Goal: Transaction & Acquisition: Purchase product/service

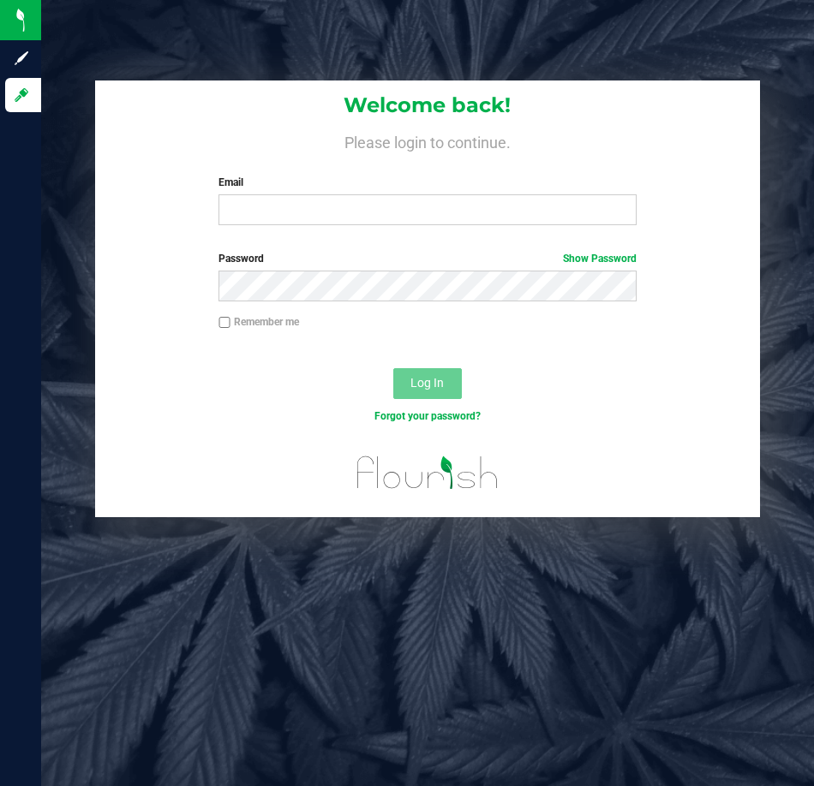
click at [373, 194] on div "Email Required Please format your email correctly." at bounding box center [428, 200] width 444 height 51
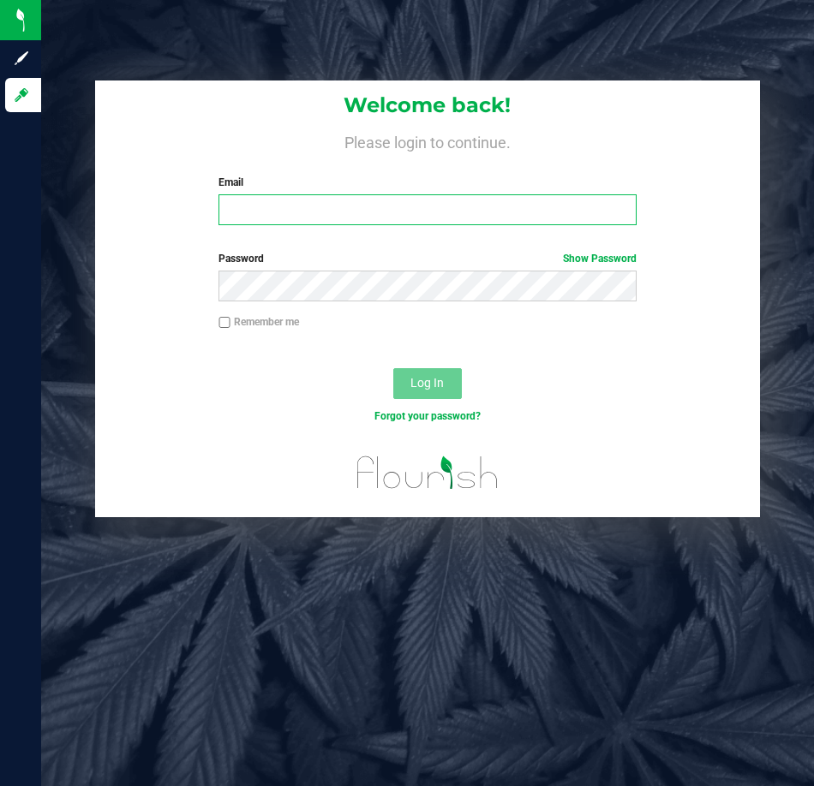
click at [362, 216] on input "Email" at bounding box center [427, 209] width 418 height 31
type input "[EMAIL_ADDRESS][DOMAIN_NAME]"
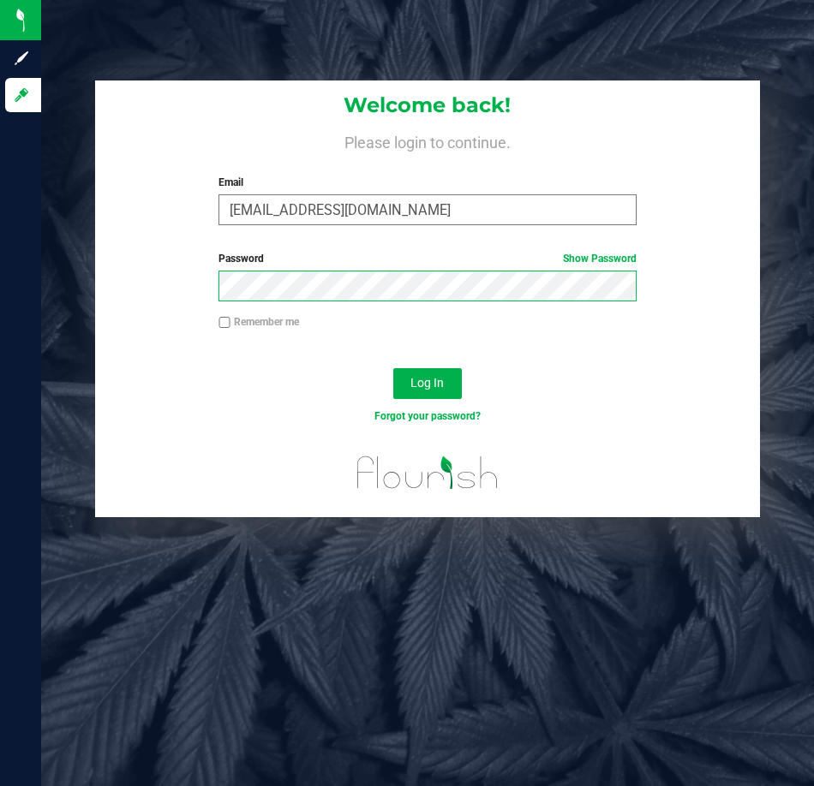
click at [393, 368] on button "Log In" at bounding box center [427, 383] width 69 height 31
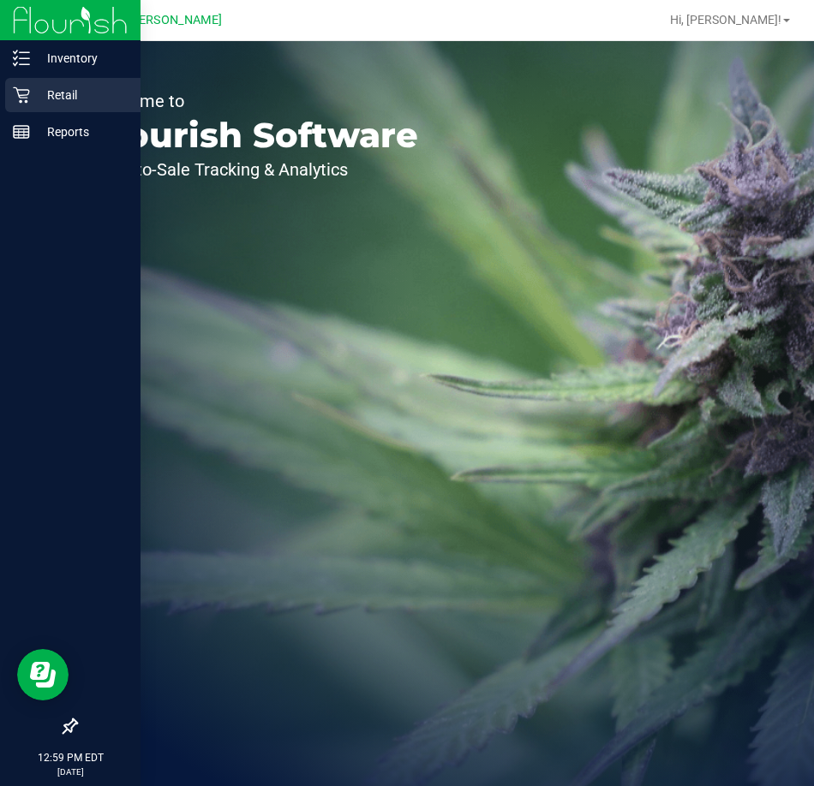
click at [32, 88] on p "Retail" at bounding box center [81, 95] width 103 height 21
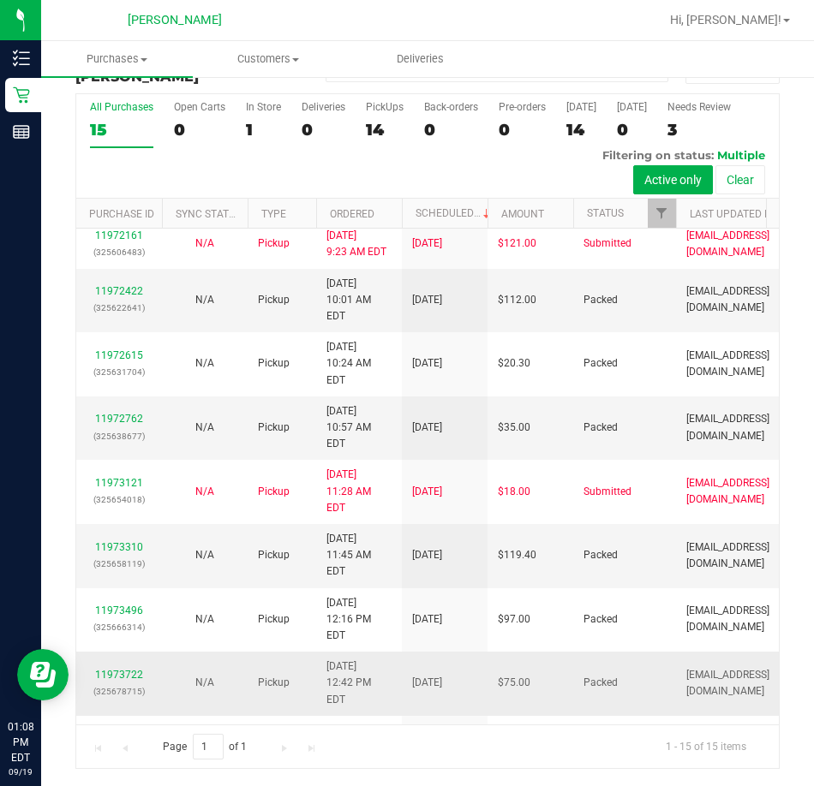
scroll to position [245, 0]
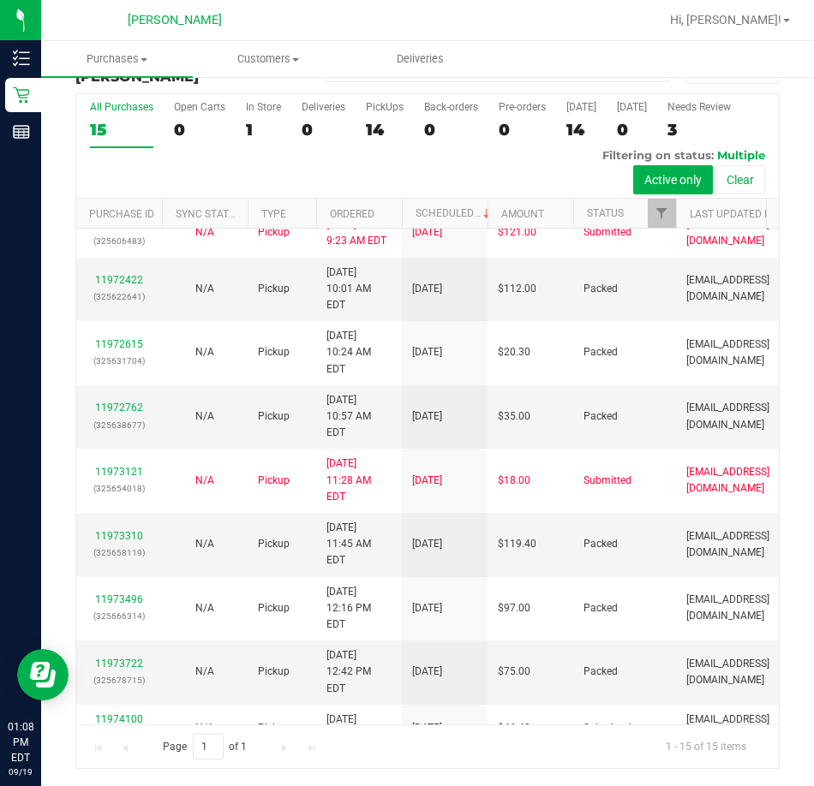
click at [414, 753] on td "[DATE]" at bounding box center [445, 777] width 86 height 48
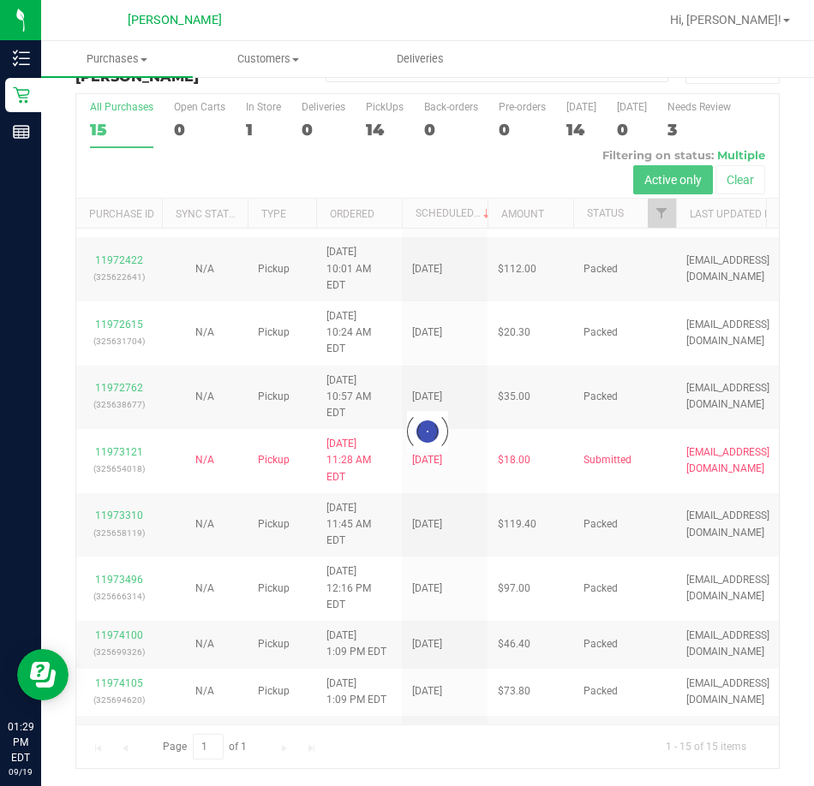
scroll to position [0, 0]
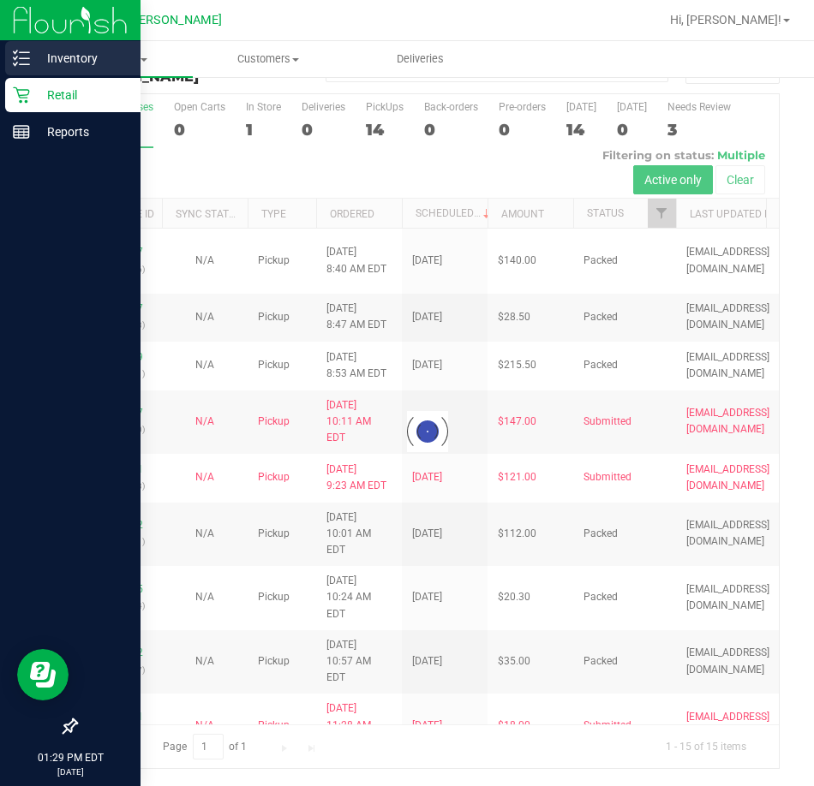
drag, startPoint x: 41, startPoint y: 59, endPoint x: 15, endPoint y: 56, distance: 26.8
click at [15, 56] on icon at bounding box center [21, 58] width 17 height 17
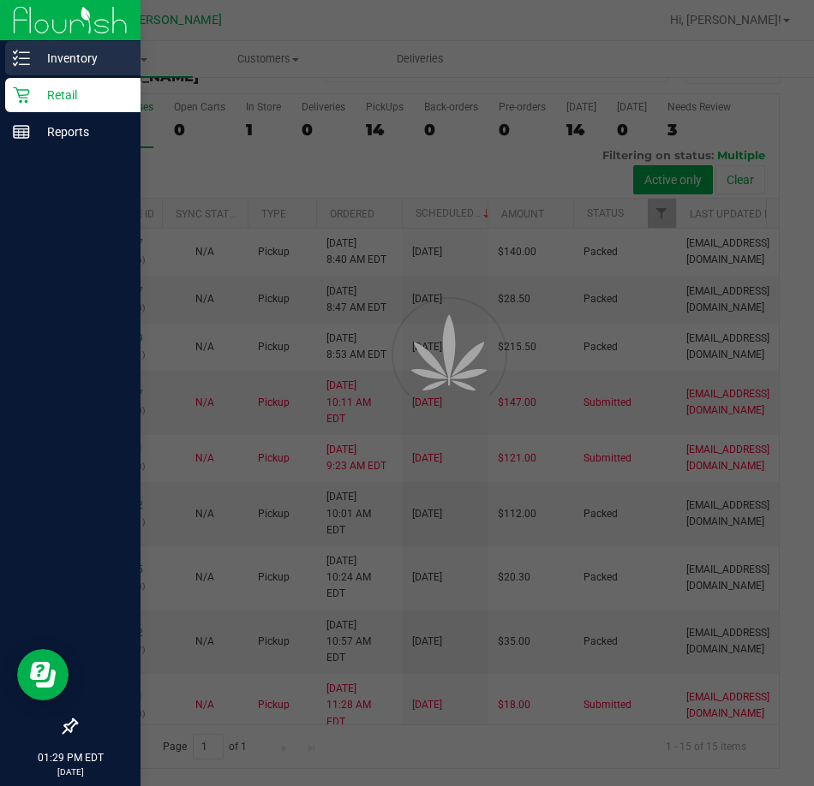
click at [15, 56] on icon at bounding box center [21, 58] width 17 height 17
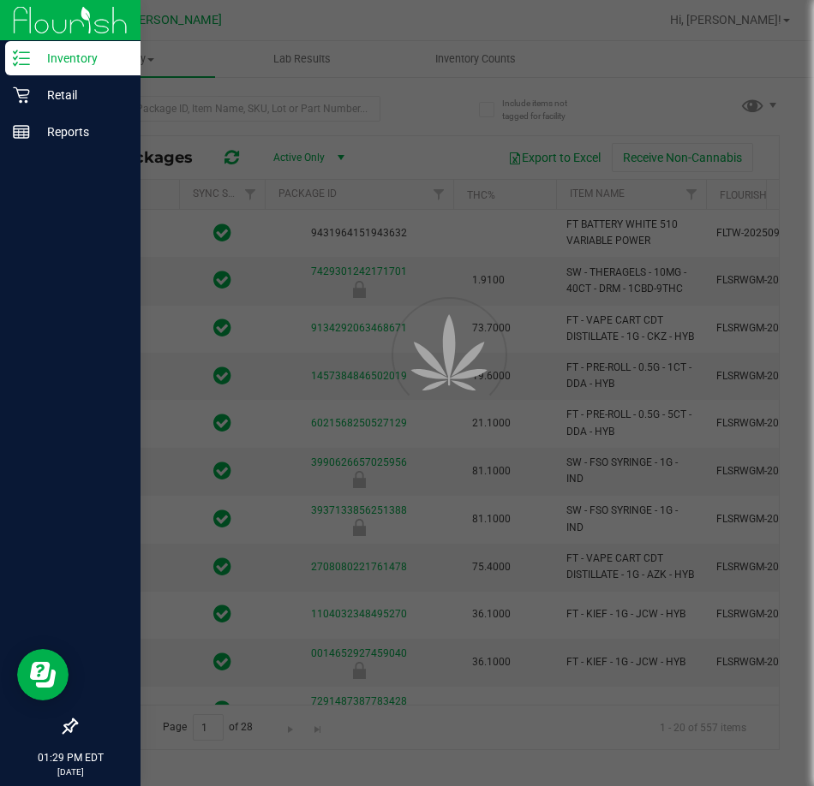
click at [206, 100] on div at bounding box center [407, 393] width 814 height 786
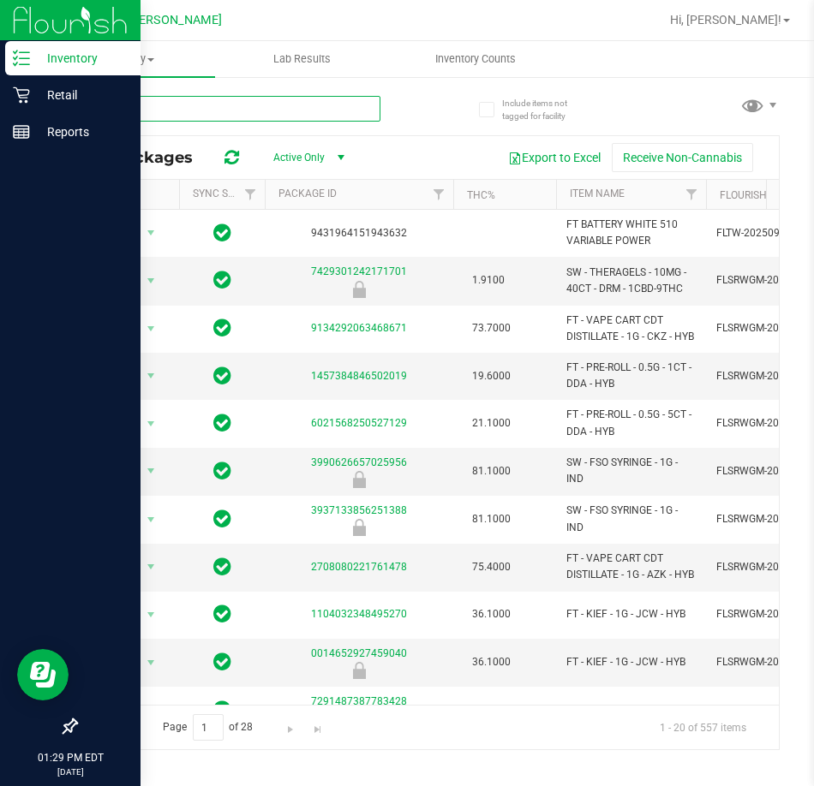
click at [206, 100] on input "text" at bounding box center [227, 109] width 305 height 26
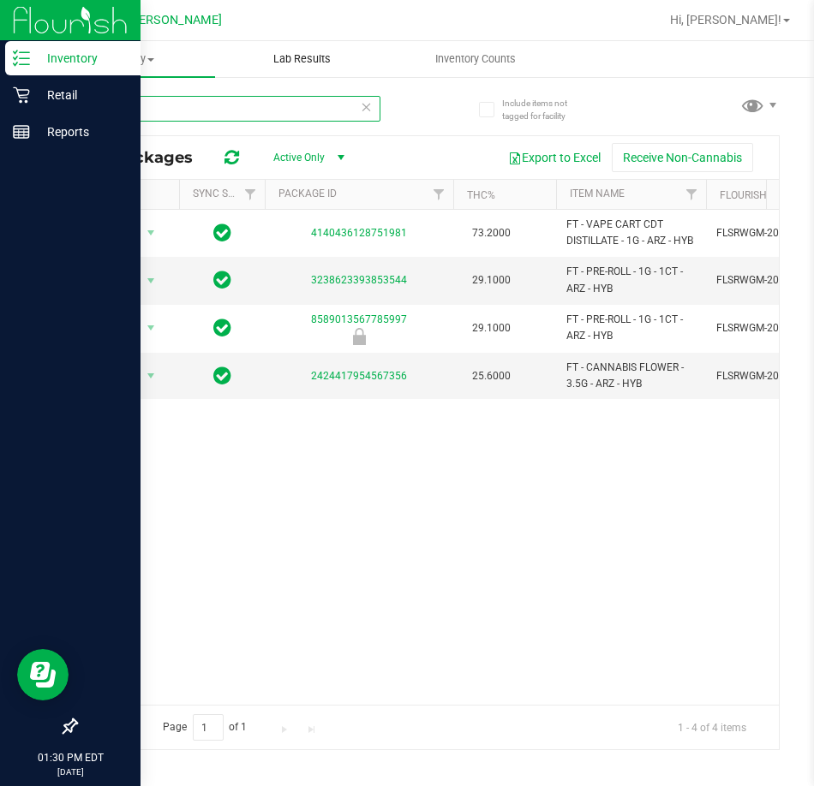
type input "arz"
click at [529, 515] on div "Action Action Global inventory Package audit log Print package label Print prod…" at bounding box center [427, 457] width 702 height 495
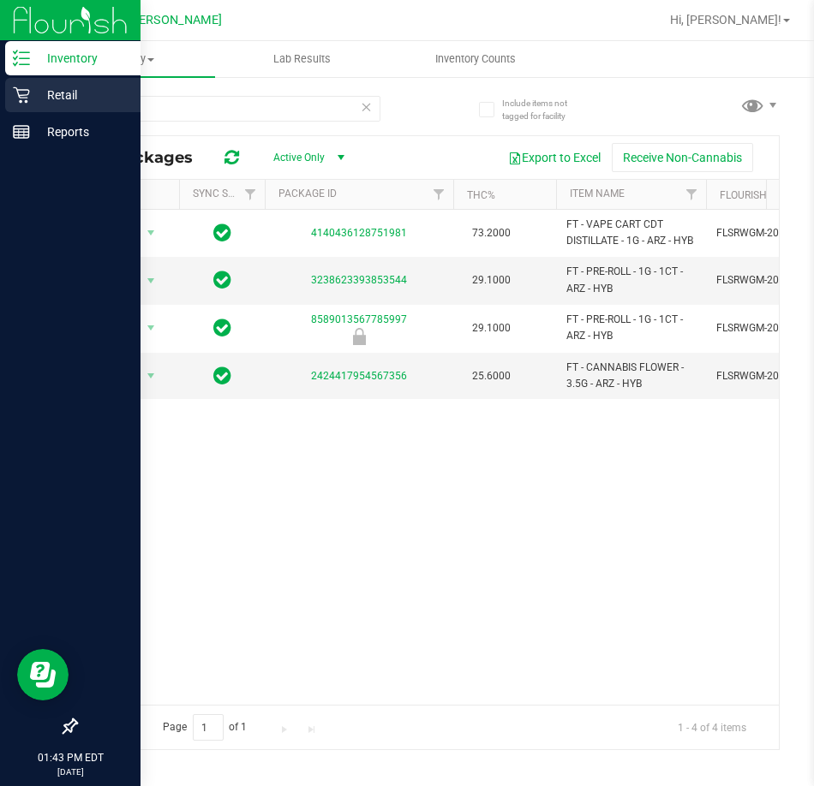
click at [33, 90] on p "Retail" at bounding box center [81, 95] width 103 height 21
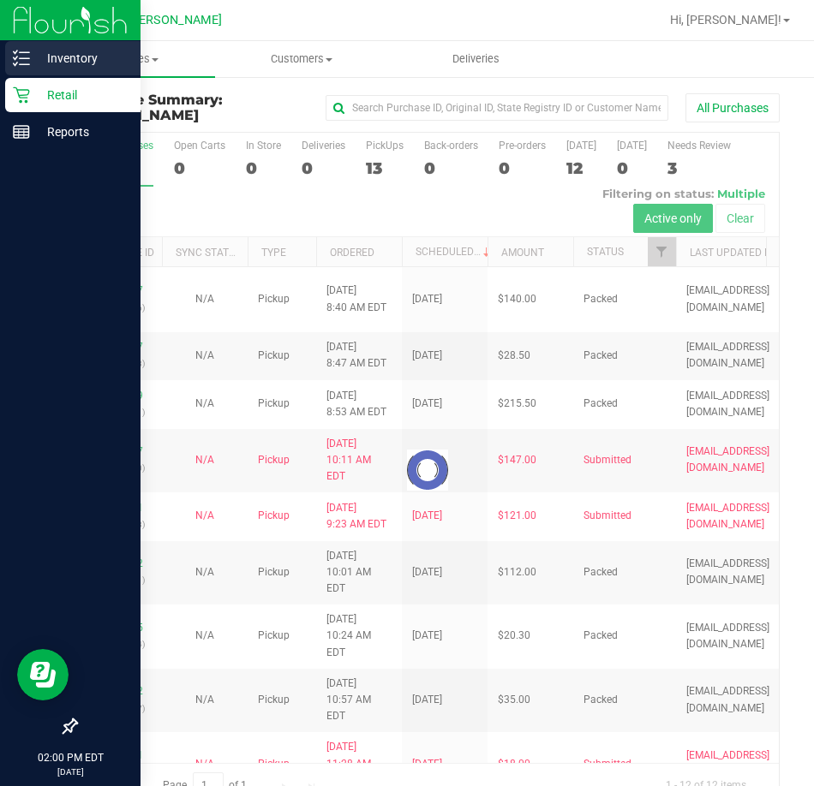
click at [25, 58] on line at bounding box center [24, 58] width 9 height 0
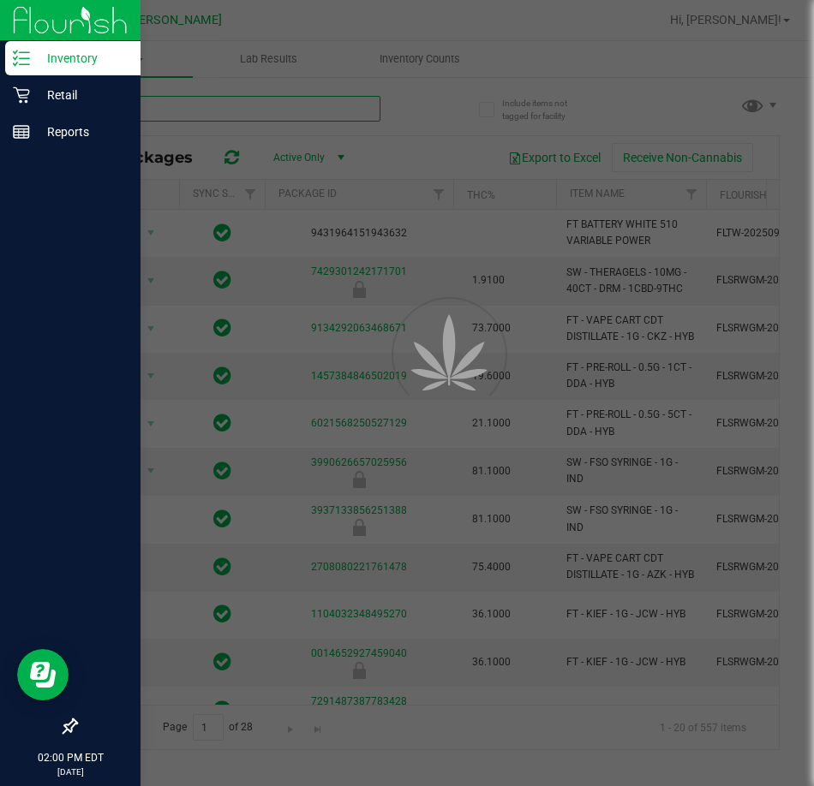
click at [333, 107] on input "text" at bounding box center [227, 109] width 305 height 26
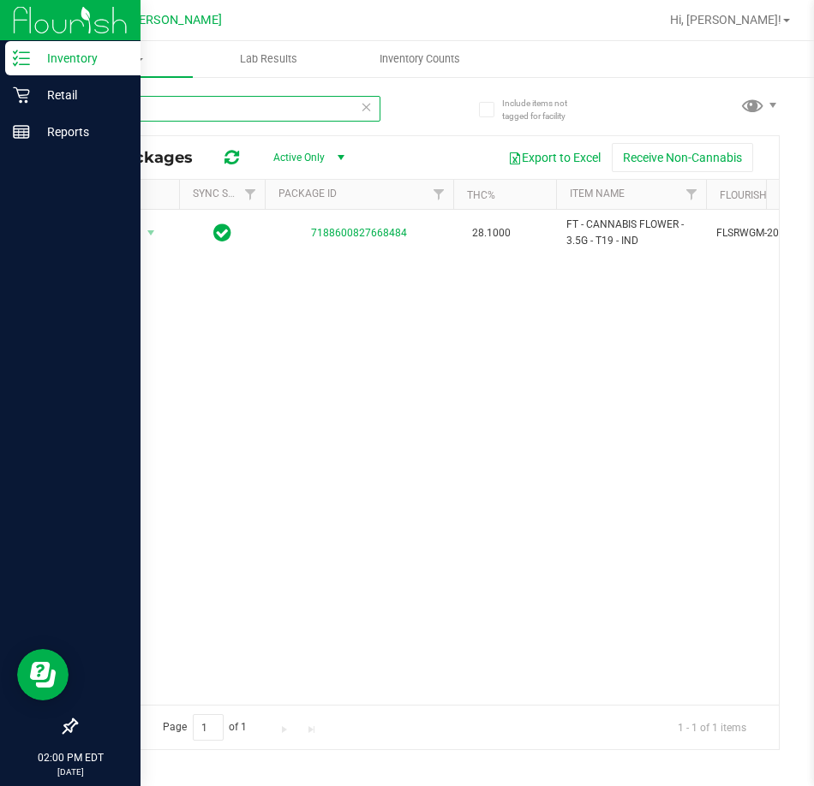
type input "t"
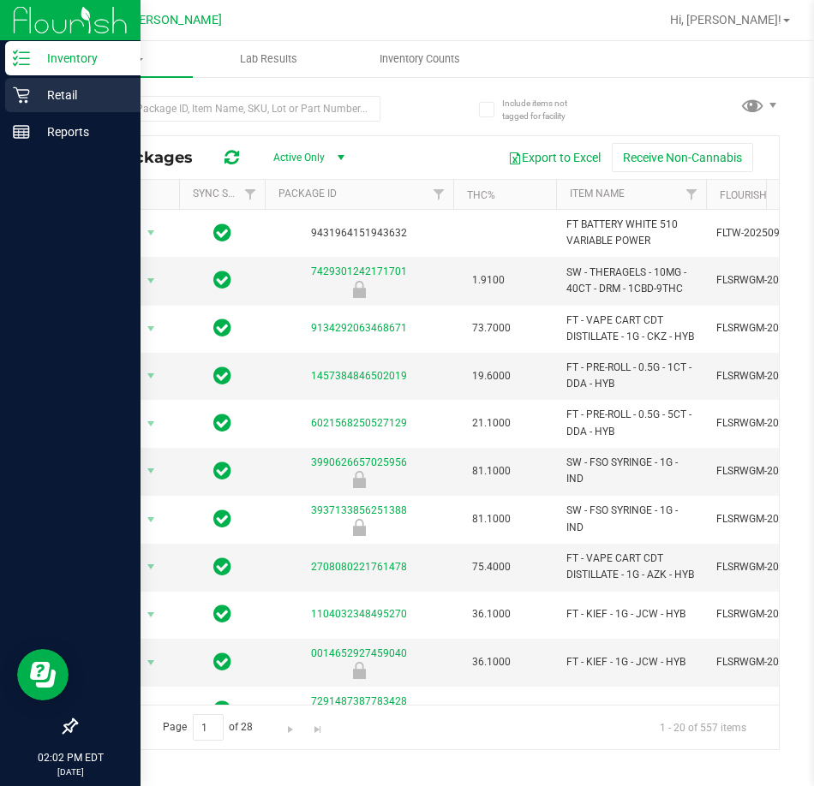
click at [21, 89] on icon at bounding box center [21, 95] width 17 height 17
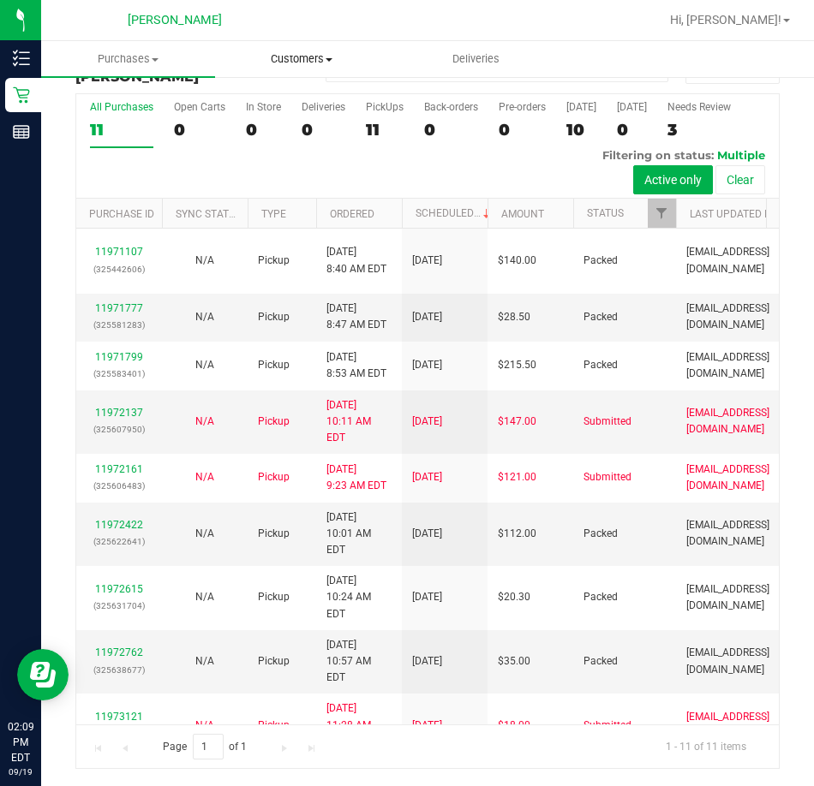
click at [338, 56] on span "Customers" at bounding box center [302, 58] width 172 height 15
click at [320, 101] on span "All customers" at bounding box center [276, 103] width 123 height 15
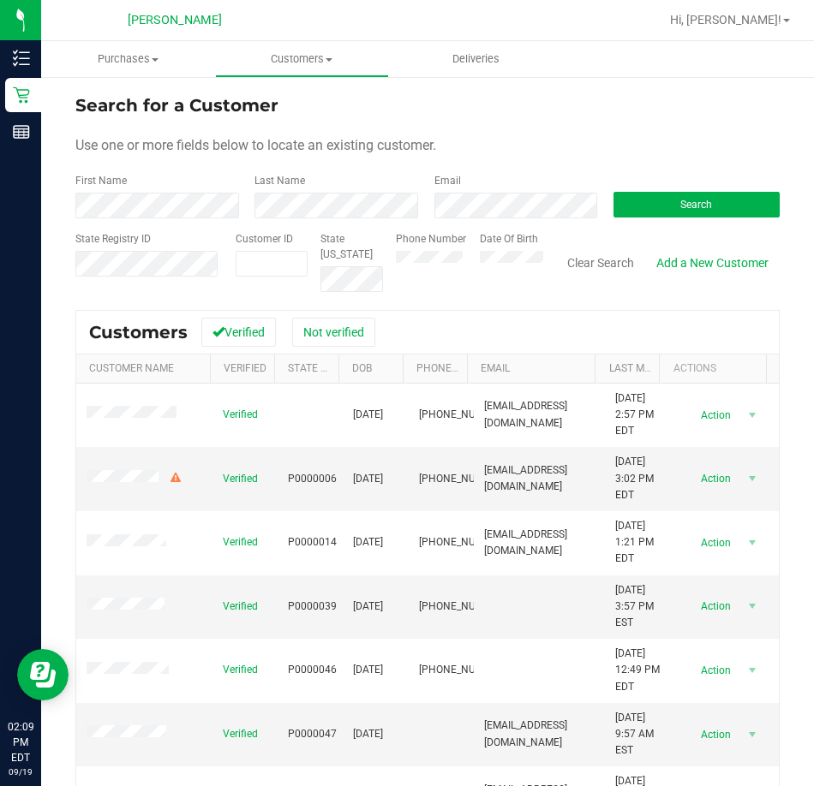
click at [139, 278] on input "text" at bounding box center [133, 284] width 117 height 15
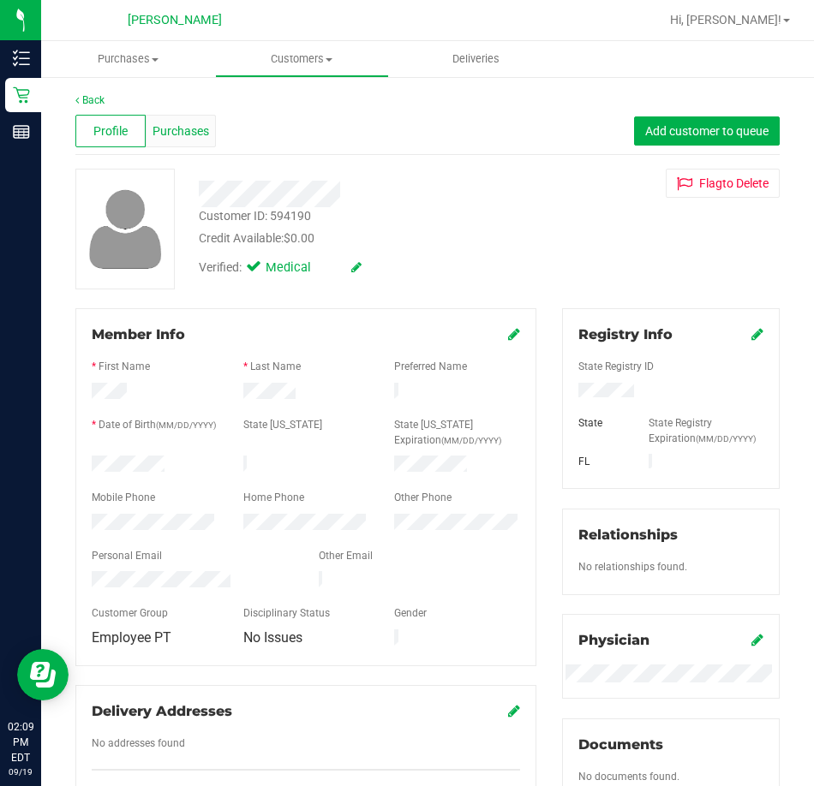
click at [197, 132] on span "Purchases" at bounding box center [180, 131] width 57 height 18
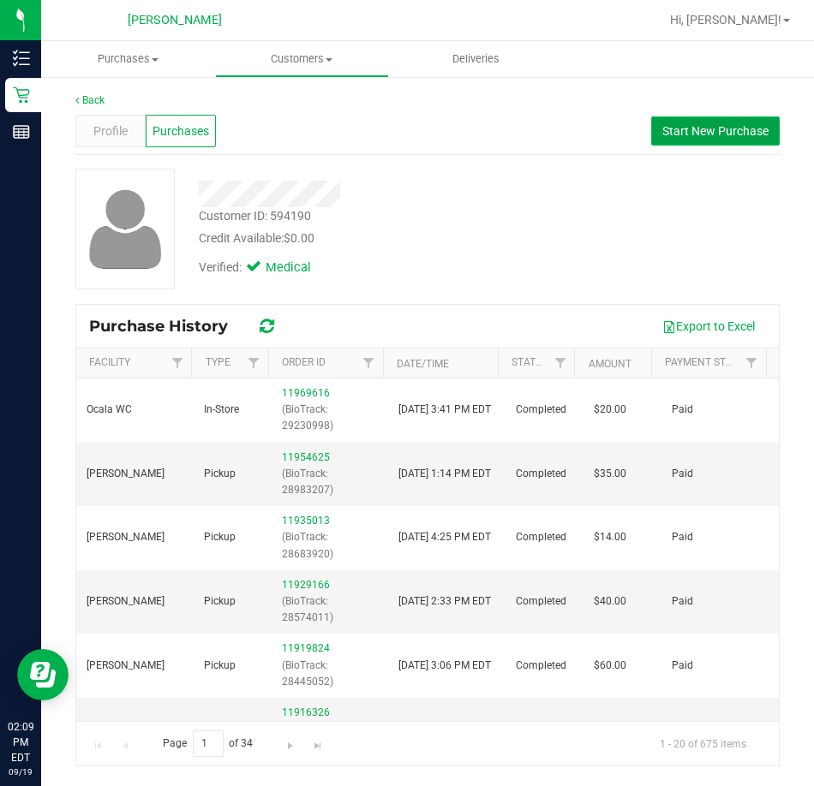
click at [732, 132] on span "Start New Purchase" at bounding box center [715, 131] width 106 height 14
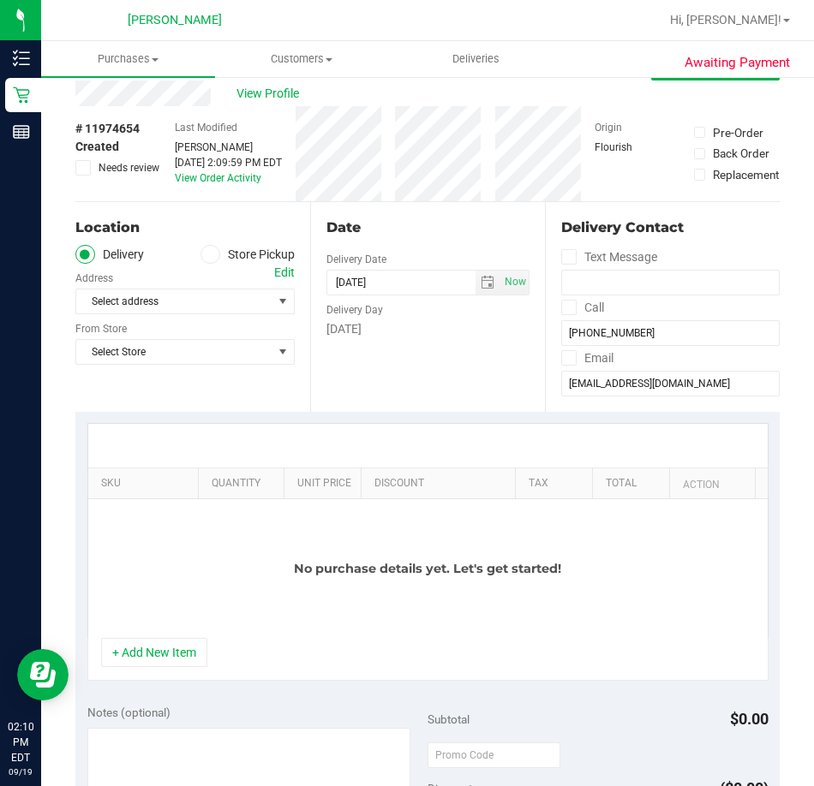
scroll to position [86, 0]
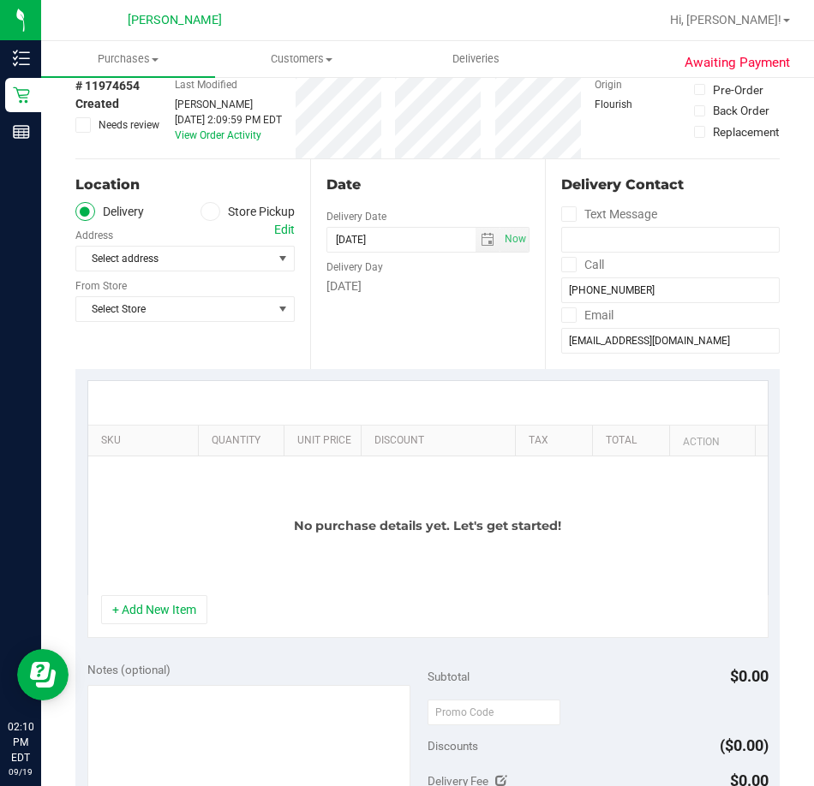
click at [212, 213] on span at bounding box center [210, 212] width 20 height 20
click at [0, 0] on input "Store Pickup" at bounding box center [0, 0] width 0 height 0
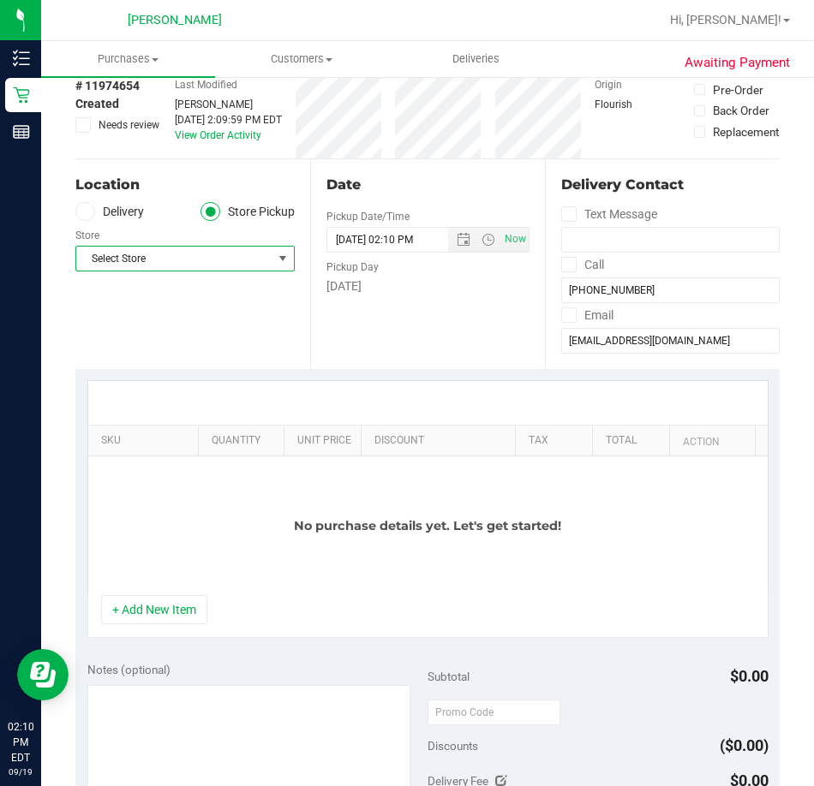
click at [200, 253] on span "Select Store" at bounding box center [174, 259] width 196 height 24
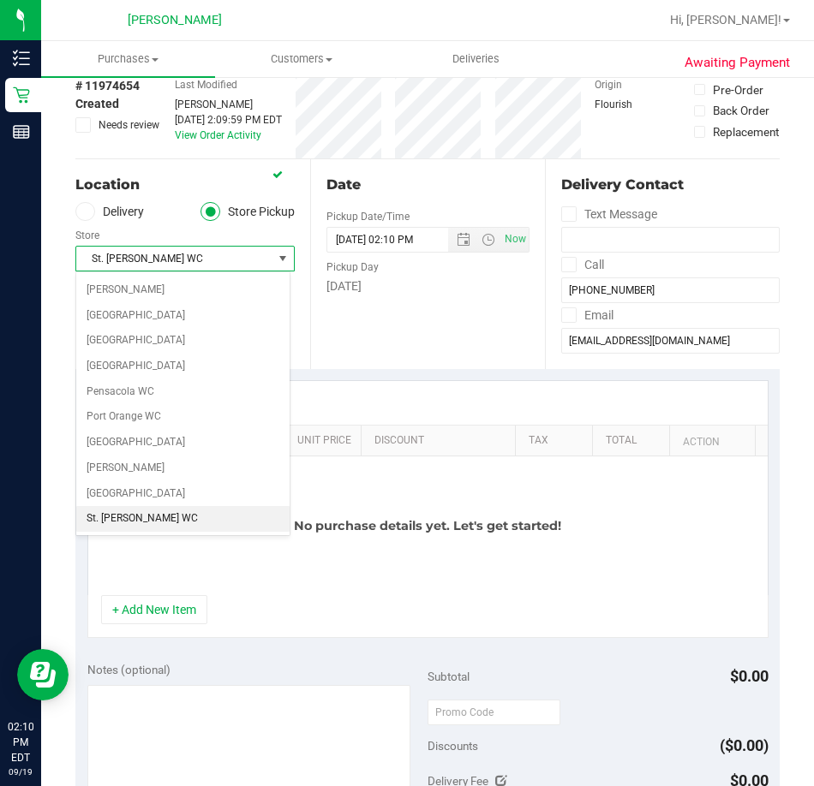
scroll to position [914, 0]
click at [355, 330] on div "Date Pickup Date/Time [DATE] Now [DATE] 02:10 PM Now Pickup Day [DATE]" at bounding box center [427, 264] width 235 height 210
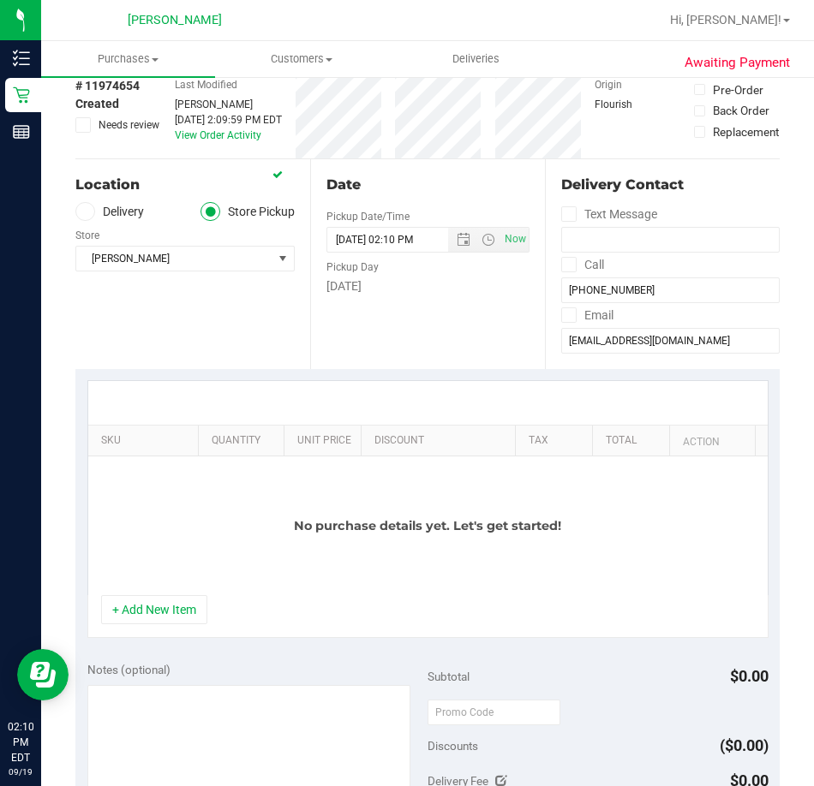
click at [181, 627] on div "+ Add New Item" at bounding box center [427, 616] width 681 height 43
click at [181, 615] on button "+ Add New Item" at bounding box center [154, 609] width 106 height 29
click at [171, 620] on button "+ Add New Item" at bounding box center [154, 609] width 106 height 29
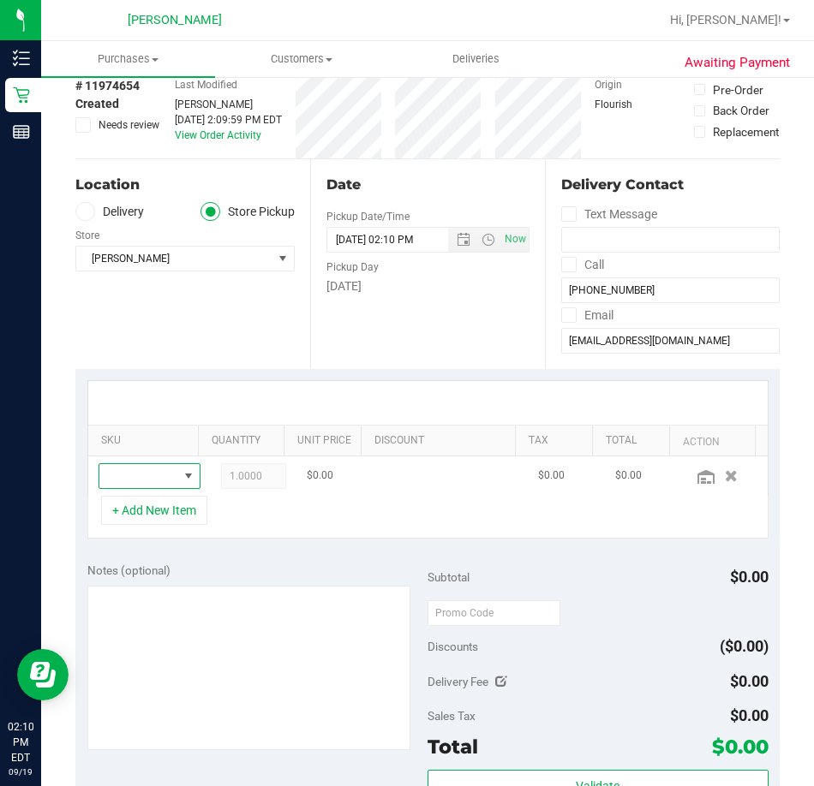
click at [177, 484] on span "NO DATA FOUND" at bounding box center [187, 476] width 21 height 24
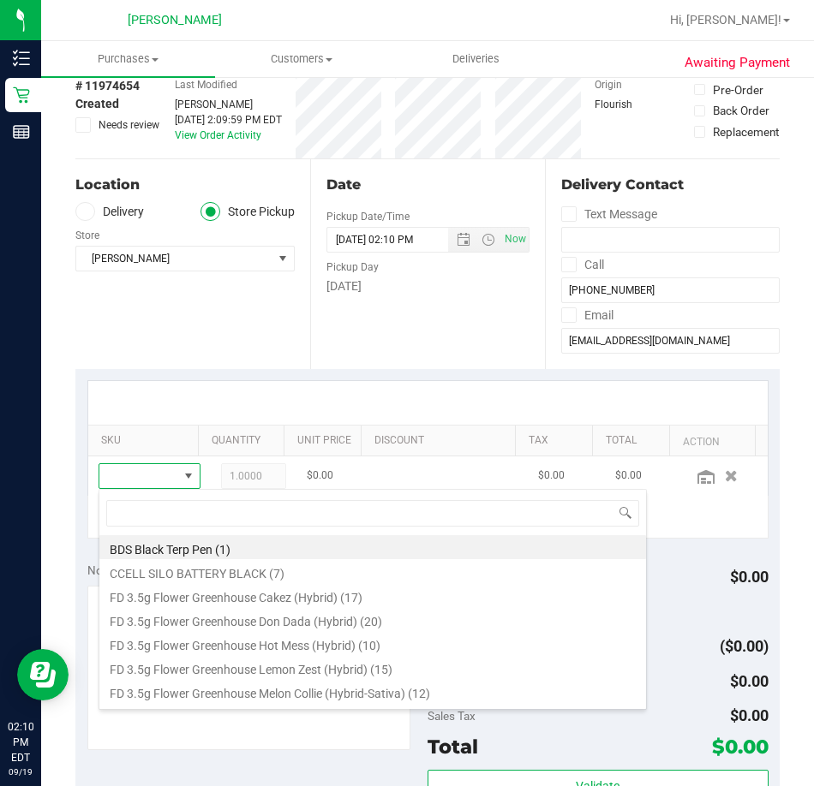
scroll to position [26, 63]
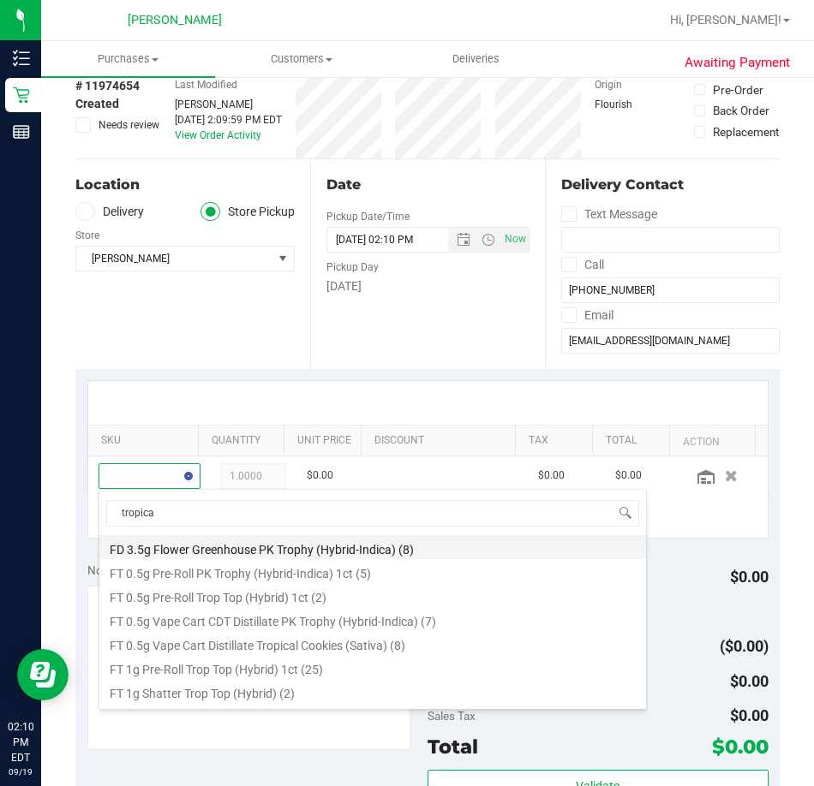
type input "tropical"
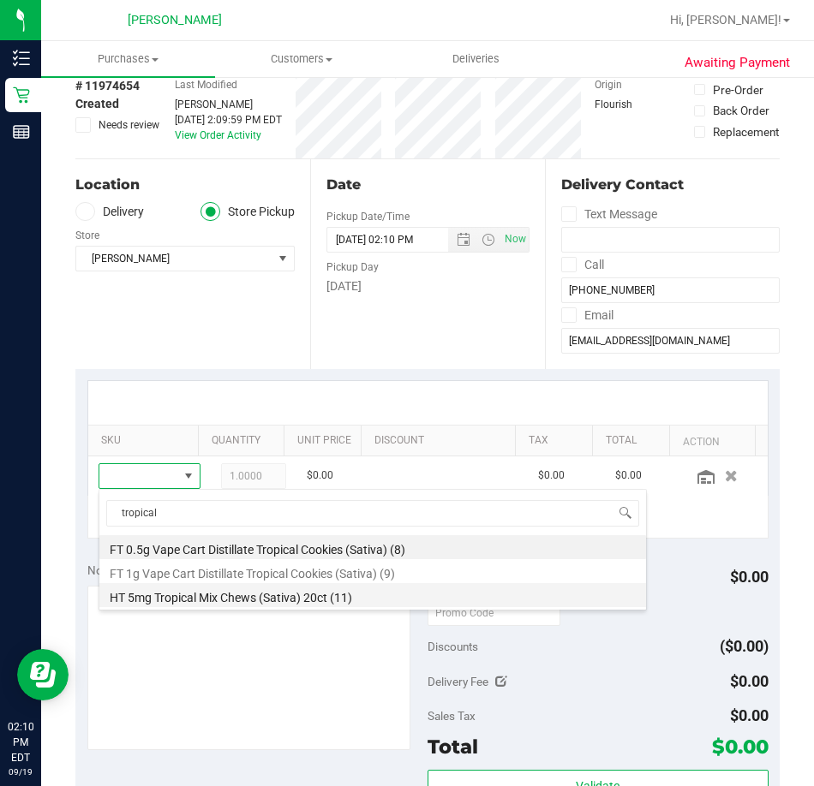
click at [220, 600] on li "HT 5mg Tropical Mix Chews (Sativa) 20ct (11)" at bounding box center [372, 595] width 546 height 24
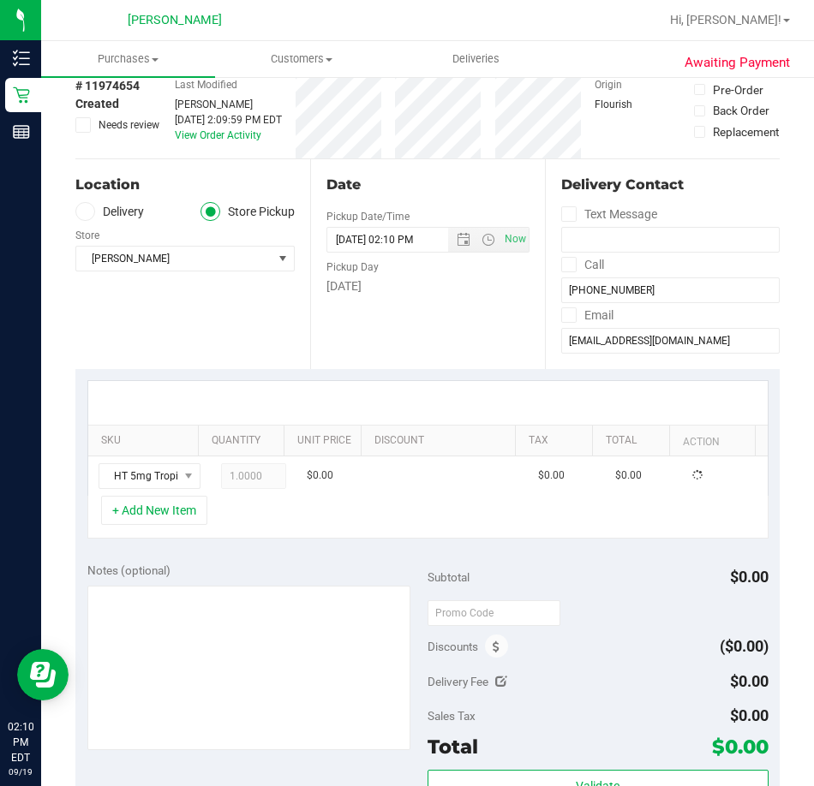
click at [276, 533] on div "+ Add New Item" at bounding box center [427, 517] width 681 height 43
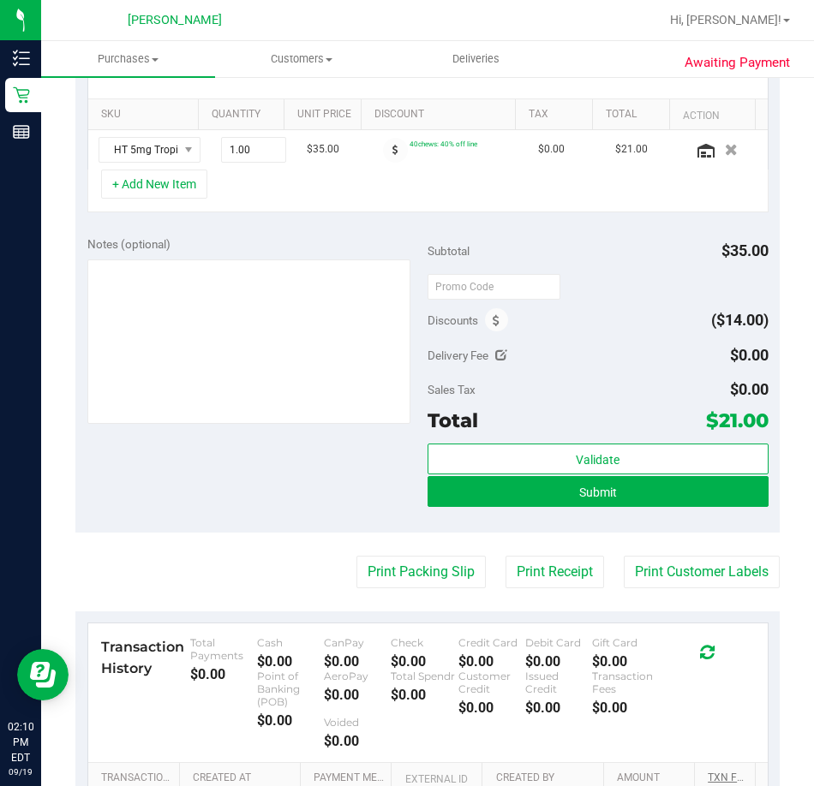
scroll to position [637, 0]
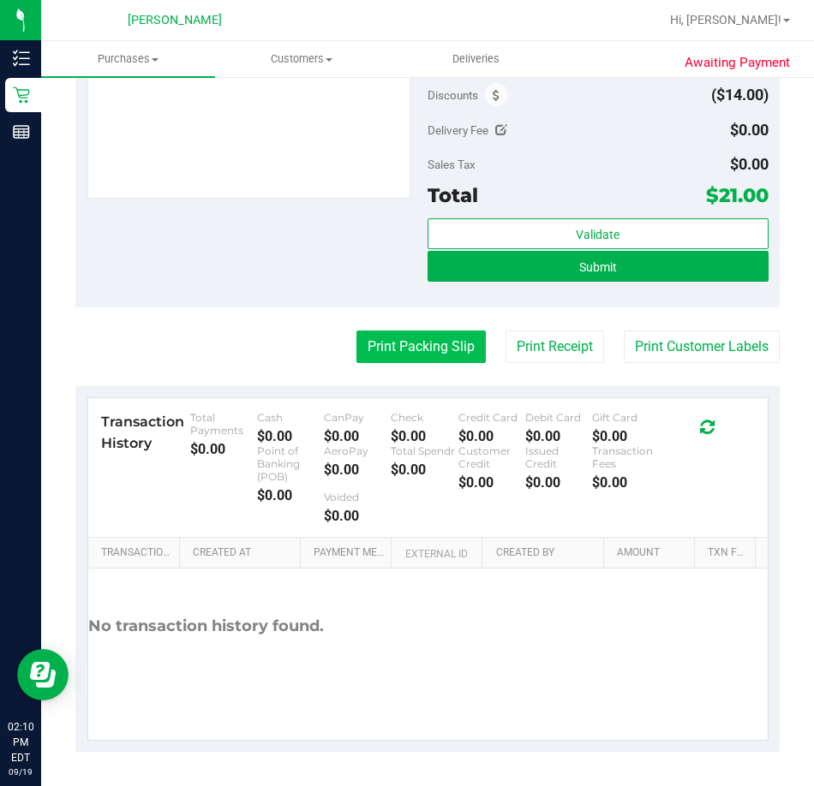
click at [405, 349] on button "Print Packing Slip" at bounding box center [420, 347] width 129 height 33
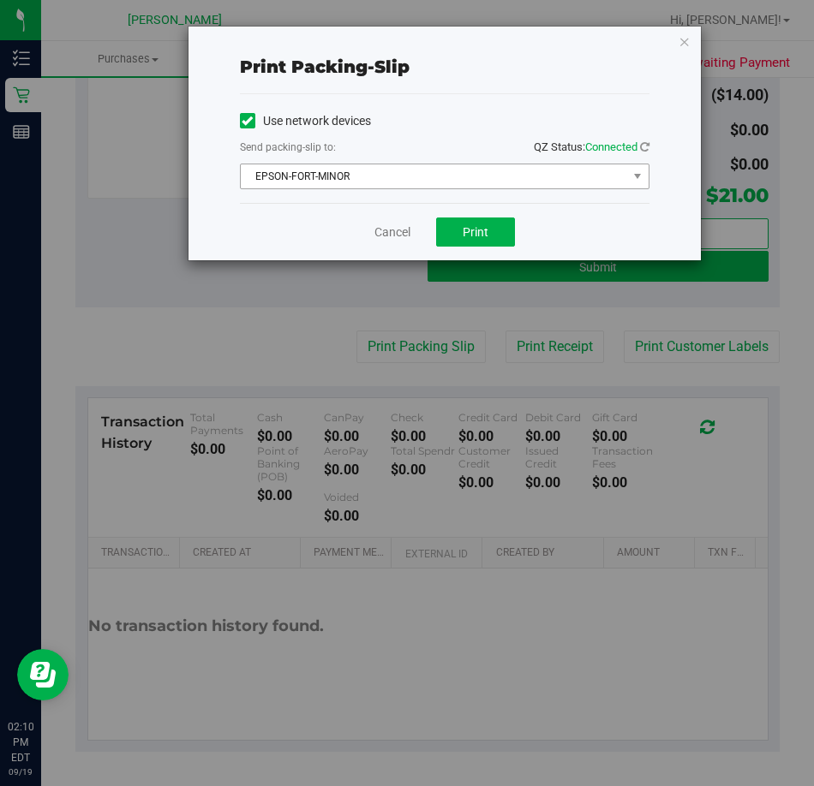
drag, startPoint x: 362, startPoint y: 163, endPoint x: 362, endPoint y: 179, distance: 16.3
click at [362, 176] on div "Use network devices Send packing-slip to: QZ Status: Connected EPSON-FORT-MINOR…" at bounding box center [444, 148] width 409 height 81
click at [361, 187] on span "EPSON-FORT-MINOR" at bounding box center [434, 176] width 386 height 24
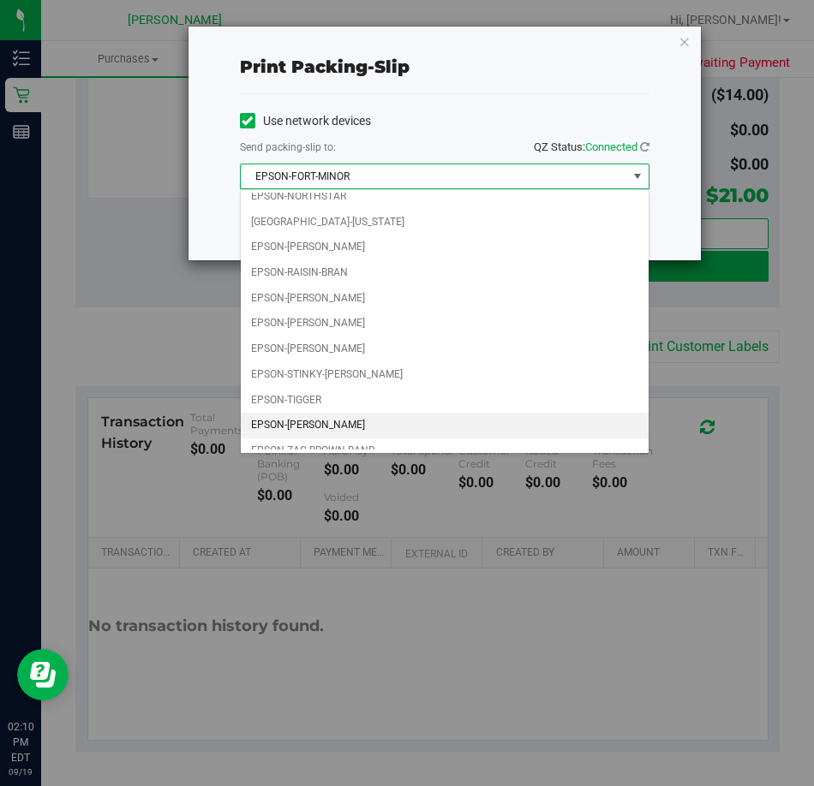
scroll to position [74, 0]
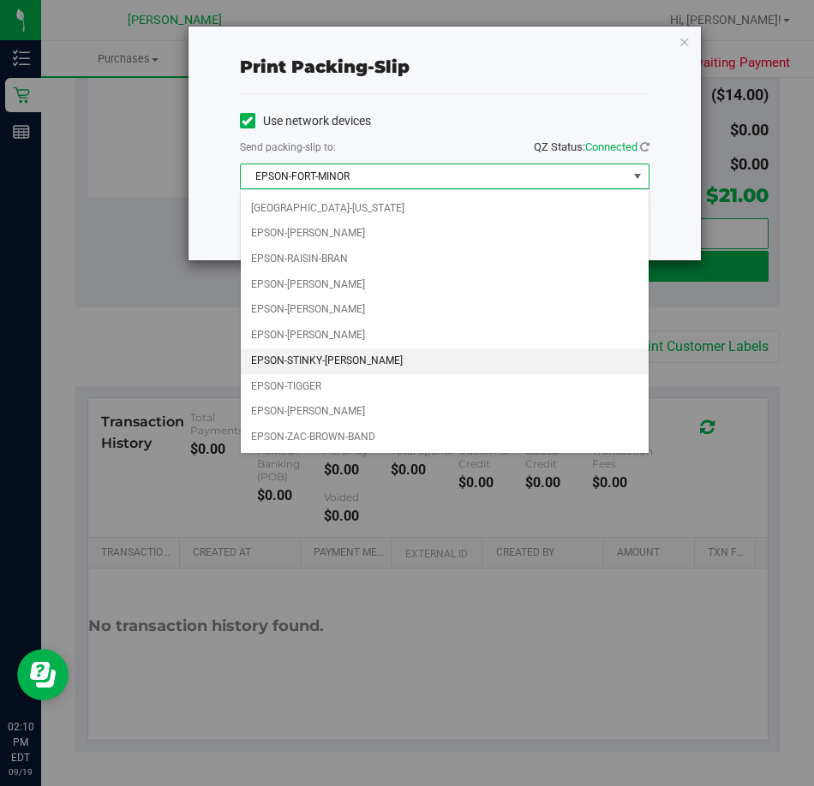
click at [346, 354] on li "EPSON-STINKY-[PERSON_NAME]" at bounding box center [445, 362] width 408 height 26
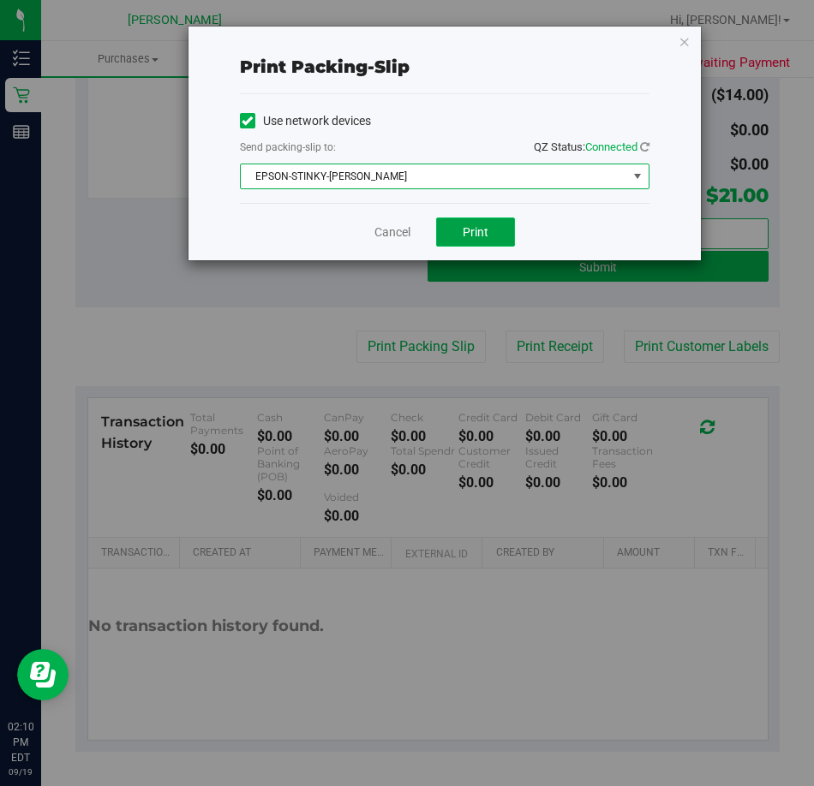
click at [467, 229] on span "Print" at bounding box center [476, 232] width 26 height 14
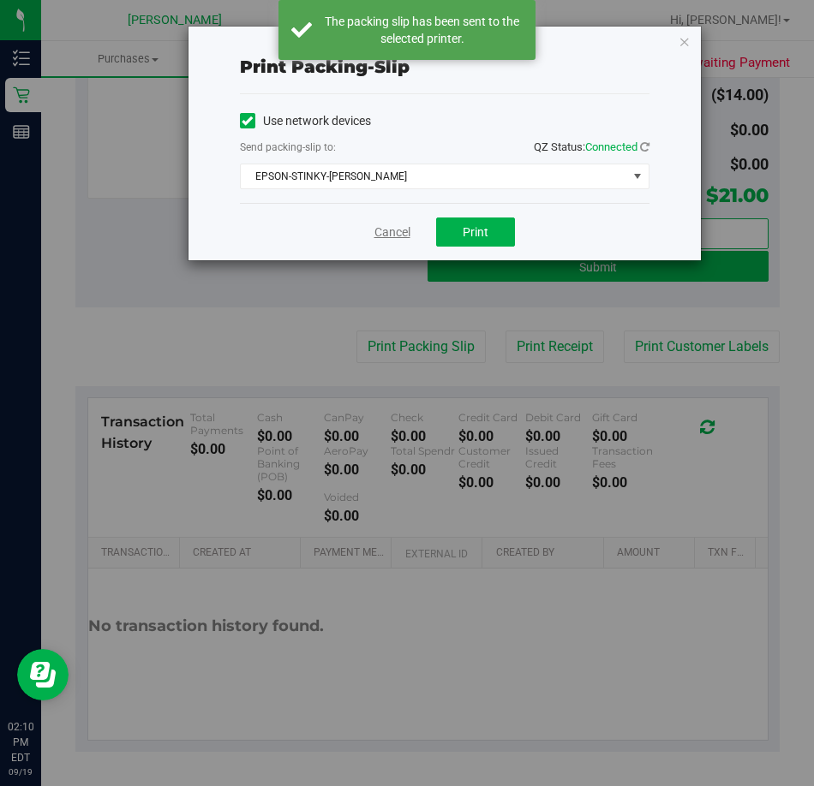
click at [391, 230] on link "Cancel" at bounding box center [392, 233] width 36 height 18
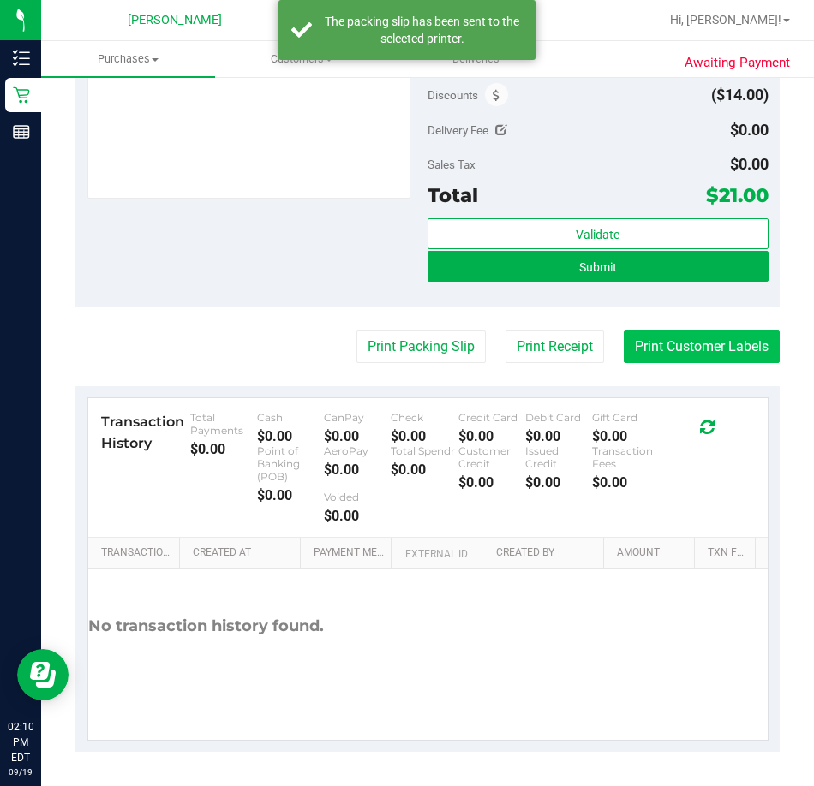
click at [663, 349] on button "Print Customer Labels" at bounding box center [702, 347] width 156 height 33
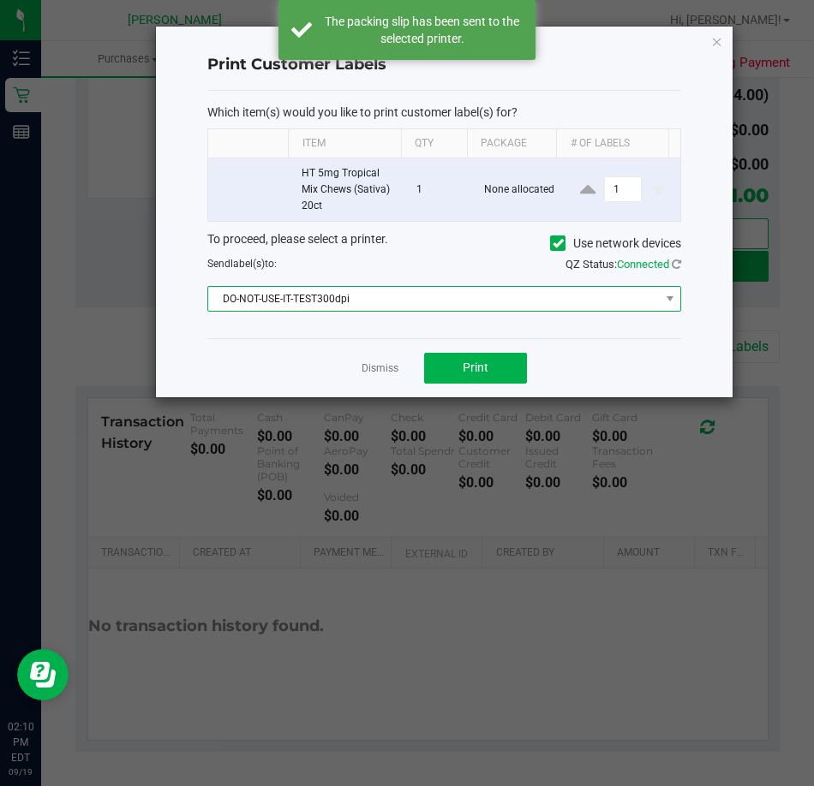
click at [343, 303] on span "DO-NOT-USE-IT-TEST300dpi" at bounding box center [433, 299] width 451 height 24
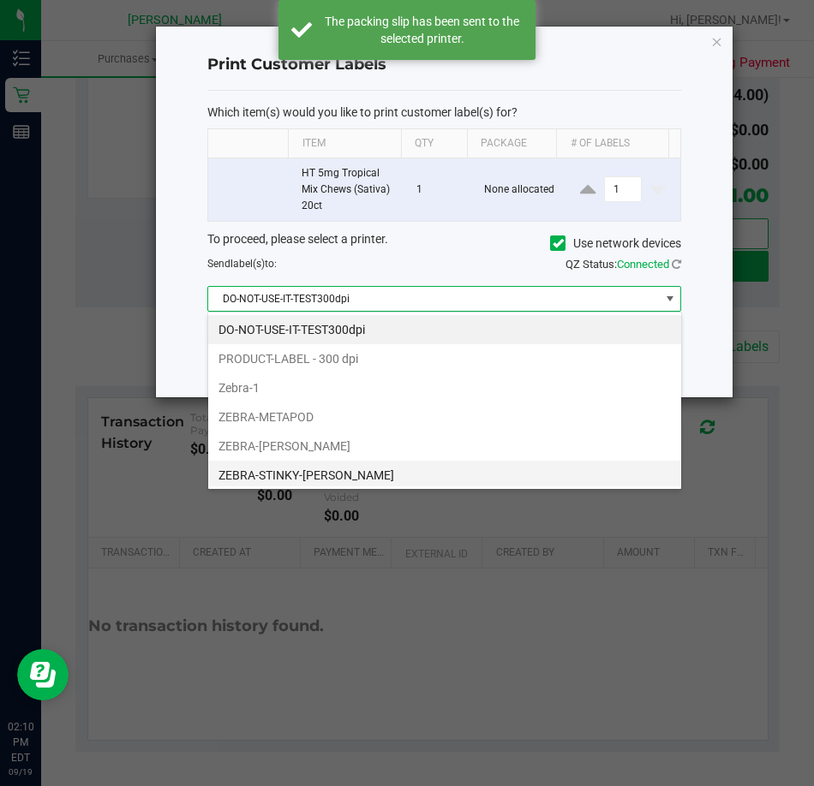
scroll to position [33, 0]
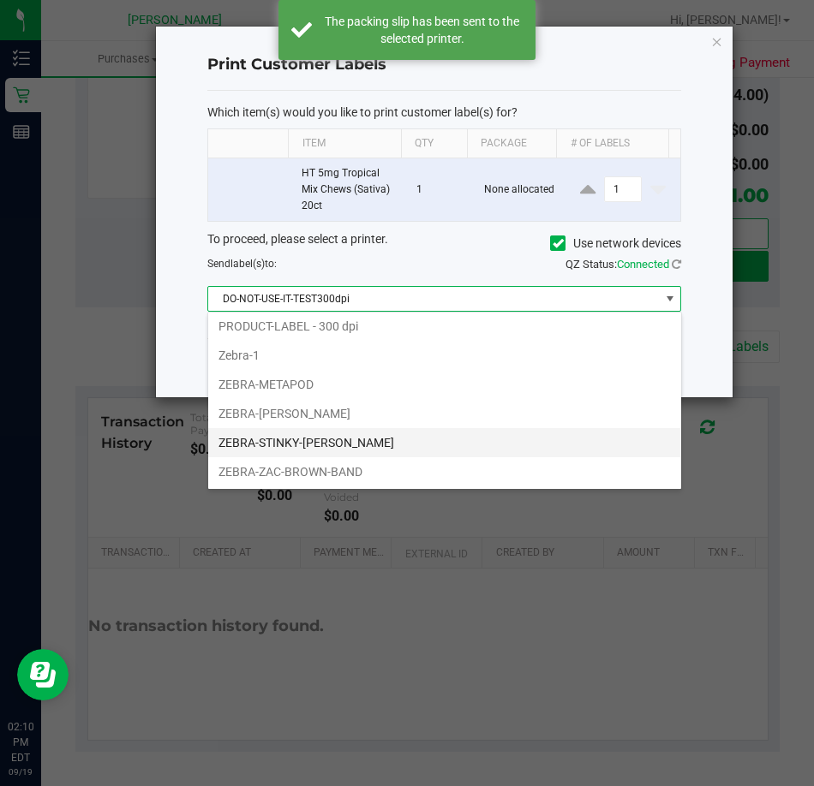
click at [305, 450] on li "ZEBRA-STINKY-[PERSON_NAME]" at bounding box center [444, 442] width 473 height 29
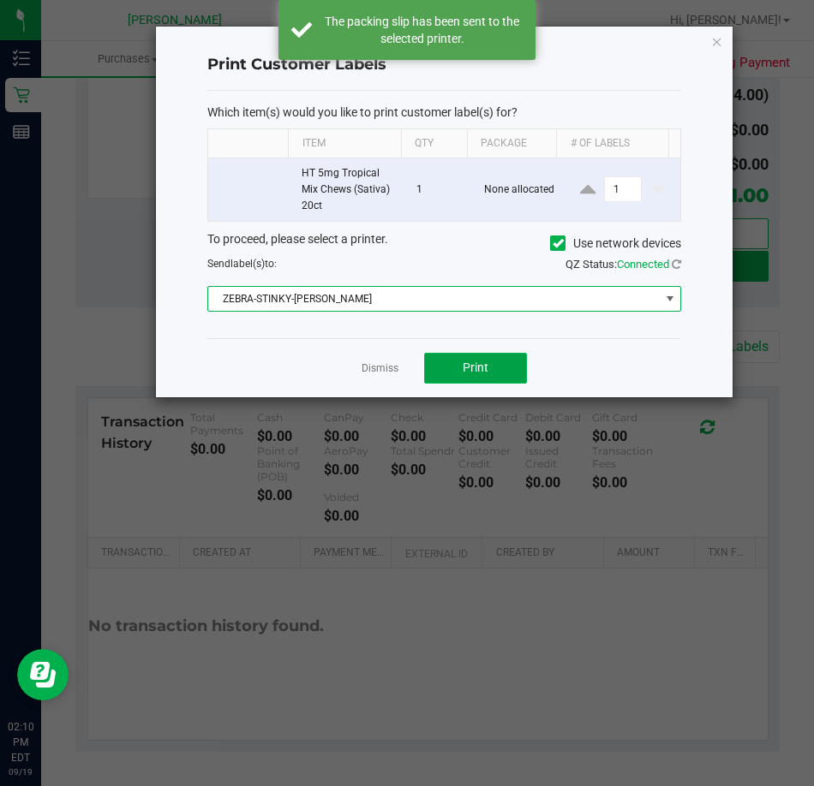
click at [508, 363] on button "Print" at bounding box center [475, 368] width 103 height 31
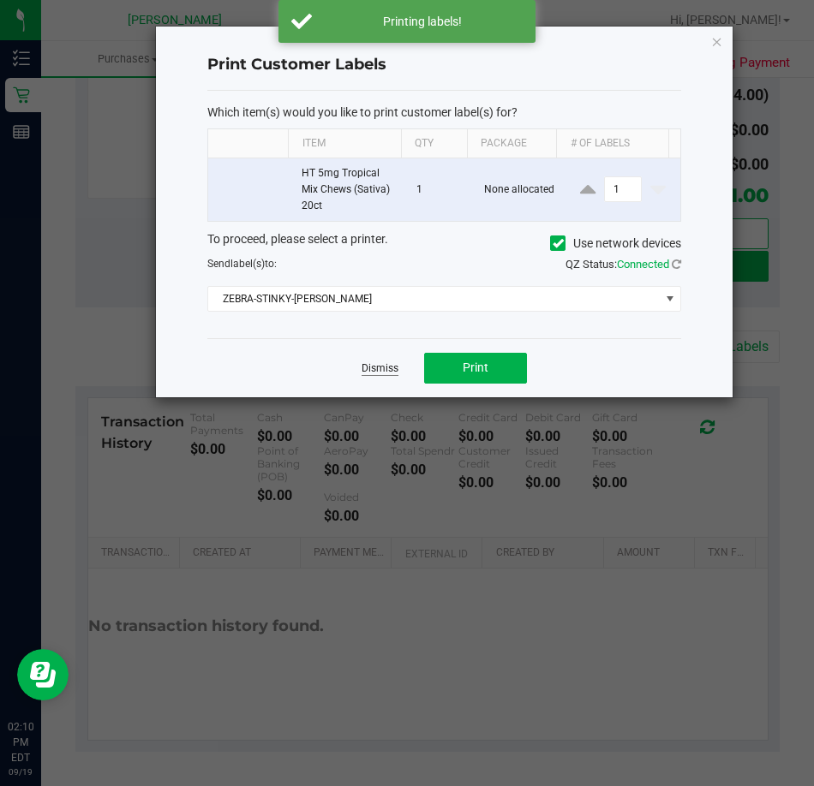
click at [362, 364] on link "Dismiss" at bounding box center [379, 368] width 37 height 15
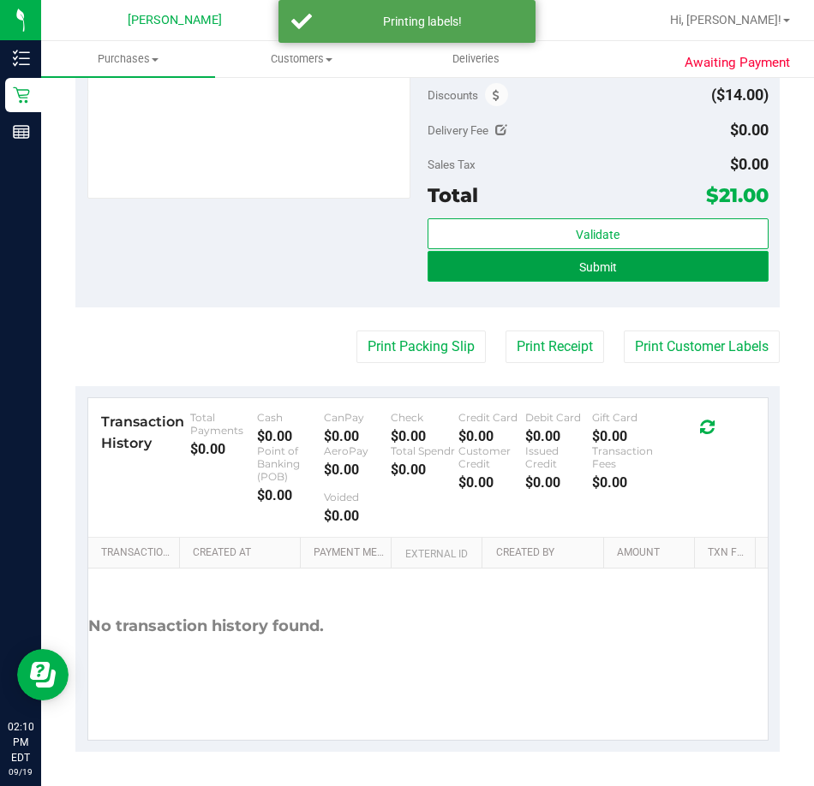
click at [607, 275] on button "Submit" at bounding box center [597, 266] width 341 height 31
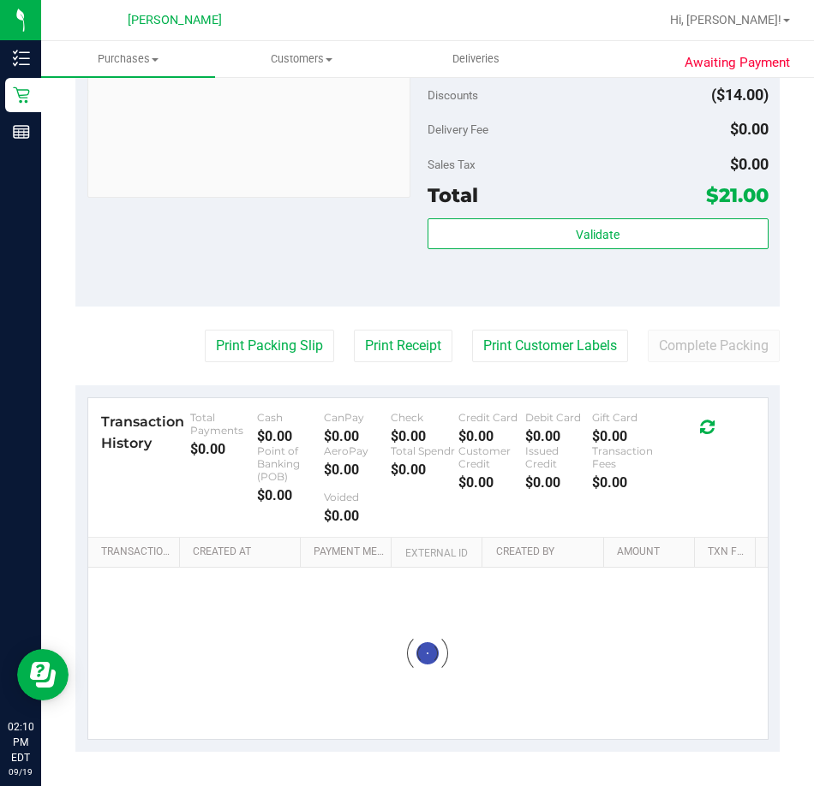
scroll to position [626, 0]
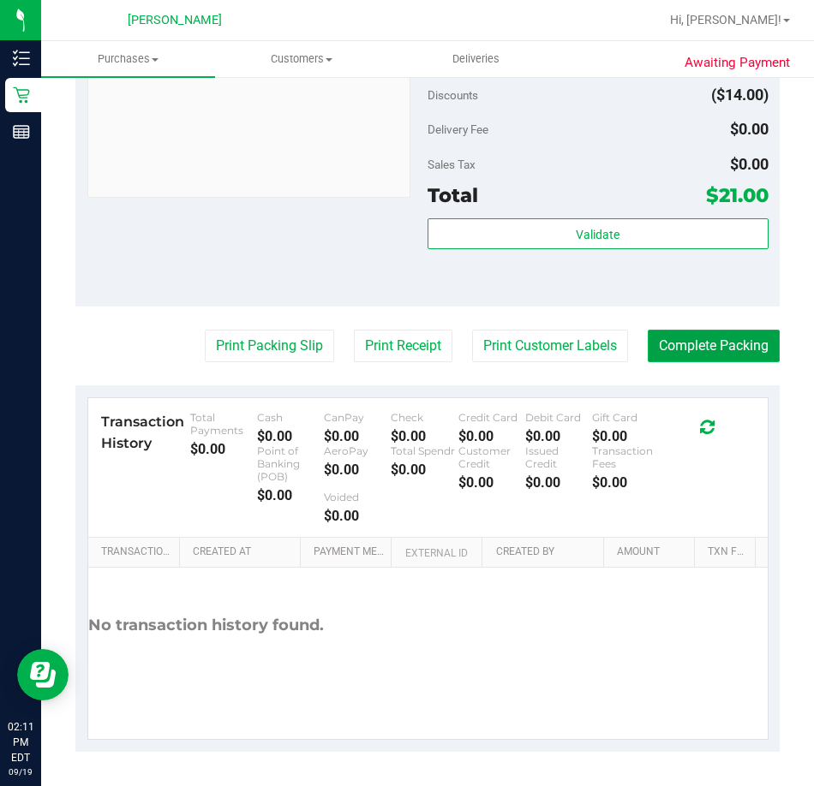
drag, startPoint x: 684, startPoint y: 339, endPoint x: 679, endPoint y: 359, distance: 20.2
click at [684, 340] on button "Complete Packing" at bounding box center [714, 346] width 132 height 33
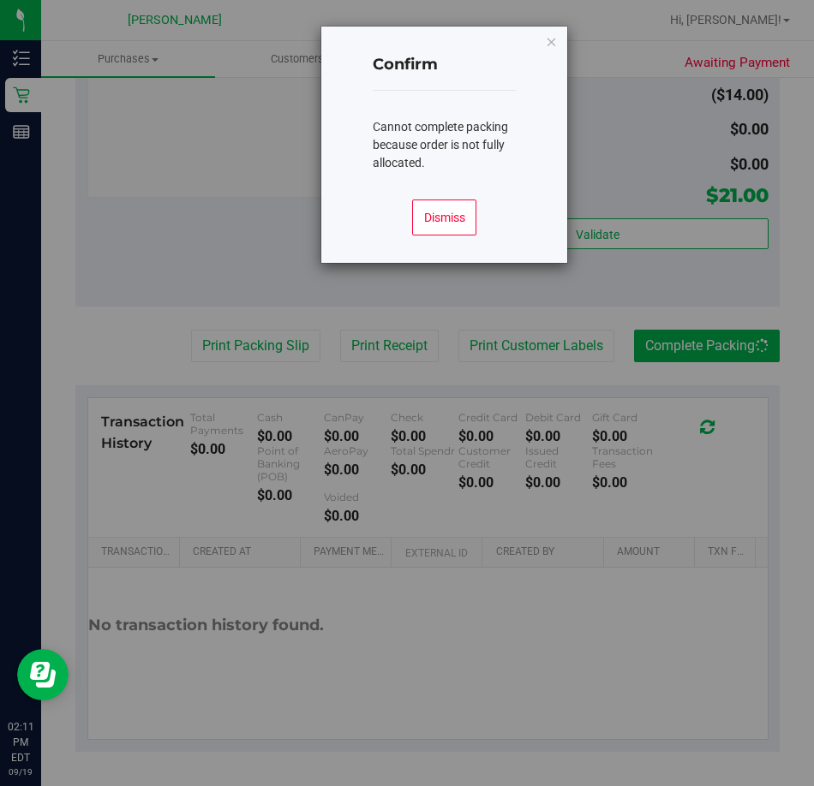
click at [381, 170] on div "Cannot complete packing because order is not fully allocated." at bounding box center [445, 138] width 144 height 95
click at [445, 212] on button "Dismiss" at bounding box center [444, 218] width 64 height 36
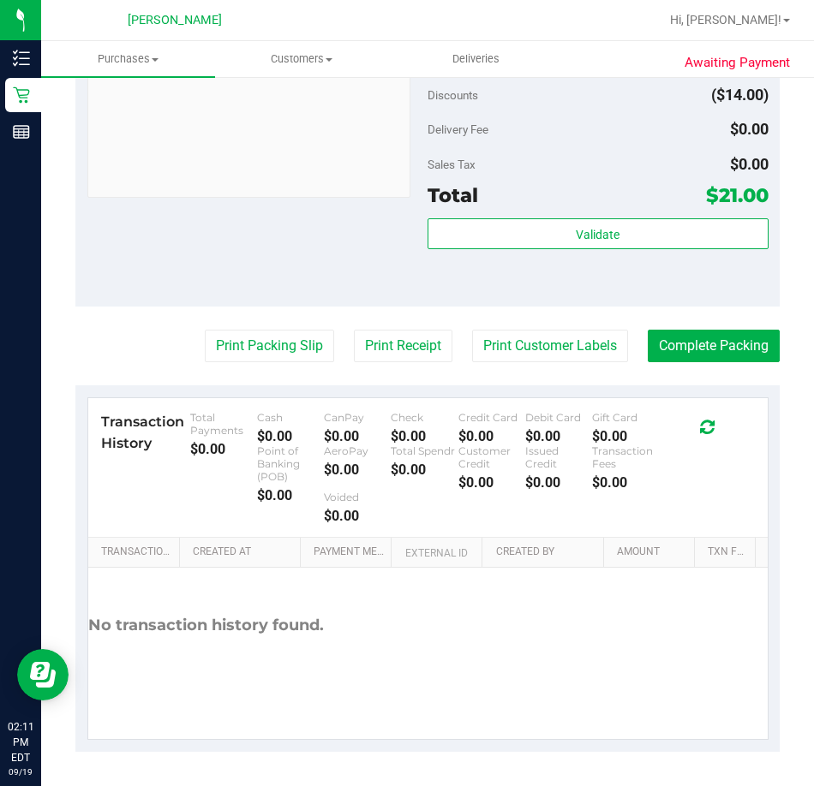
click at [232, 229] on div "Notes (optional) Subtotal $35.00 Discounts ($14.00) Delivery Fee $0.00 Sales Ta…" at bounding box center [427, 152] width 704 height 308
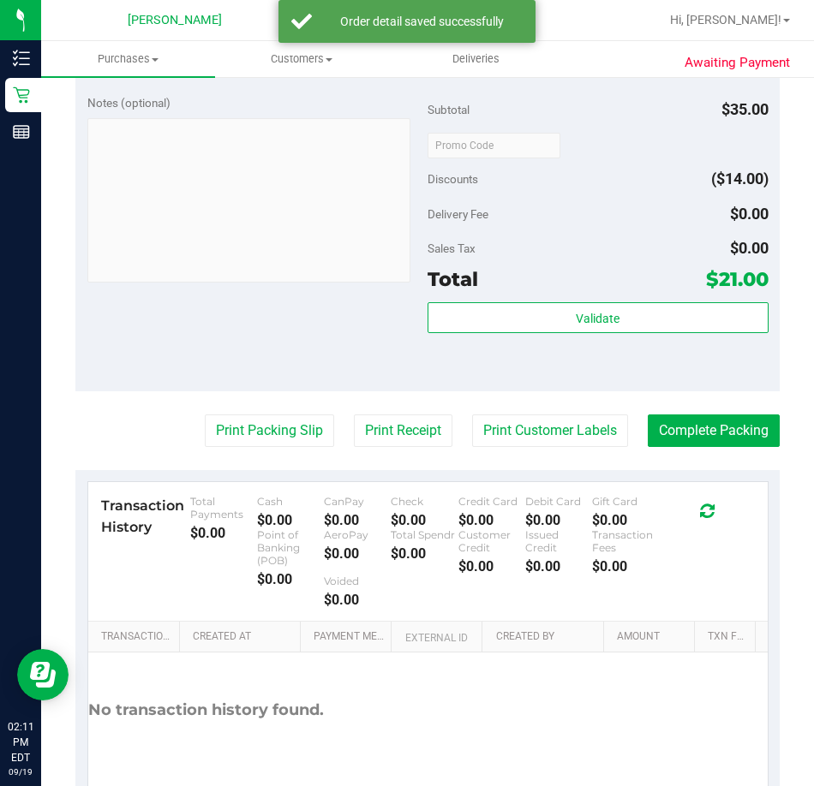
scroll to position [684, 0]
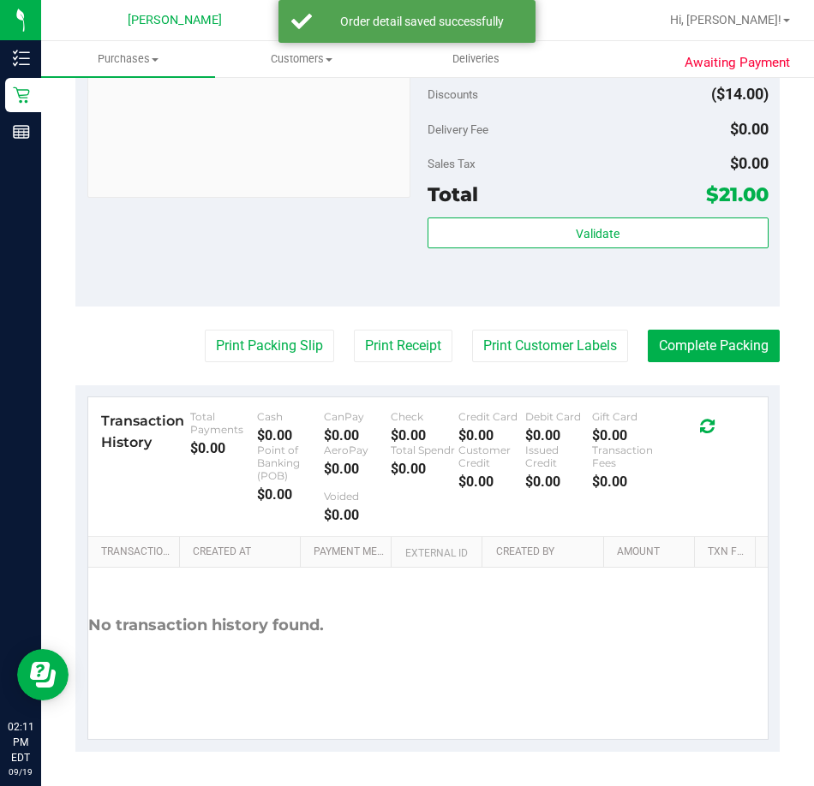
click at [684, 362] on purchase-details "Back Edit Purchase Cancel Purchase View Profile # 11974654 BioTrack ID: - Submi…" at bounding box center [427, 80] width 704 height 1344
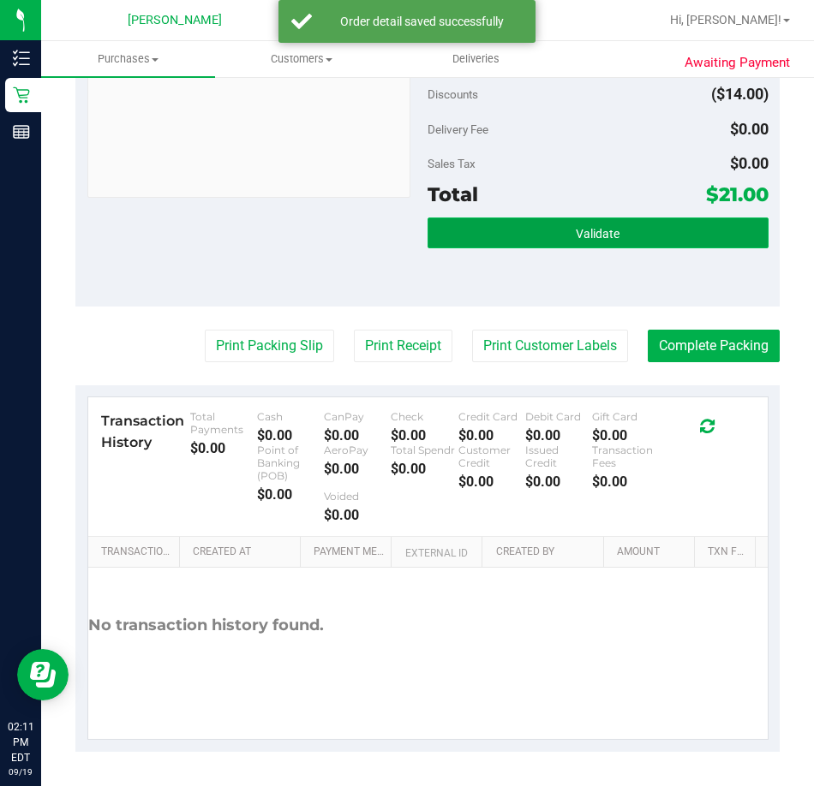
click at [605, 245] on button "Validate" at bounding box center [597, 233] width 341 height 31
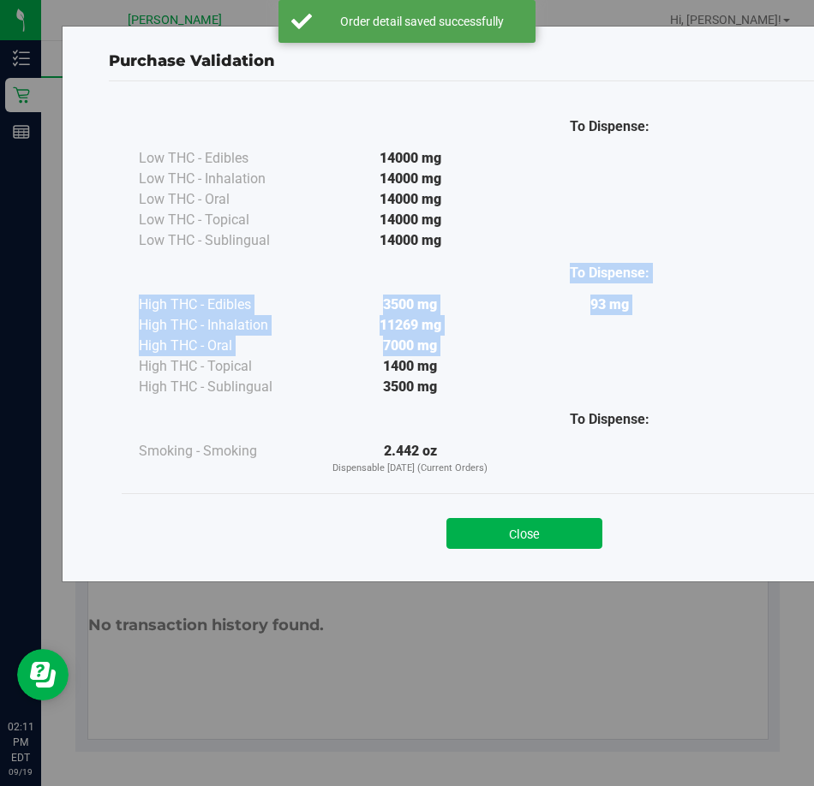
drag, startPoint x: 651, startPoint y: 373, endPoint x: 479, endPoint y: 297, distance: 188.3
click at [270, 249] on div "To Dispense: Low THC - Edibles 14000 mg" at bounding box center [524, 290] width 771 height 372
click at [494, 299] on div "3500 mg" at bounding box center [410, 305] width 200 height 21
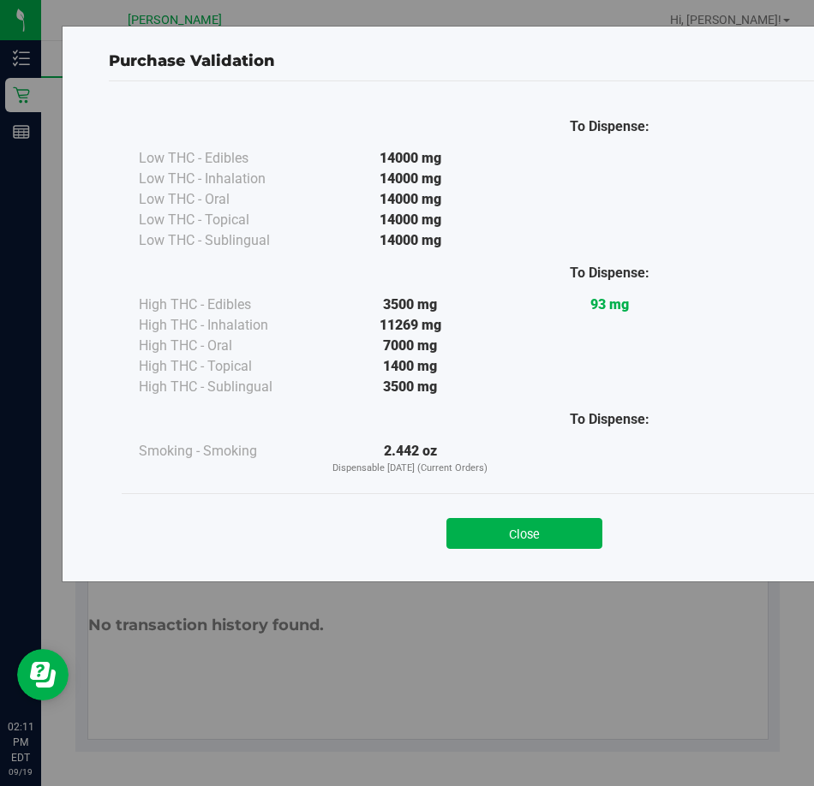
click at [533, 566] on div "Purchase Validation To Dispense: Low THC - Edibles 14000 mg" at bounding box center [524, 304] width 925 height 557
click at [594, 537] on button "Close" at bounding box center [524, 533] width 156 height 31
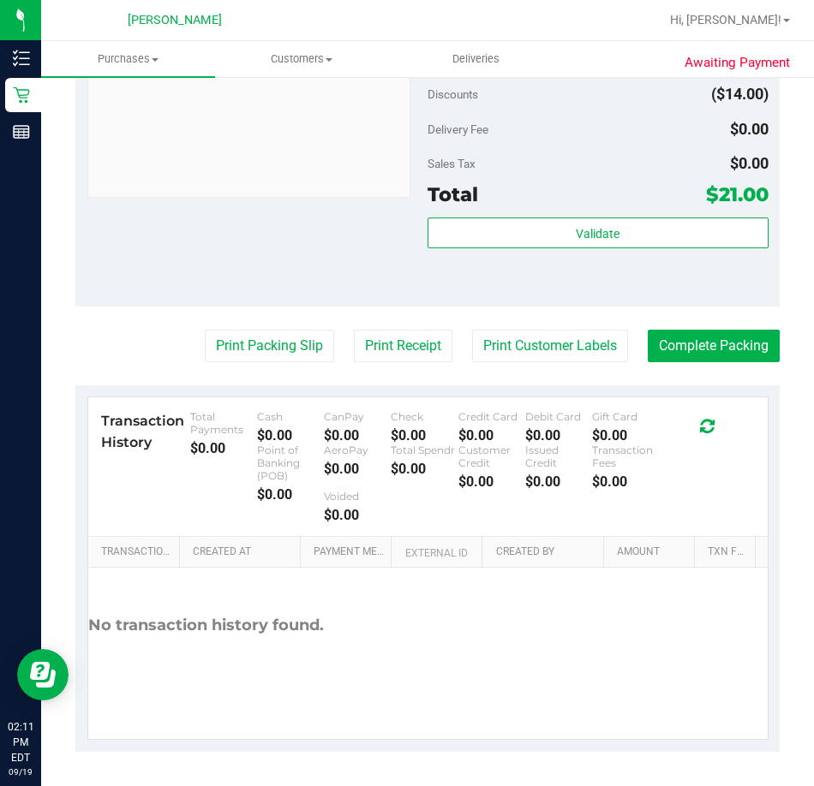
click at [702, 364] on purchase-details "Back Edit Purchase Cancel Purchase View Profile # 11974654 BioTrack ID: - Submi…" at bounding box center [427, 80] width 704 height 1344
click at [702, 361] on button "Complete Packing" at bounding box center [714, 346] width 132 height 33
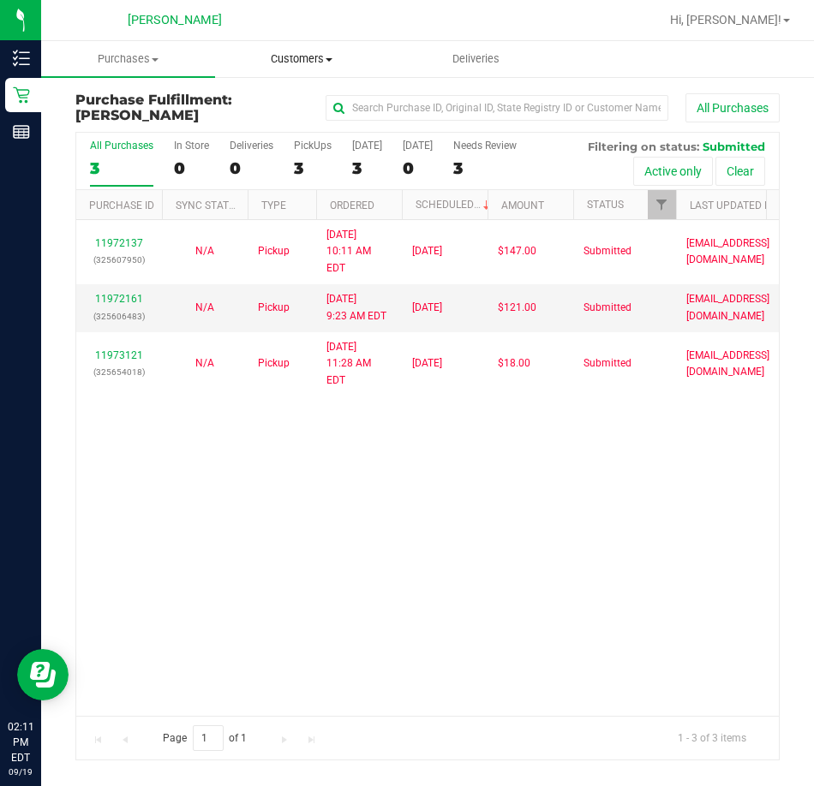
click at [282, 56] on span "Customers" at bounding box center [302, 58] width 172 height 15
click at [292, 93] on li "All customers" at bounding box center [302, 103] width 174 height 21
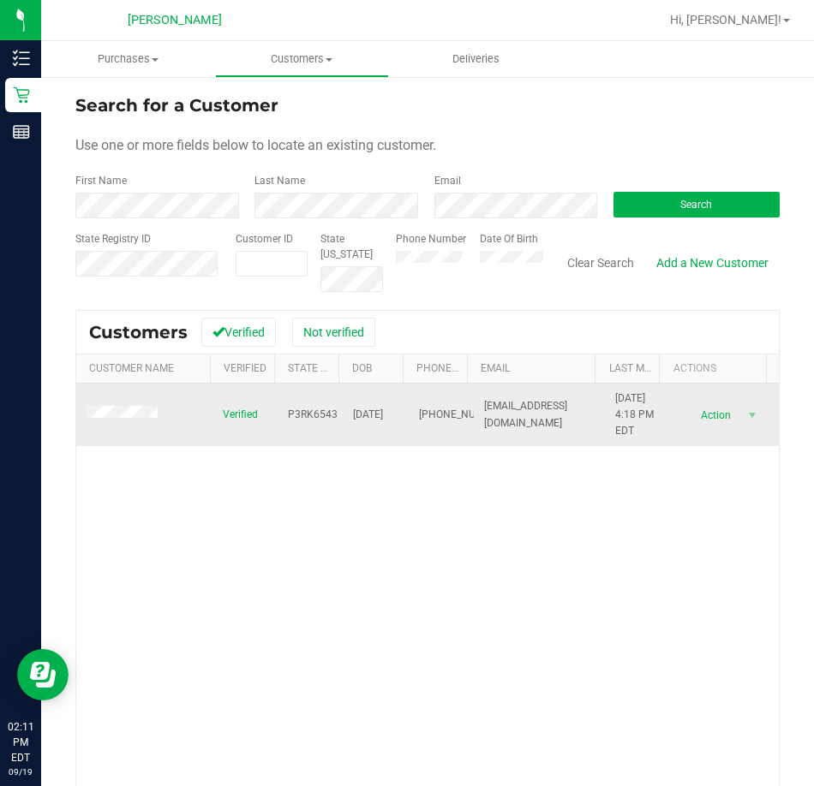
click at [149, 407] on span at bounding box center [125, 414] width 76 height 17
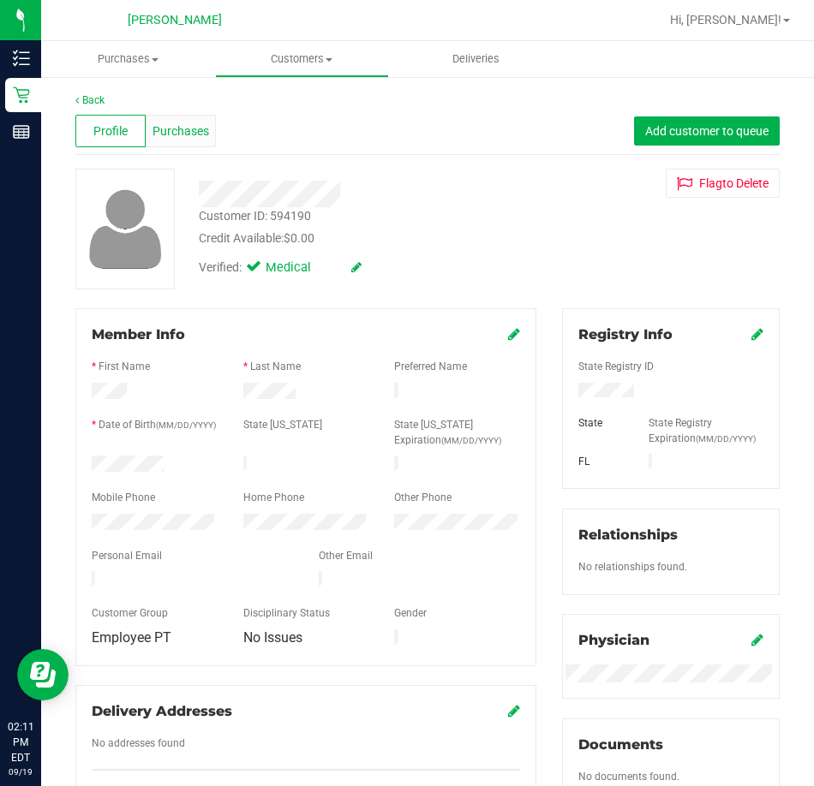
click at [190, 141] on div "Purchases" at bounding box center [181, 131] width 70 height 33
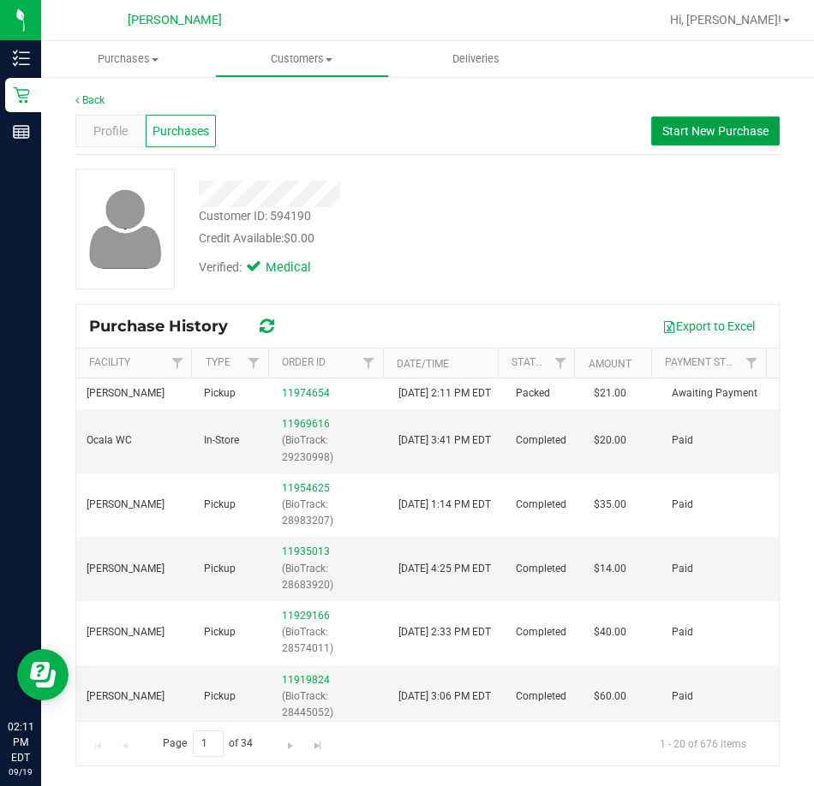
click at [667, 127] on span "Start New Purchase" at bounding box center [715, 131] width 106 height 14
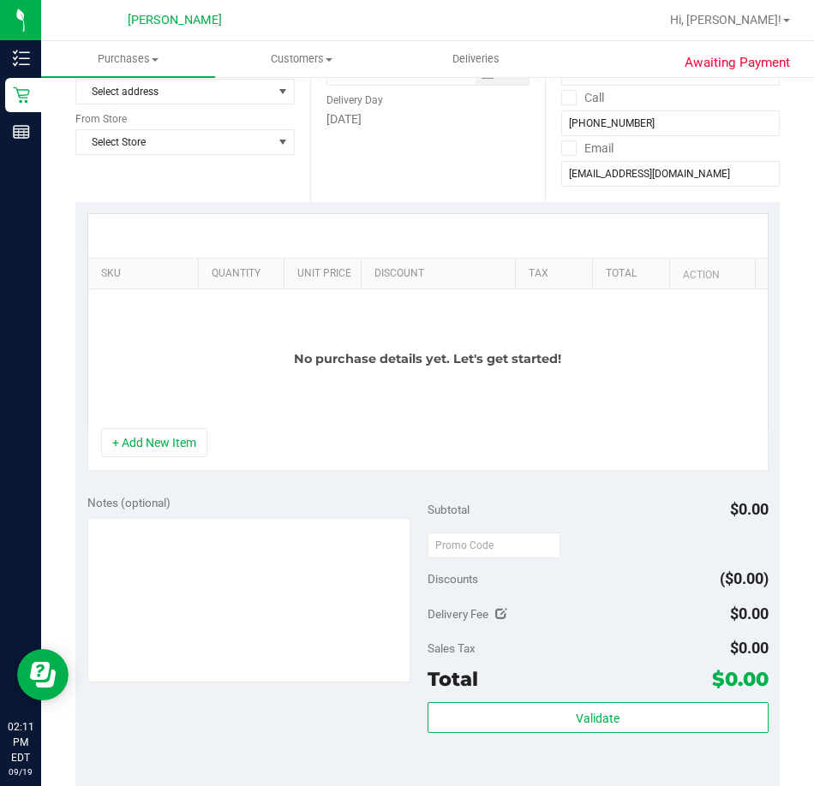
scroll to position [257, 0]
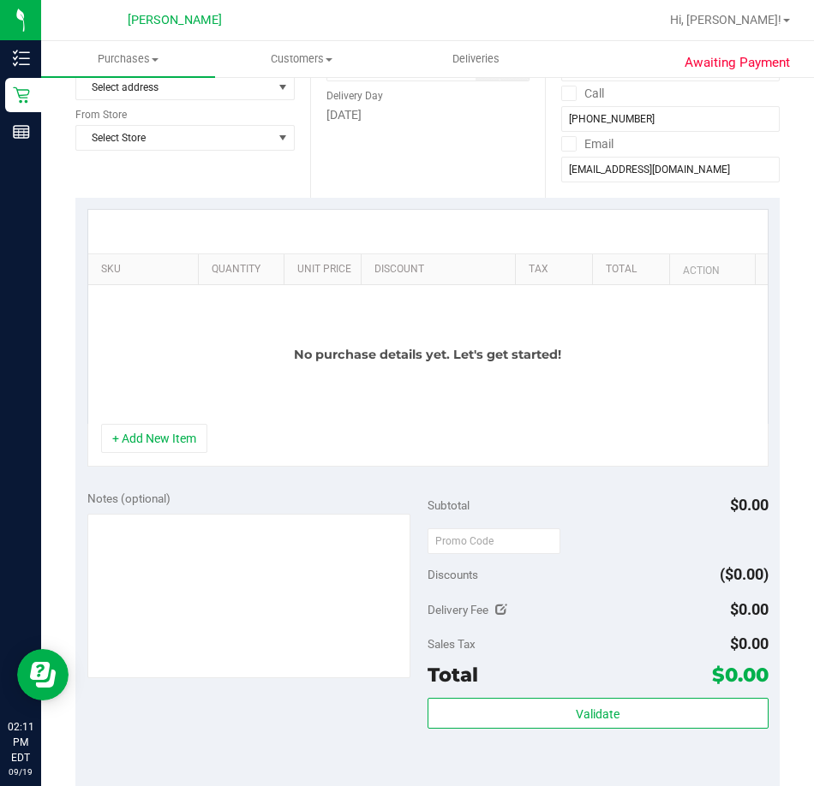
click at [164, 420] on div "No purchase details yet. Let's get started!" at bounding box center [427, 354] width 679 height 139
click at [165, 430] on button "+ Add New Item" at bounding box center [154, 438] width 106 height 29
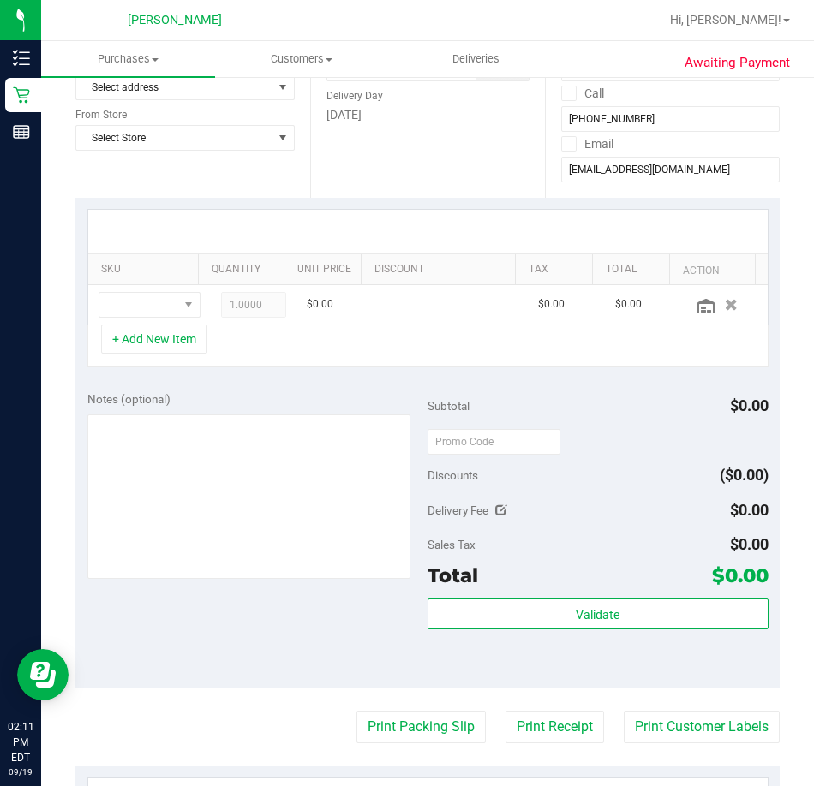
click at [261, 345] on div "+ Add New Item" at bounding box center [427, 346] width 681 height 43
click at [194, 344] on button "+ Add New Item" at bounding box center [154, 339] width 106 height 29
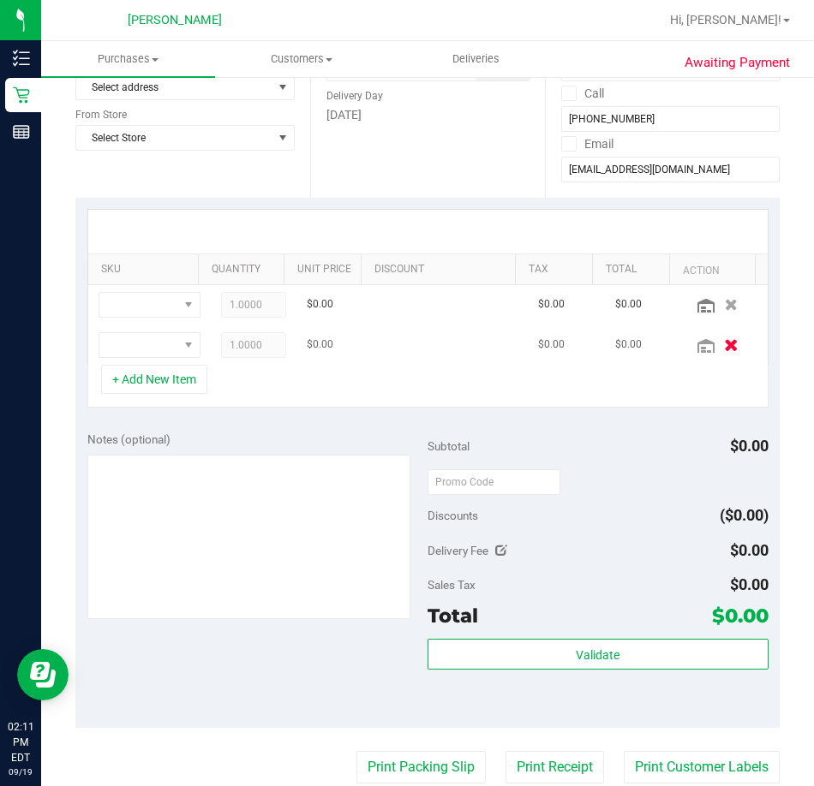
click at [724, 346] on icon "button" at bounding box center [731, 344] width 15 height 13
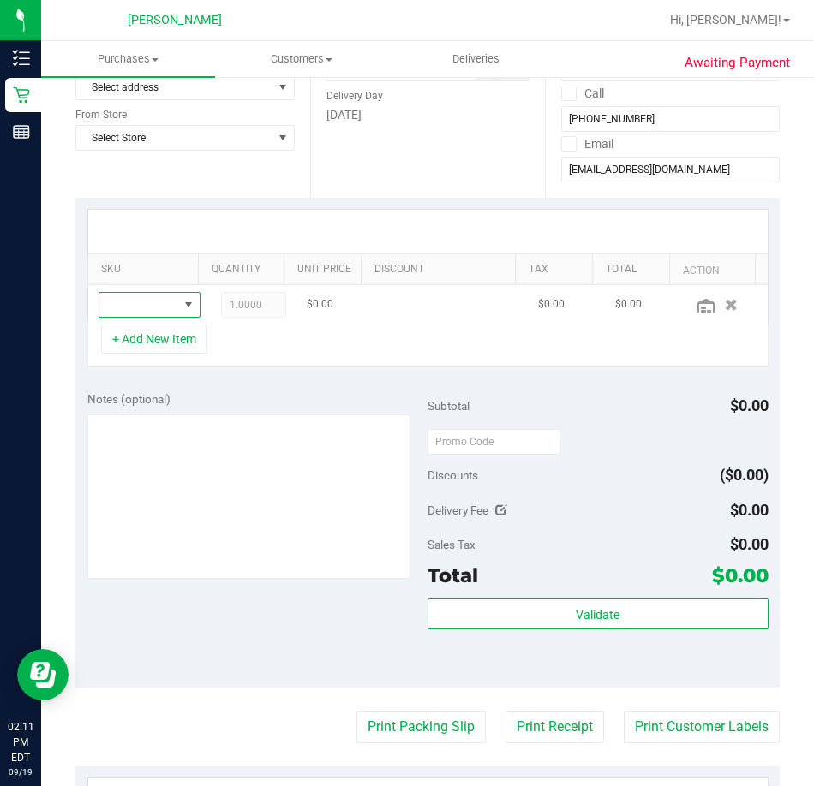
click at [118, 313] on span "NO DATA FOUND" at bounding box center [138, 305] width 79 height 24
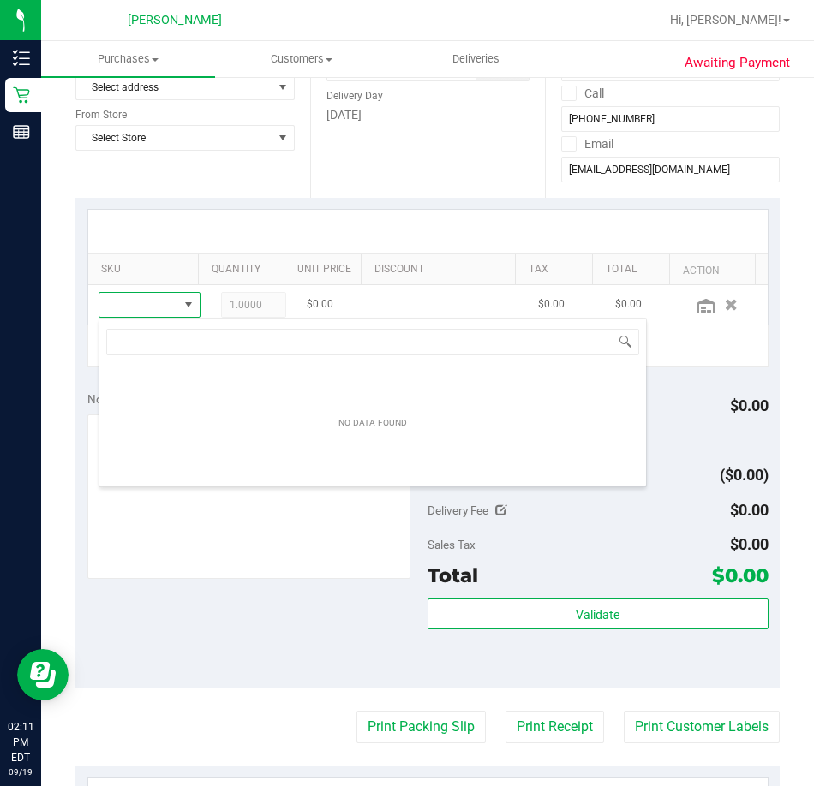
scroll to position [26, 76]
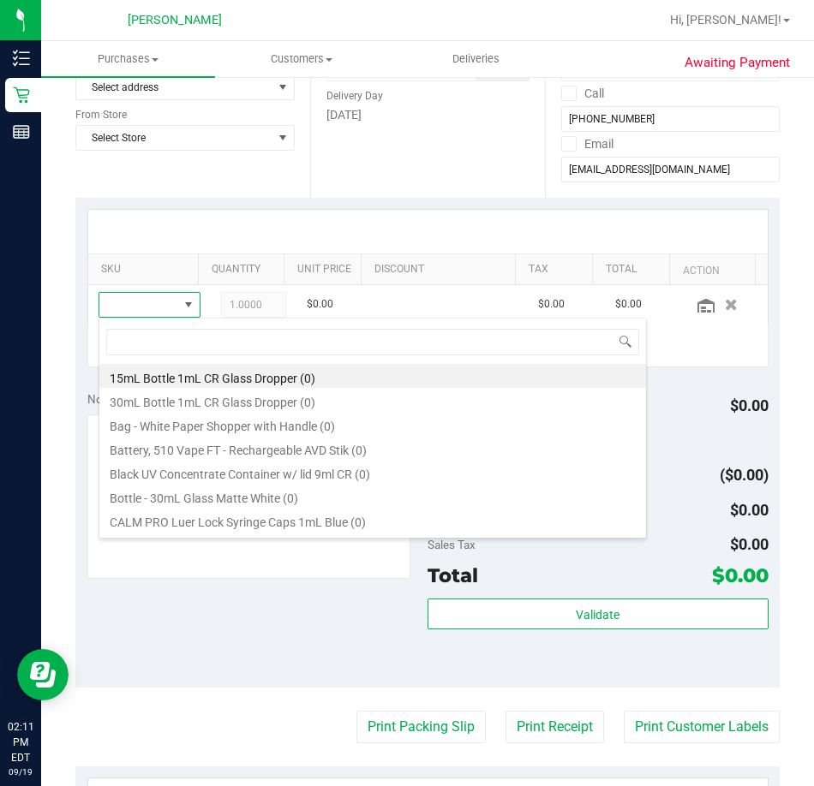
type input "e"
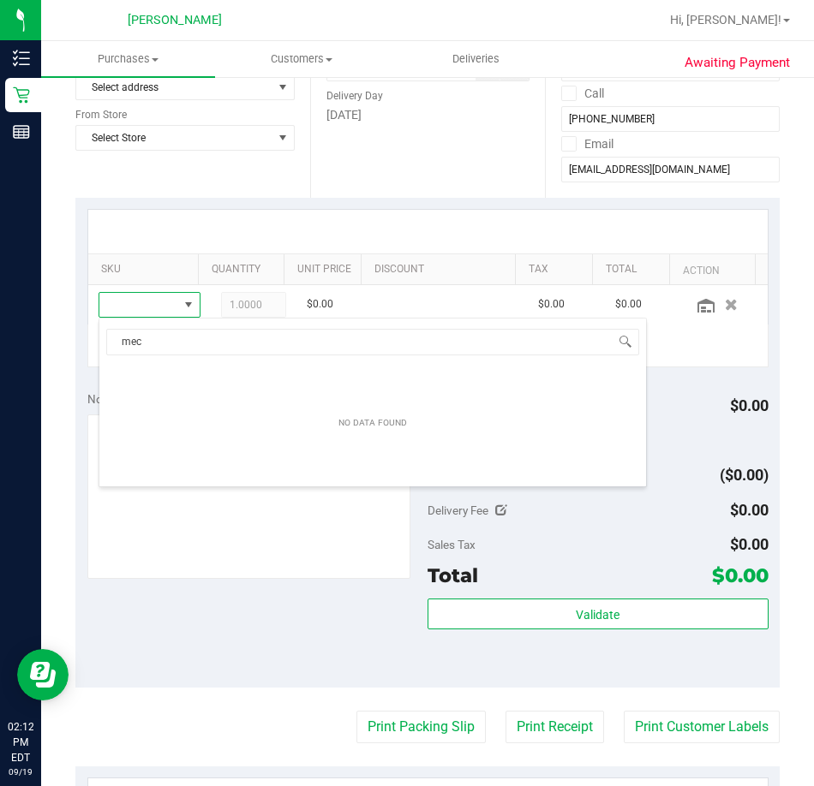
drag, startPoint x: 271, startPoint y: 349, endPoint x: -9, endPoint y: 366, distance: 279.8
click at [0, 366] on html "Inventory Retail Reports 02:12 PM EDT [DATE] 09/19 [PERSON_NAME] Hi, [PERSON_NA…" at bounding box center [407, 393] width 814 height 786
type input "m"
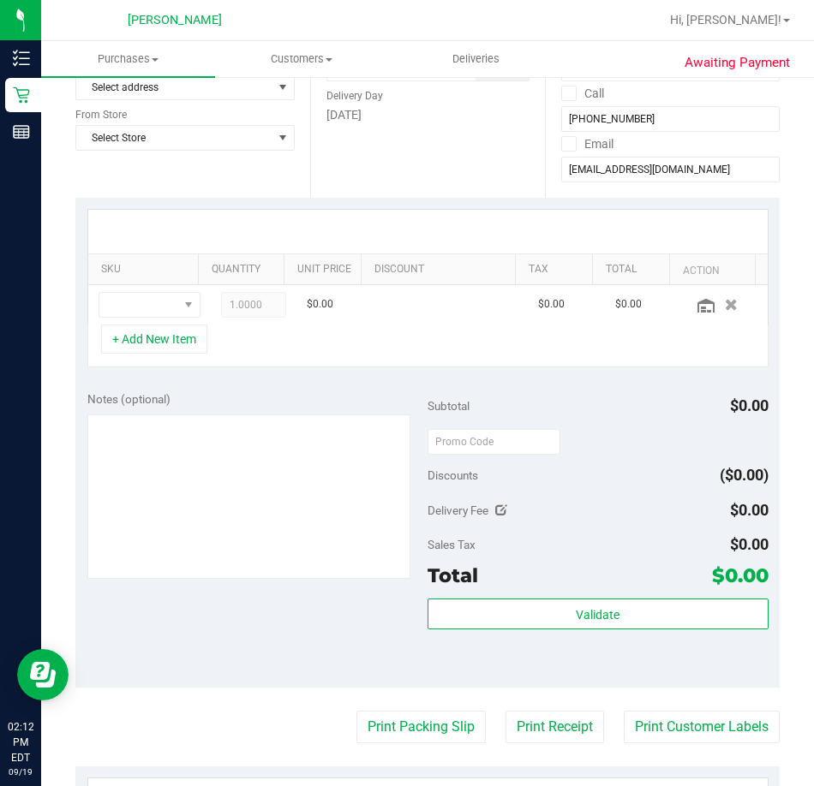
click at [196, 213] on div at bounding box center [427, 232] width 679 height 44
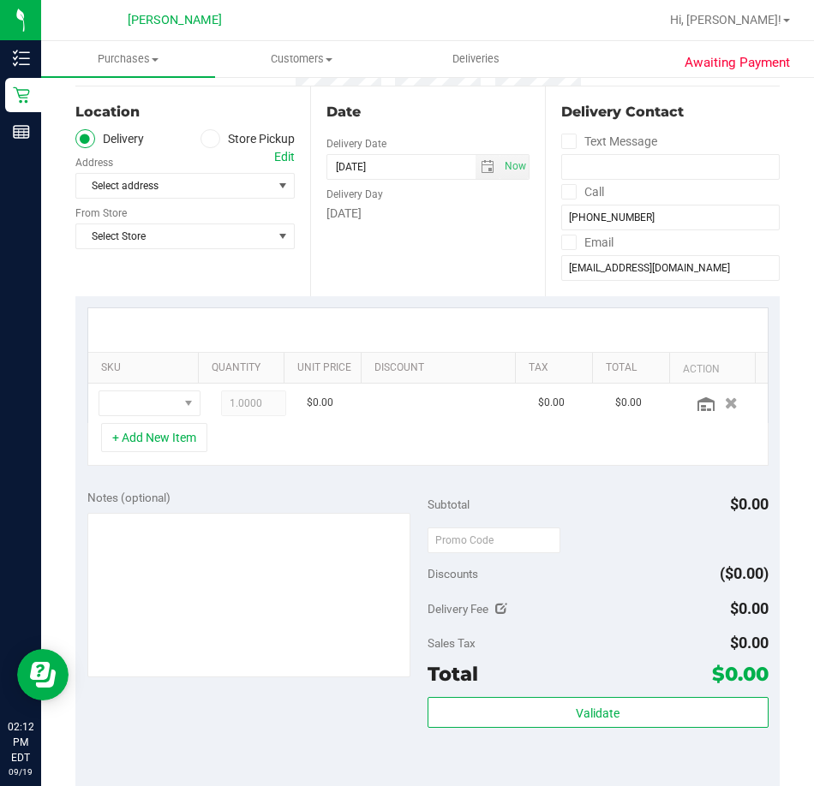
scroll to position [86, 0]
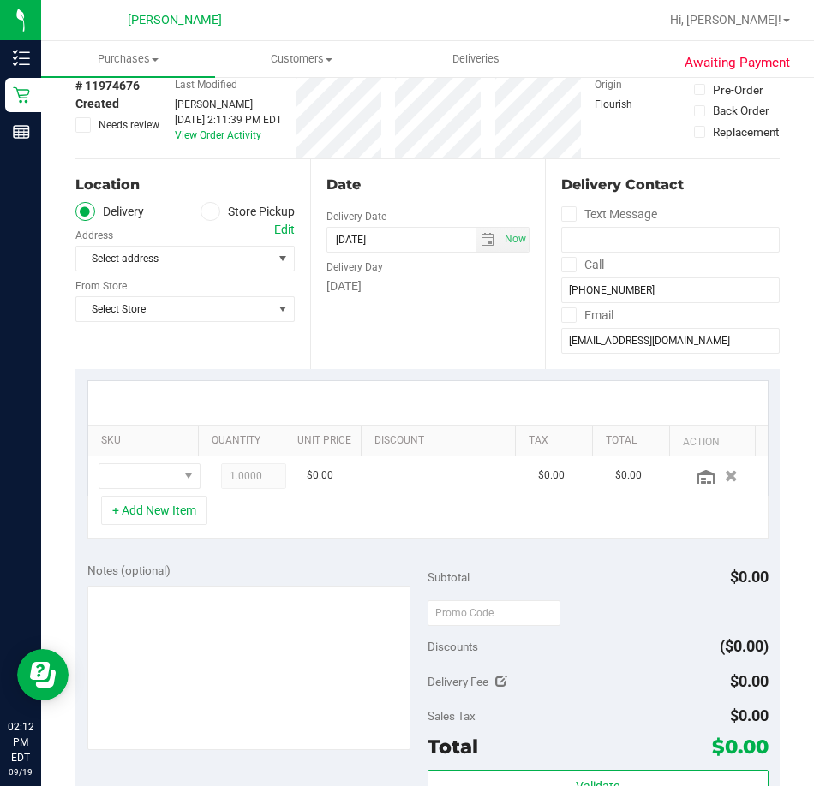
drag, startPoint x: 231, startPoint y: 206, endPoint x: 218, endPoint y: 220, distance: 19.4
click at [231, 205] on label "Store Pickup" at bounding box center [247, 212] width 94 height 20
click at [0, 0] on input "Store Pickup" at bounding box center [0, 0] width 0 height 0
click at [190, 256] on span "Select Store" at bounding box center [174, 259] width 196 height 24
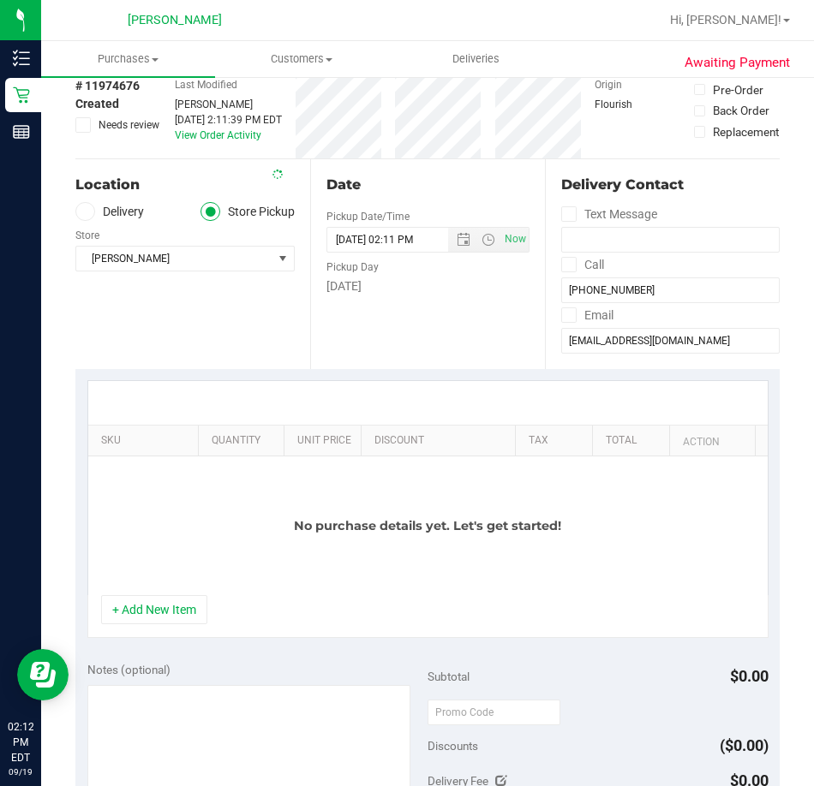
scroll to position [0, 0]
click at [377, 346] on div "Date Pickup Date/Time [DATE] Now [DATE] 02:11 PM Now Pickup Day [DATE]" at bounding box center [427, 264] width 235 height 210
click at [170, 611] on button "+ Add New Item" at bounding box center [154, 609] width 106 height 29
click at [164, 611] on button "+ Add New Item" at bounding box center [154, 609] width 106 height 29
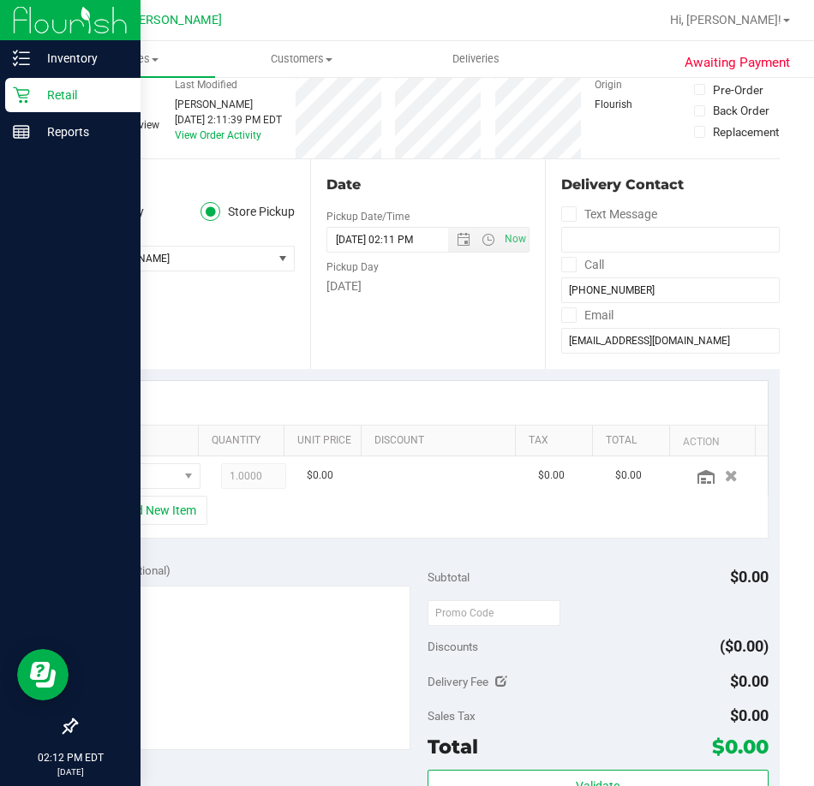
click at [133, 481] on div at bounding box center [70, 431] width 140 height 558
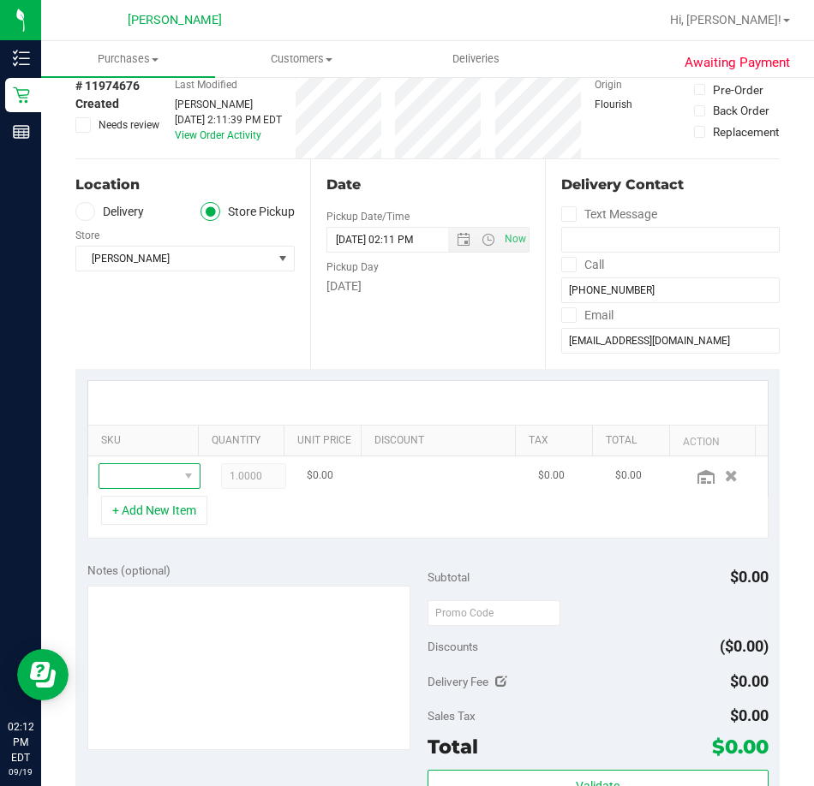
click at [128, 475] on span "NO DATA FOUND" at bounding box center [138, 476] width 79 height 24
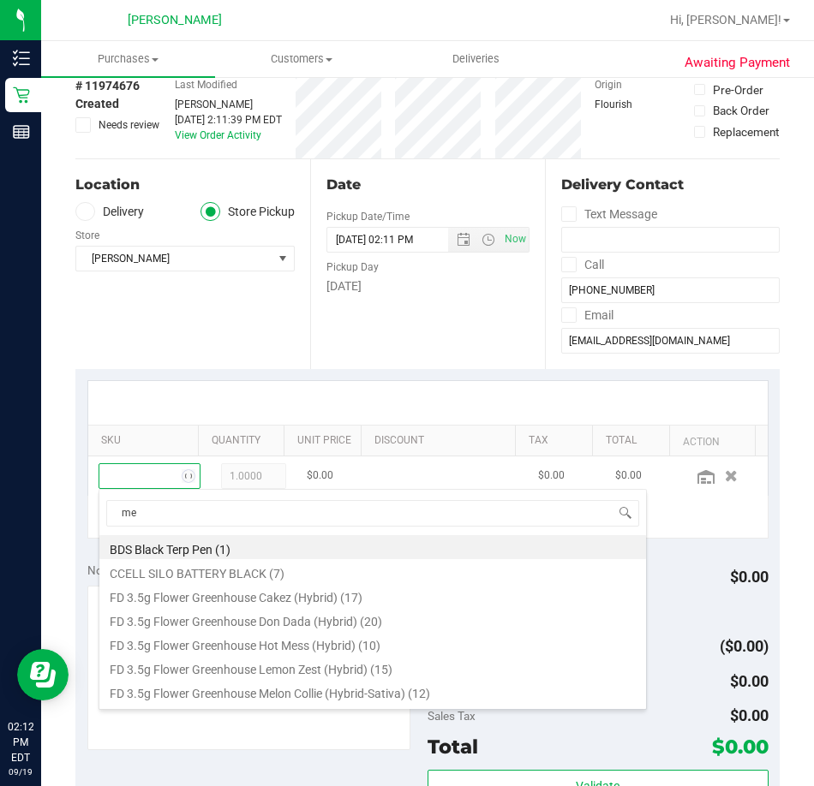
scroll to position [26, 63]
type input "mec"
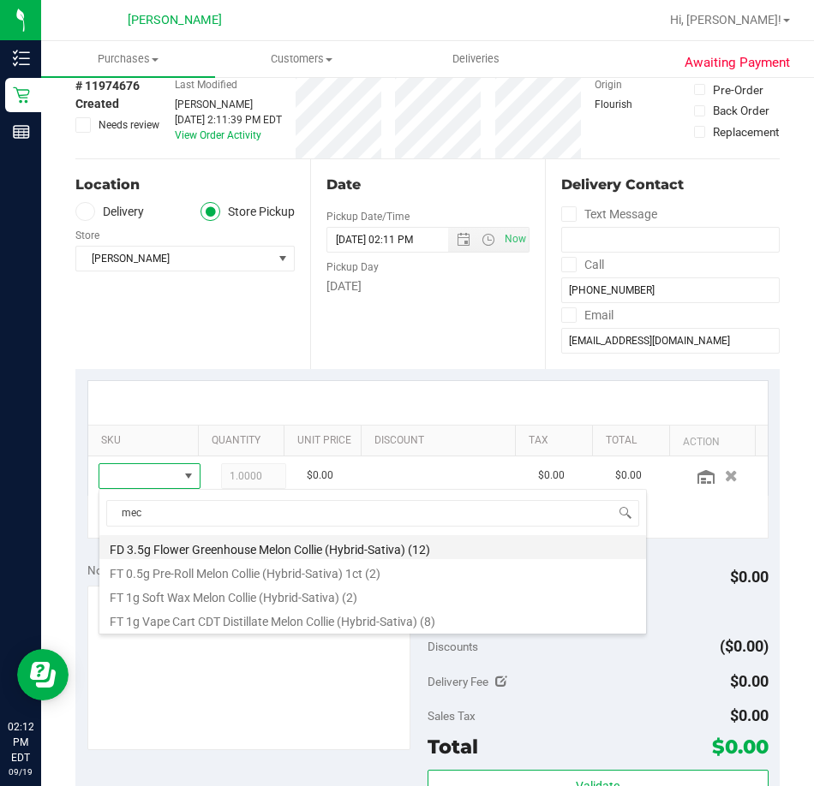
click at [263, 549] on li "FD 3.5g Flower Greenhouse Melon Collie (Hybrid-Sativa) (12)" at bounding box center [372, 547] width 546 height 24
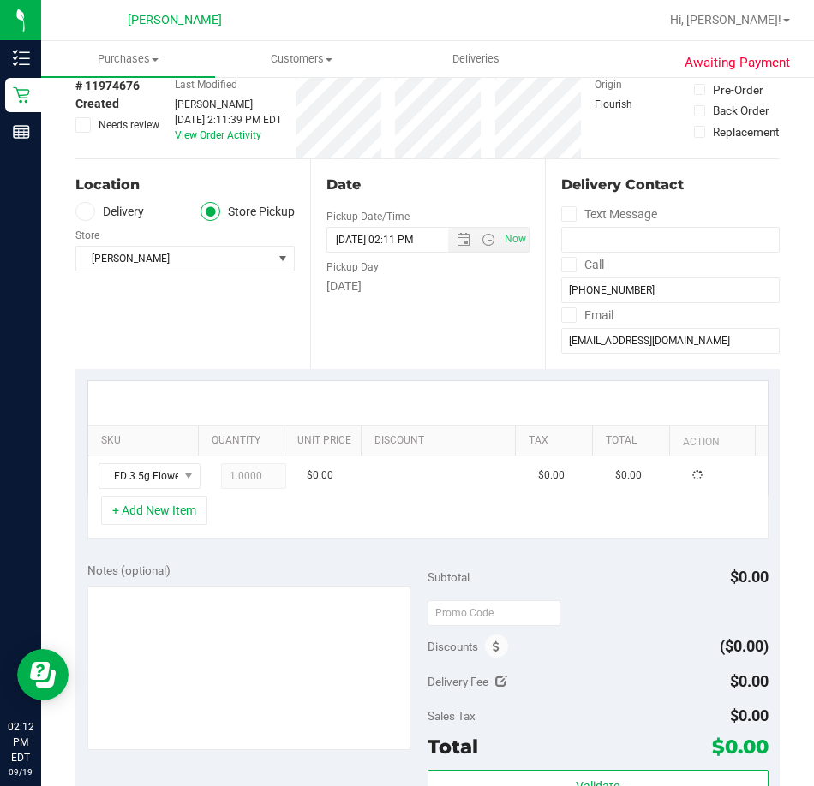
click at [300, 536] on div "+ Add New Item" at bounding box center [427, 517] width 681 height 43
click at [233, 473] on span "1.00 1" at bounding box center [253, 476] width 65 height 26
type input "4"
type input "4.00"
click at [296, 529] on div "+ Add New Item" at bounding box center [427, 517] width 681 height 43
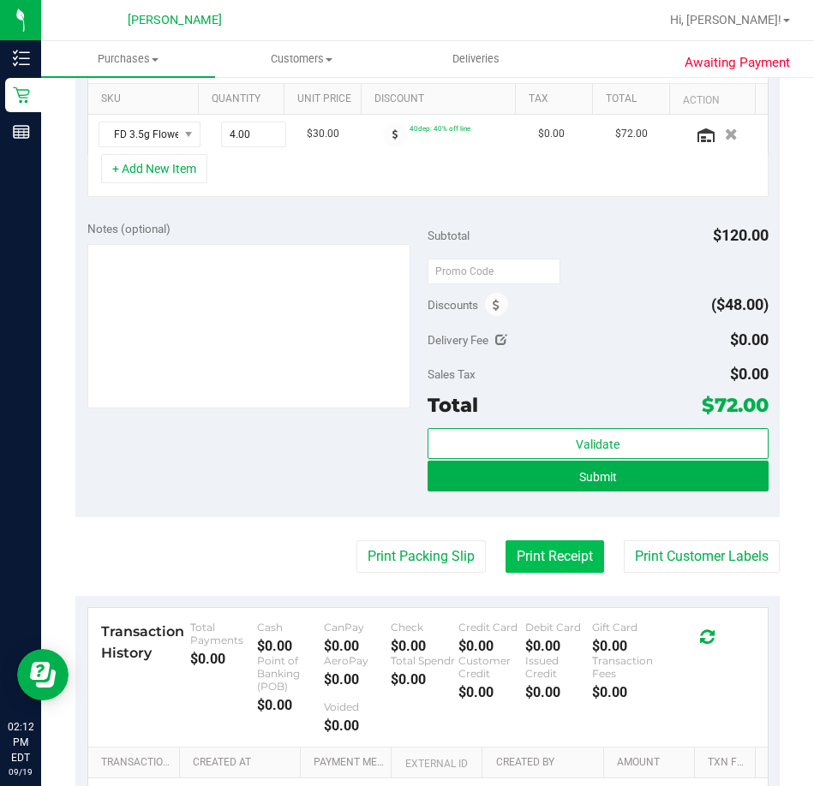
scroll to position [428, 0]
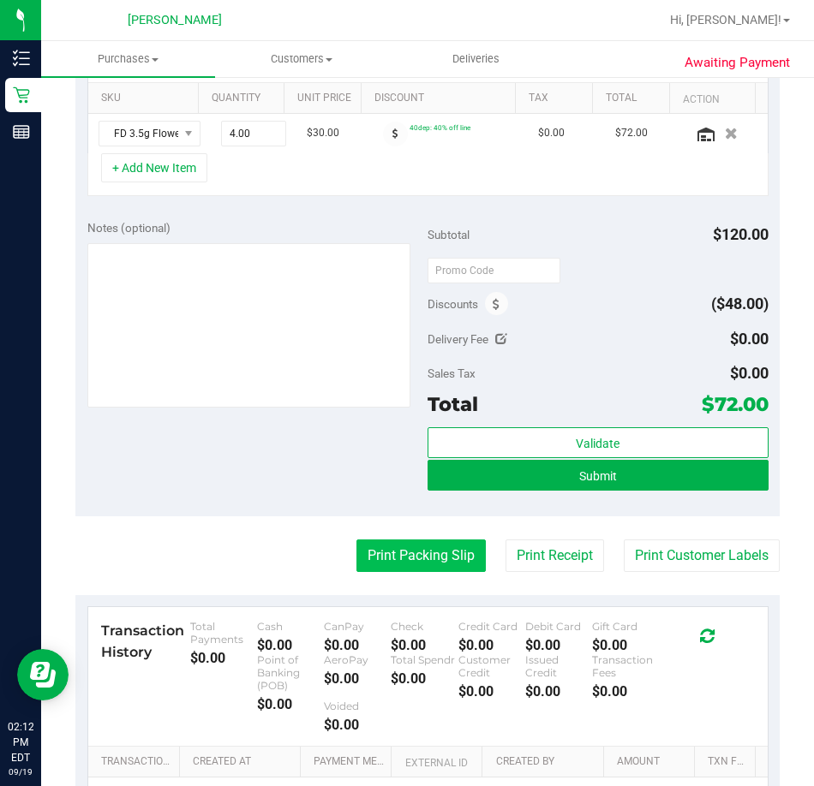
click at [444, 564] on button "Print Packing Slip" at bounding box center [420, 556] width 129 height 33
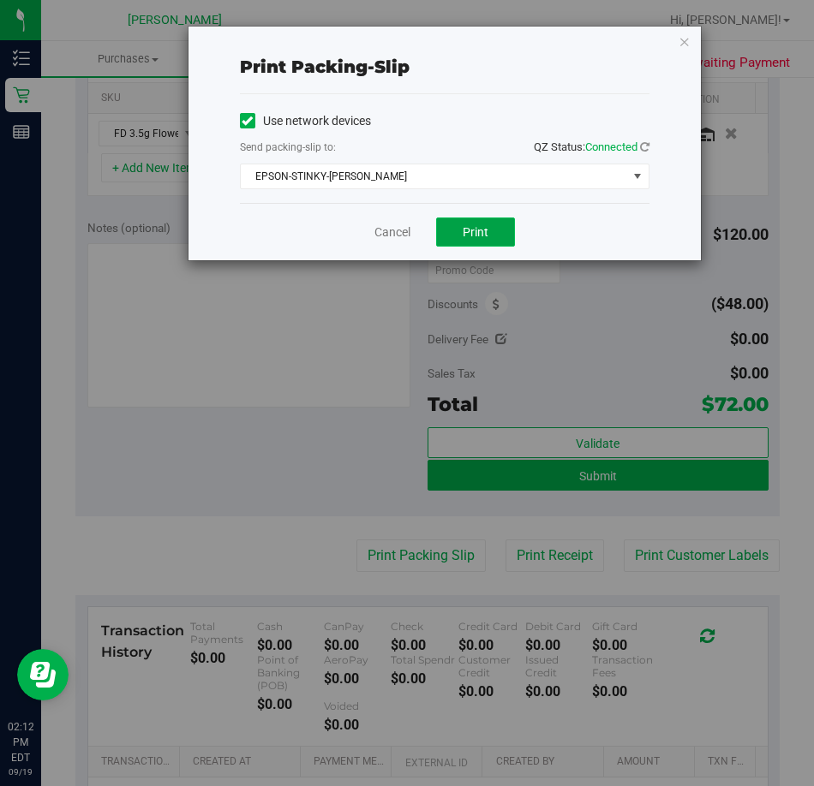
click at [458, 243] on button "Print" at bounding box center [475, 232] width 79 height 29
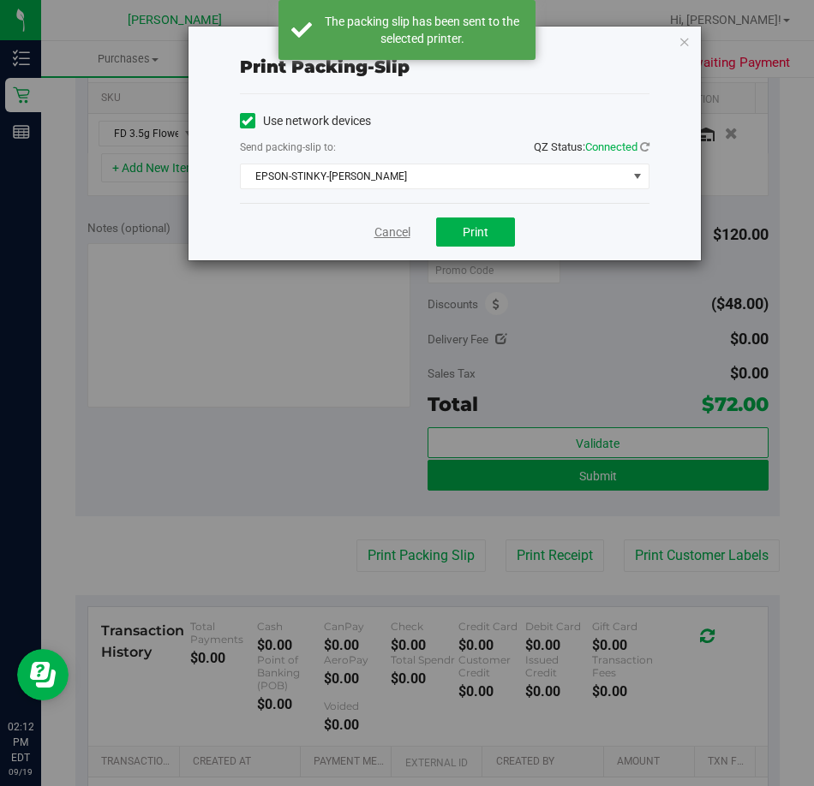
click at [391, 241] on link "Cancel" at bounding box center [392, 233] width 36 height 18
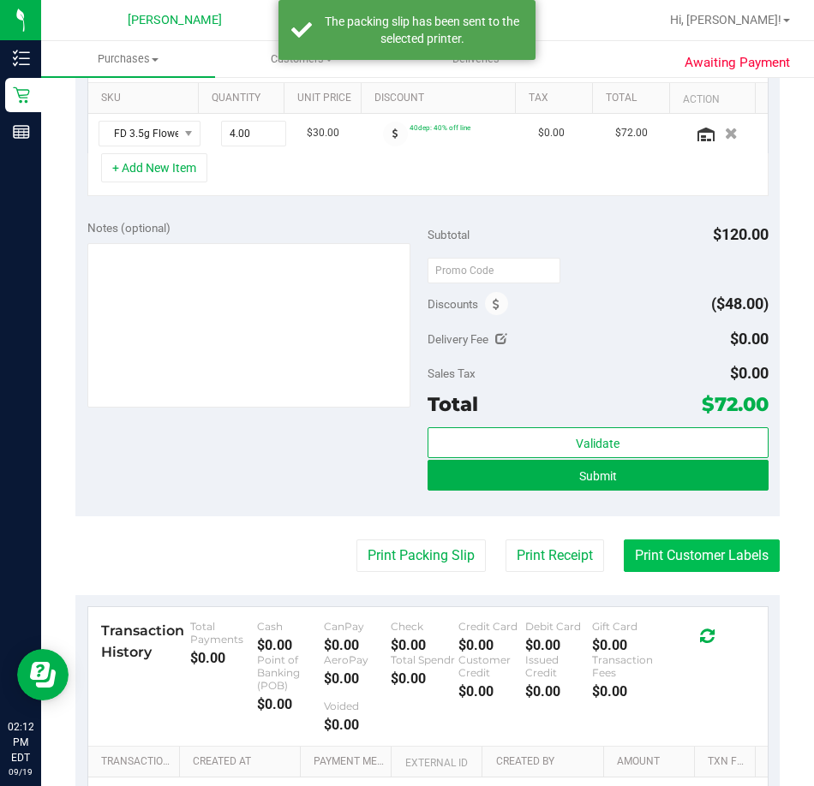
click at [669, 556] on button "Print Customer Labels" at bounding box center [702, 556] width 156 height 33
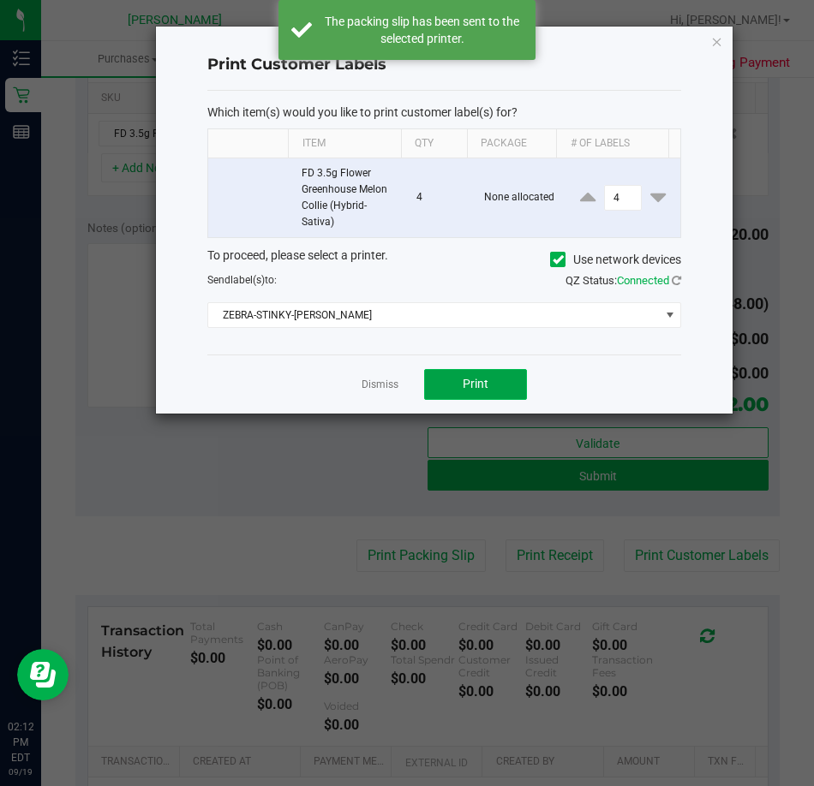
click at [494, 379] on button "Print" at bounding box center [475, 384] width 103 height 31
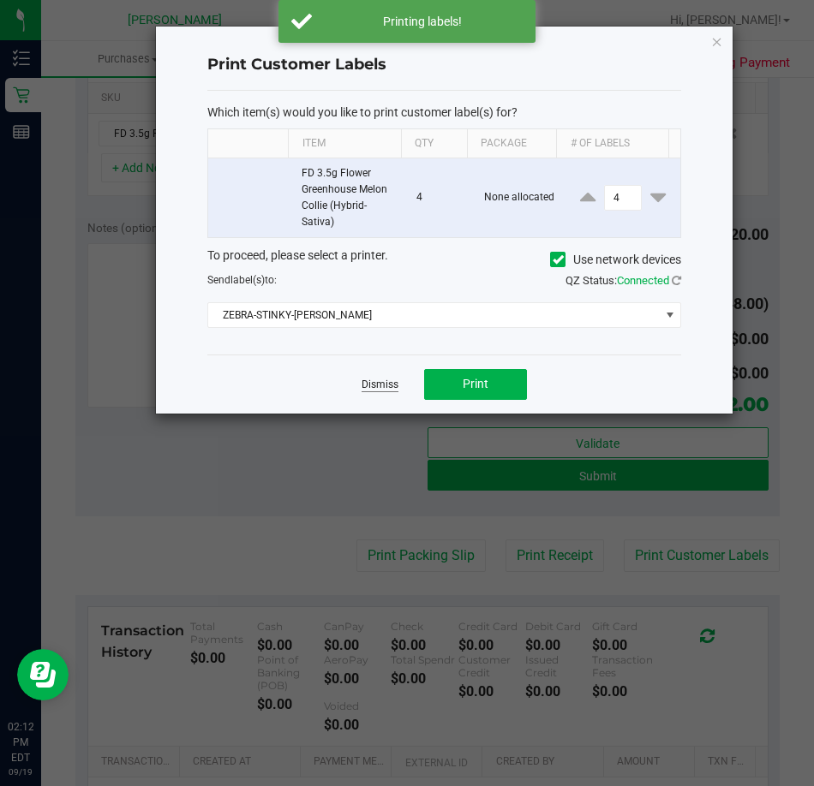
click at [373, 391] on link "Dismiss" at bounding box center [379, 385] width 37 height 15
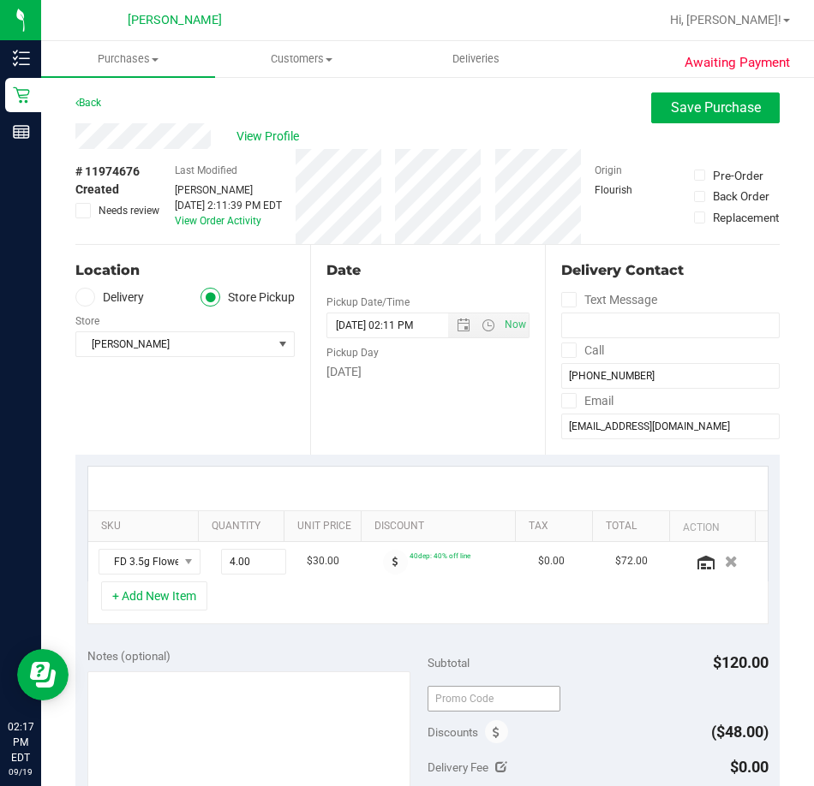
scroll to position [514, 0]
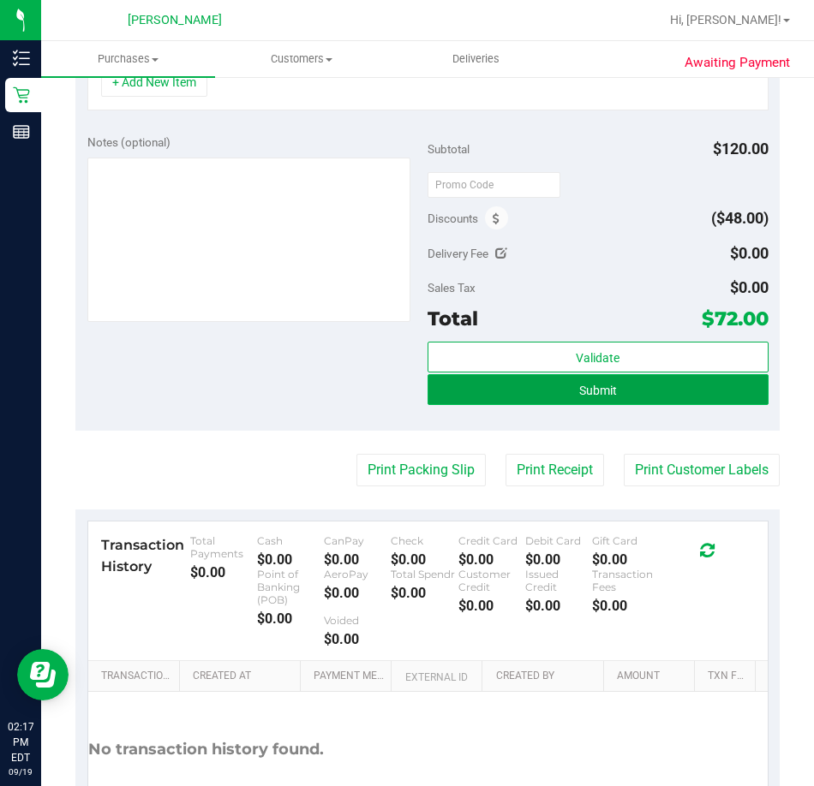
click at [626, 394] on button "Submit" at bounding box center [597, 389] width 341 height 31
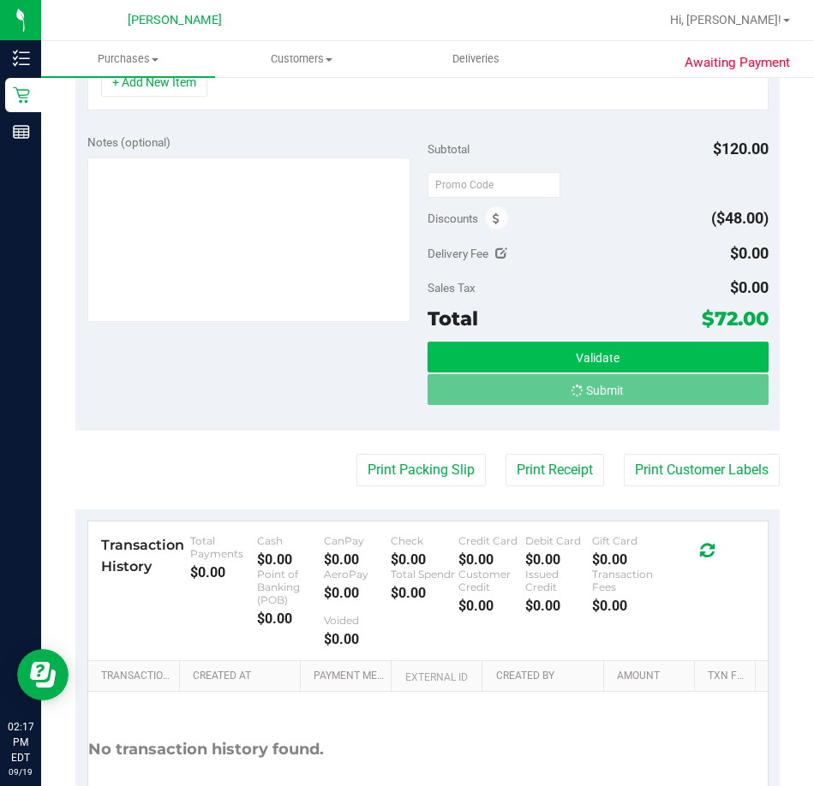
scroll to position [487, 0]
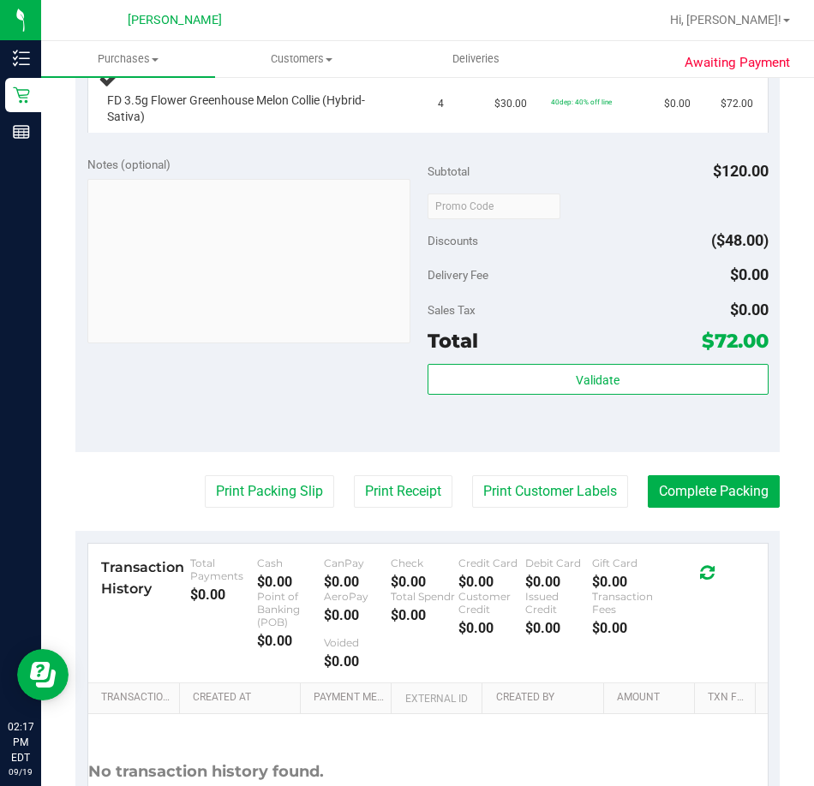
scroll to position [230, 0]
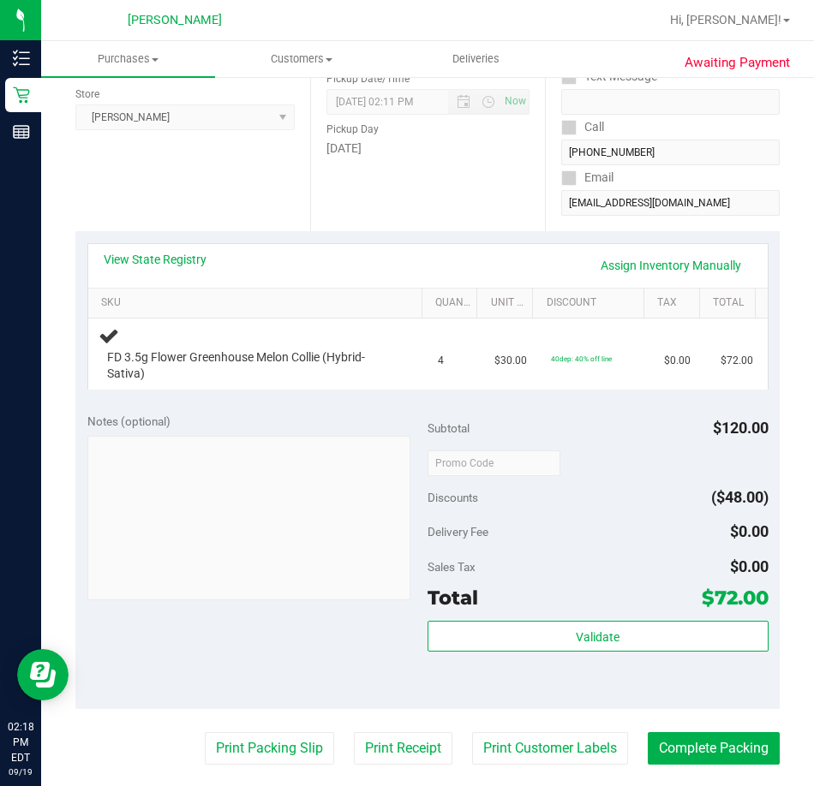
click at [255, 639] on div "Notes (optional) Subtotal $120.00 Discounts ($48.00) Delivery Fee $0.00 Sales T…" at bounding box center [427, 555] width 704 height 308
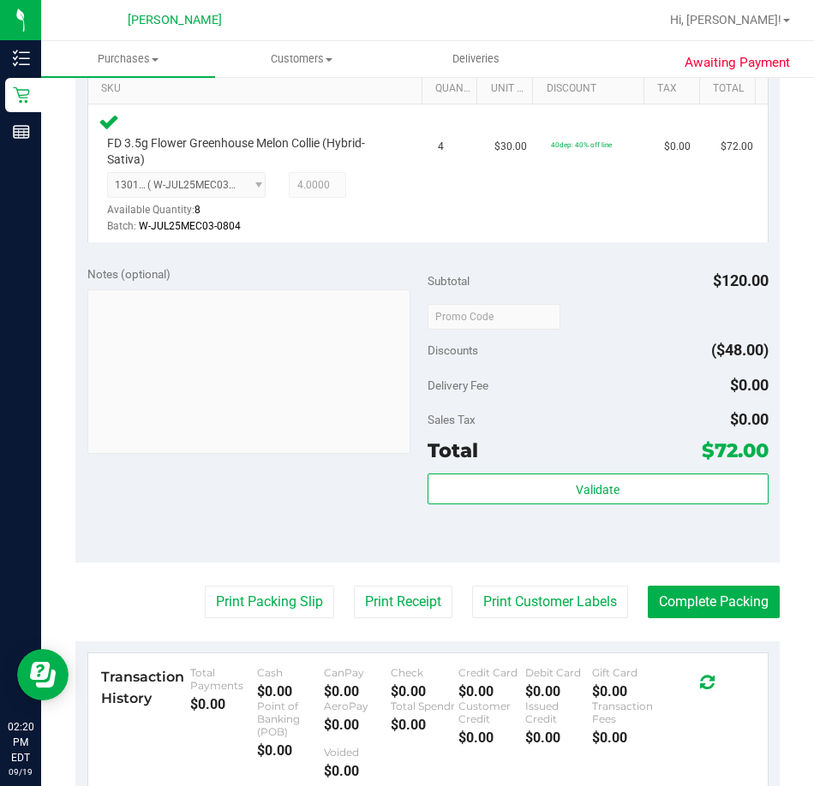
scroll to position [600, 0]
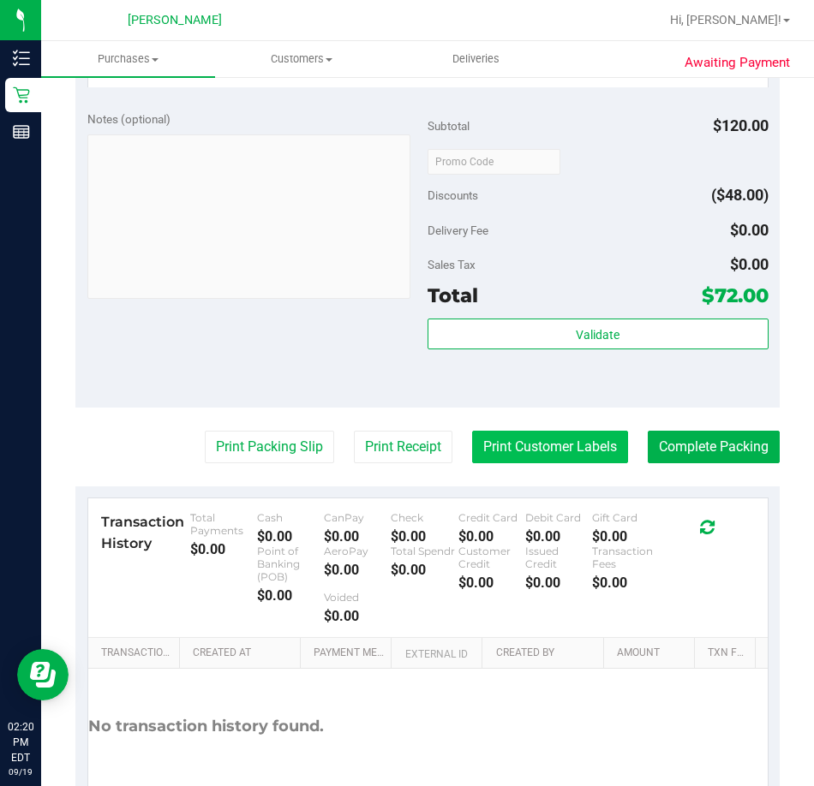
click at [496, 462] on button "Print Customer Labels" at bounding box center [550, 447] width 156 height 33
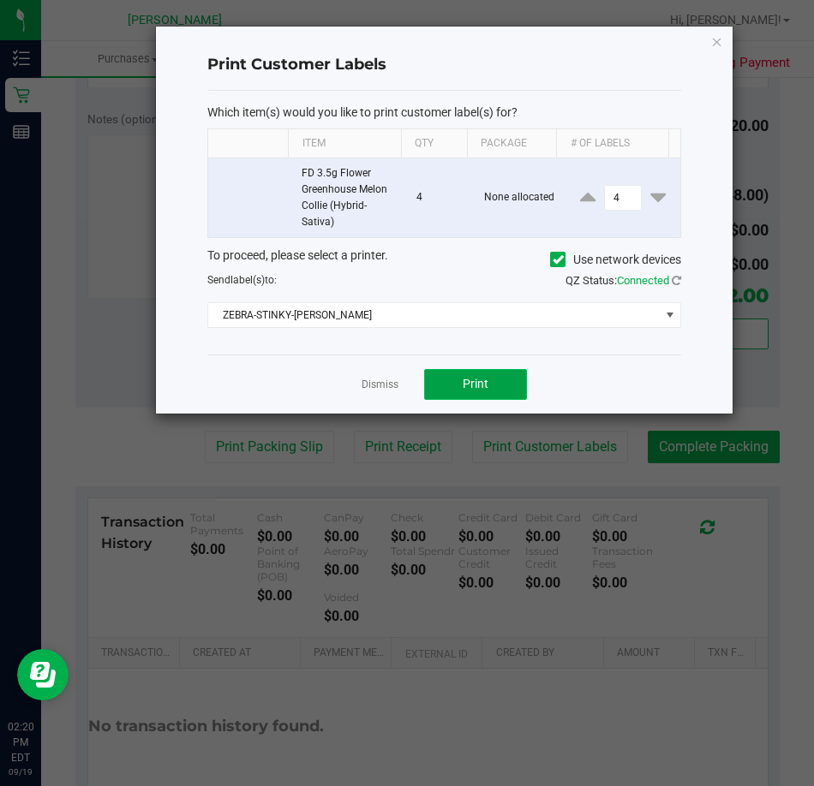
click at [471, 398] on button "Print" at bounding box center [475, 384] width 103 height 31
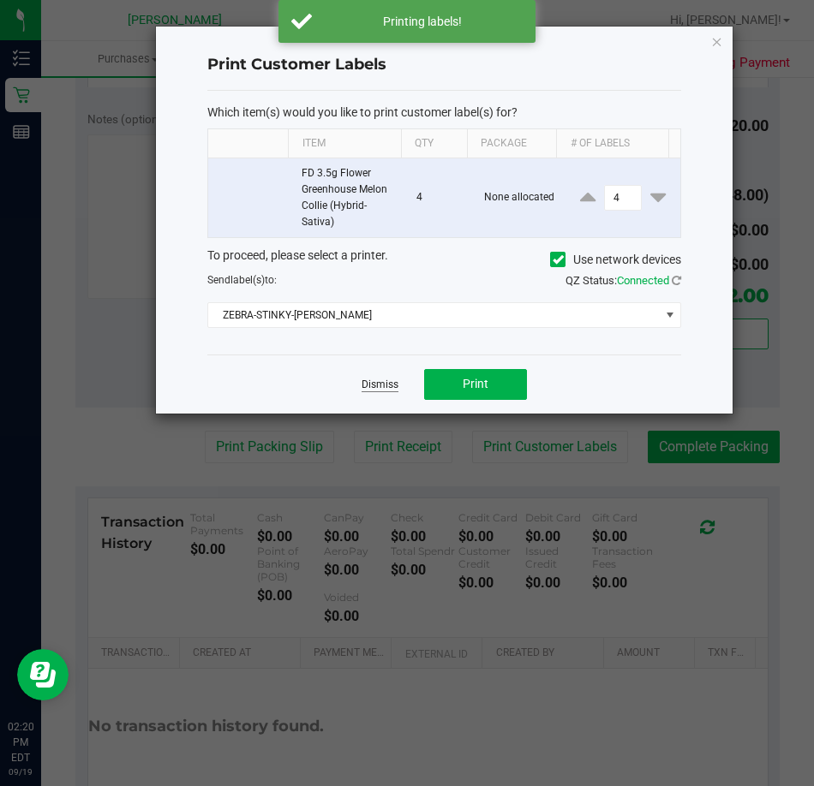
click at [380, 391] on link "Dismiss" at bounding box center [379, 385] width 37 height 15
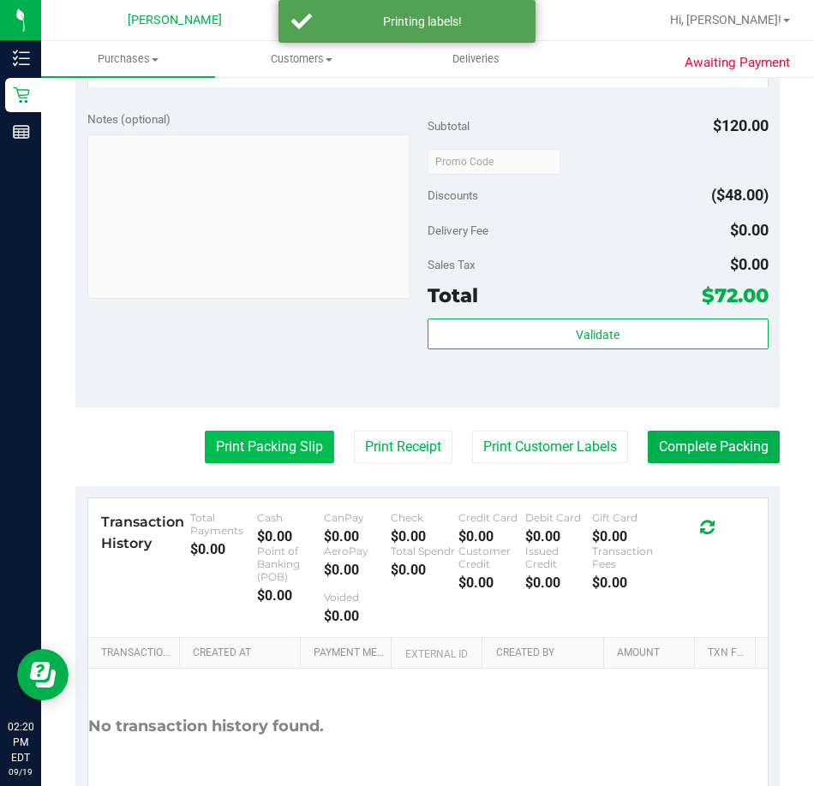
click at [260, 436] on button "Print Packing Slip" at bounding box center [269, 447] width 129 height 33
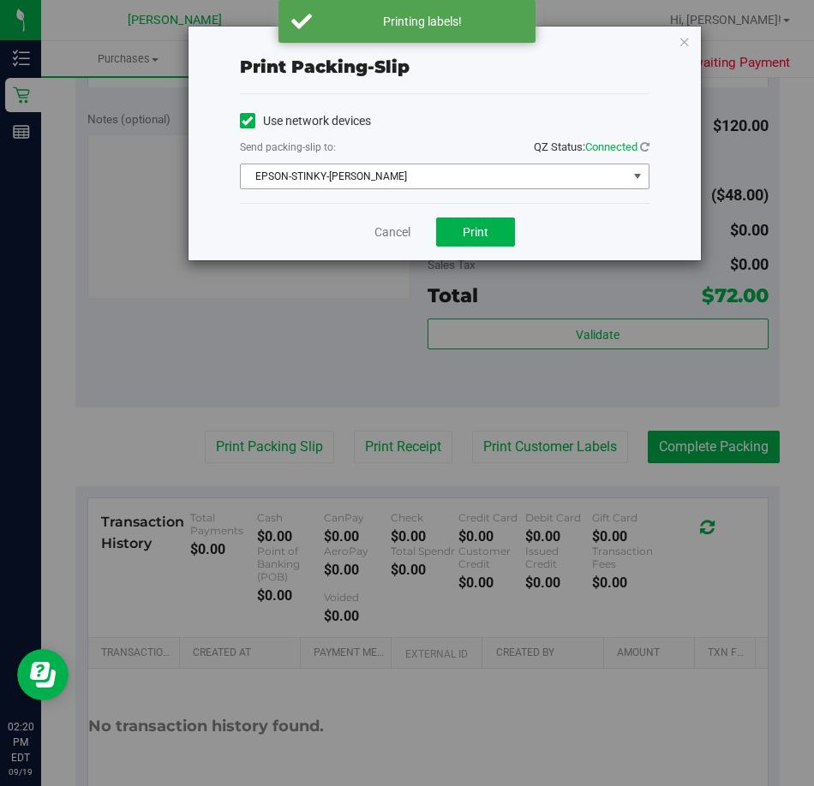
click at [413, 176] on span "EPSON-STINKY-[PERSON_NAME]" at bounding box center [434, 176] width 386 height 24
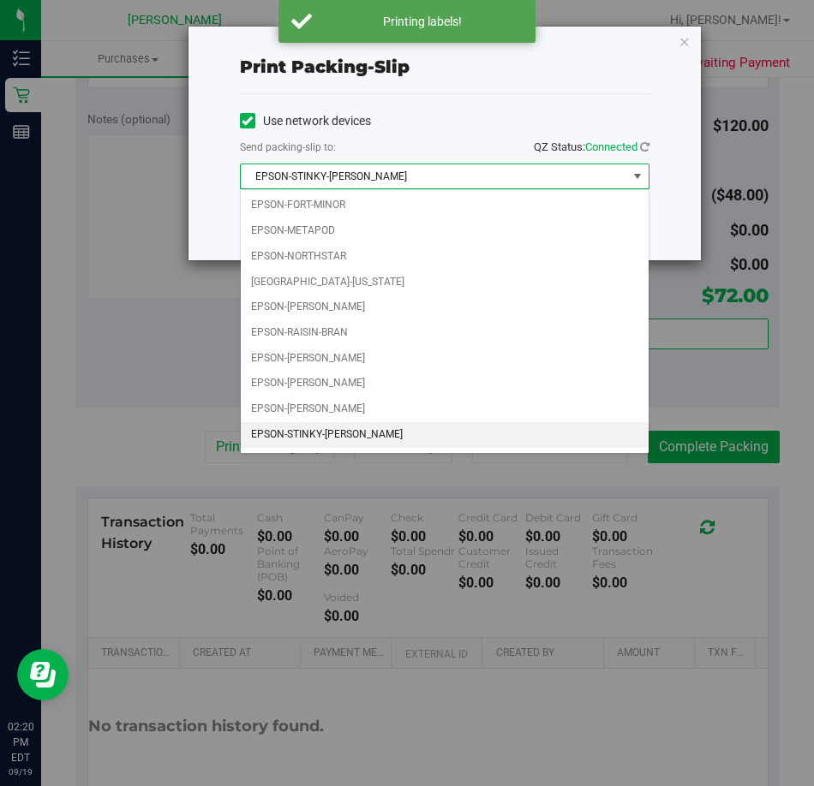
click at [201, 243] on div "Print packing-slip Use network devices Send packing-slip to: QZ Status: Connect…" at bounding box center [444, 144] width 512 height 234
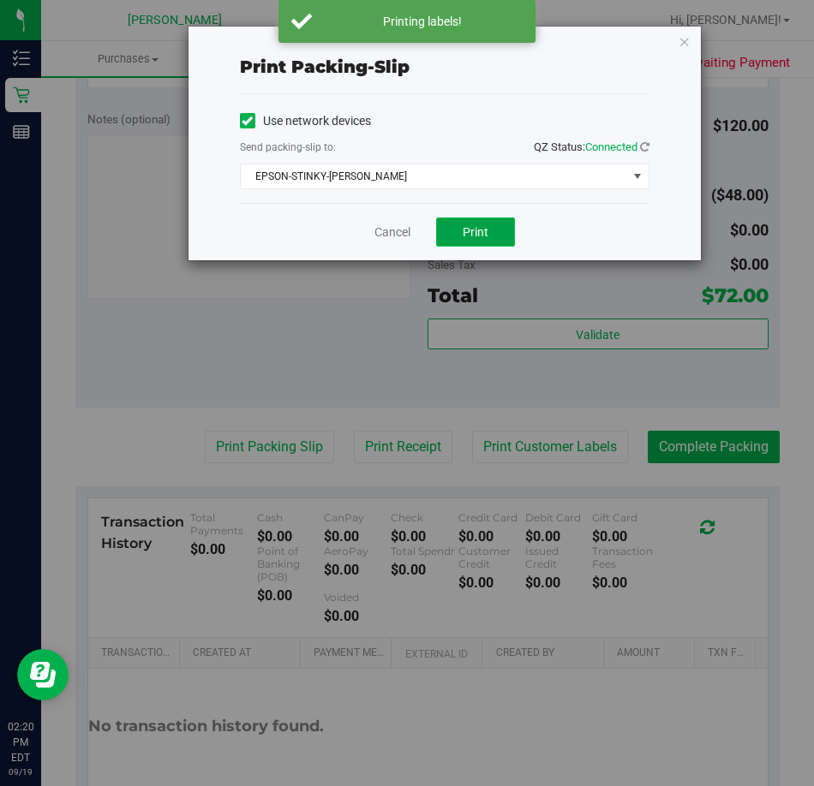
click at [479, 223] on button "Print" at bounding box center [475, 232] width 79 height 29
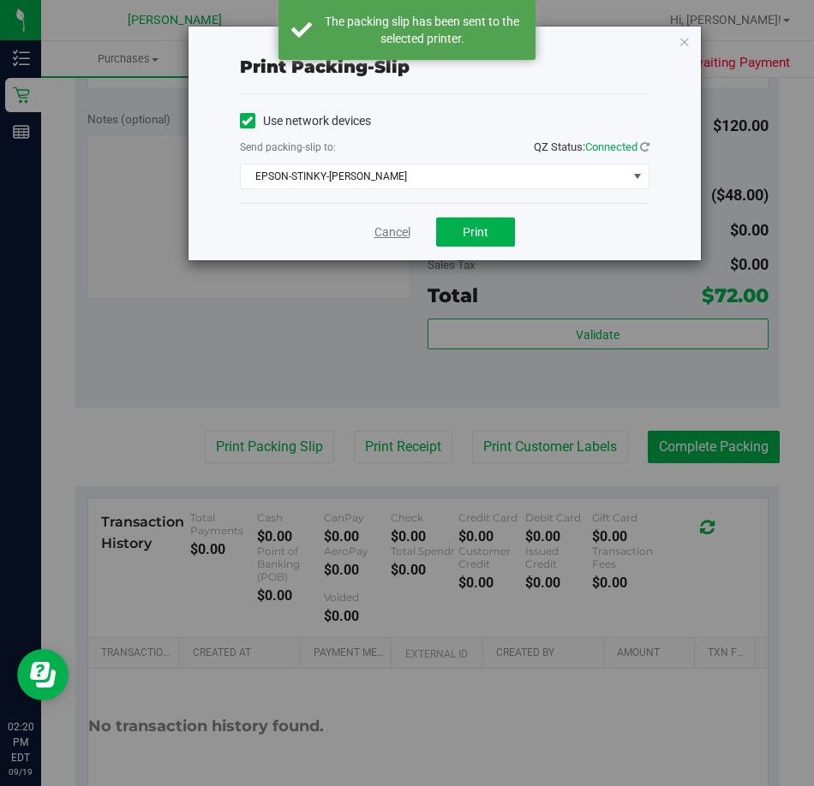
click at [374, 236] on link "Cancel" at bounding box center [392, 233] width 36 height 18
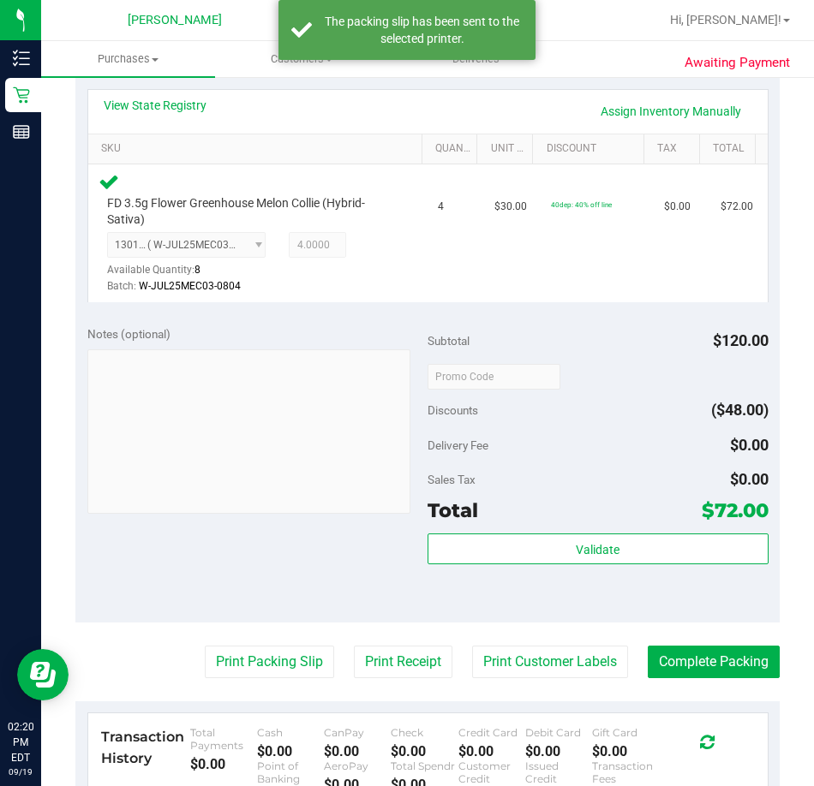
scroll to position [685, 0]
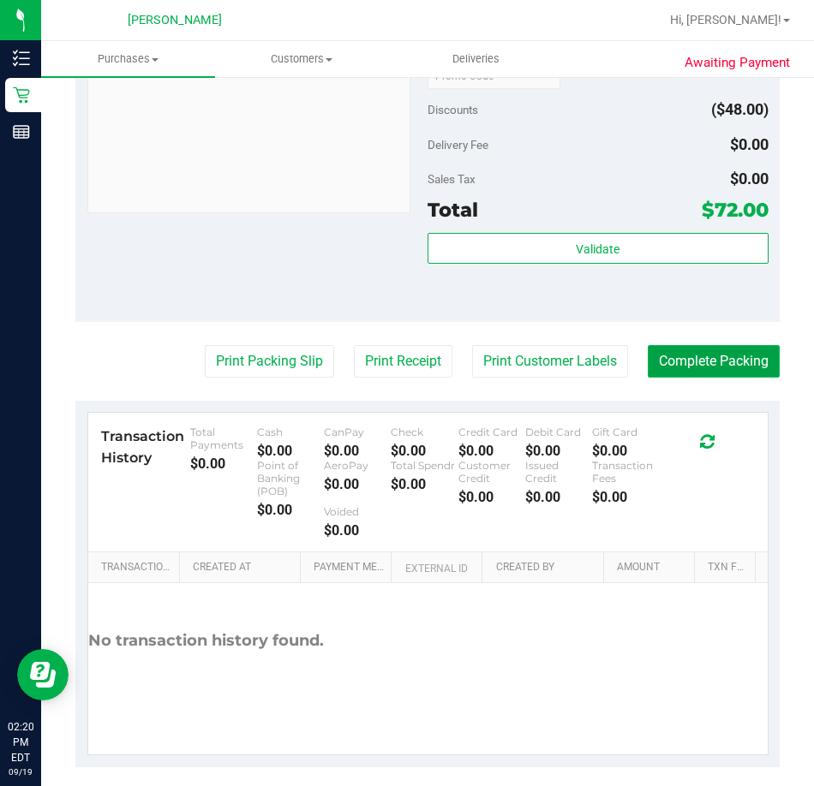
click at [721, 368] on button "Complete Packing" at bounding box center [714, 361] width 132 height 33
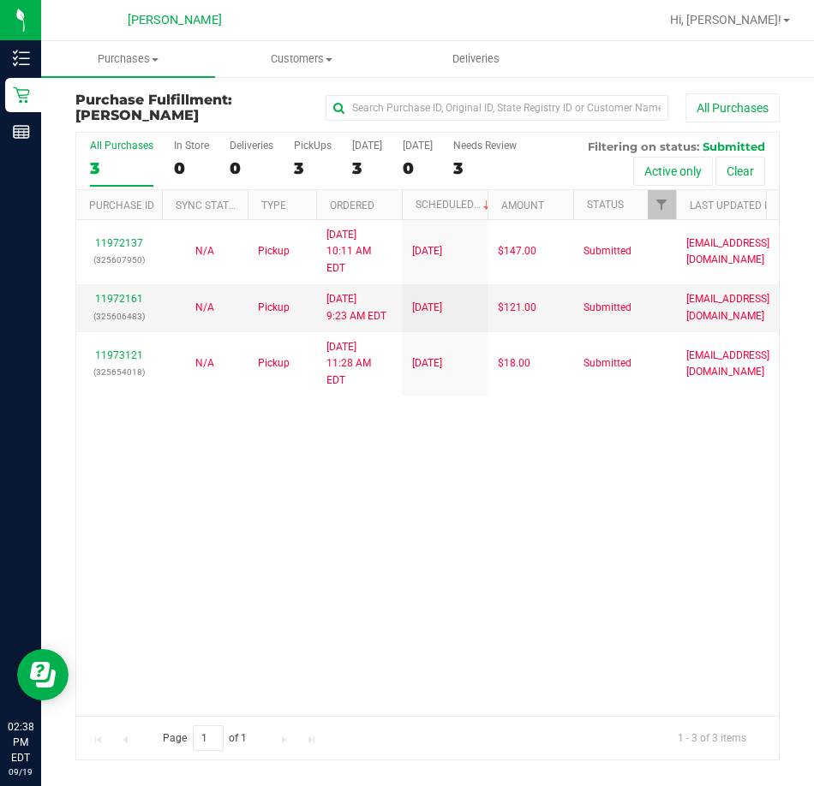
drag, startPoint x: 433, startPoint y: 451, endPoint x: 230, endPoint y: 75, distance: 427.3
click at [434, 451] on div "11972137 (325607950) N/A Pickup [DATE] 10:11 AM EDT 9/19/2025 $147.00 Submitted…" at bounding box center [427, 467] width 702 height 495
click at [464, 418] on div "11972137 (325607950) N/A Pickup [DATE] 10:11 AM EDT 9/19/2025 $147.00 Submitted…" at bounding box center [427, 467] width 702 height 495
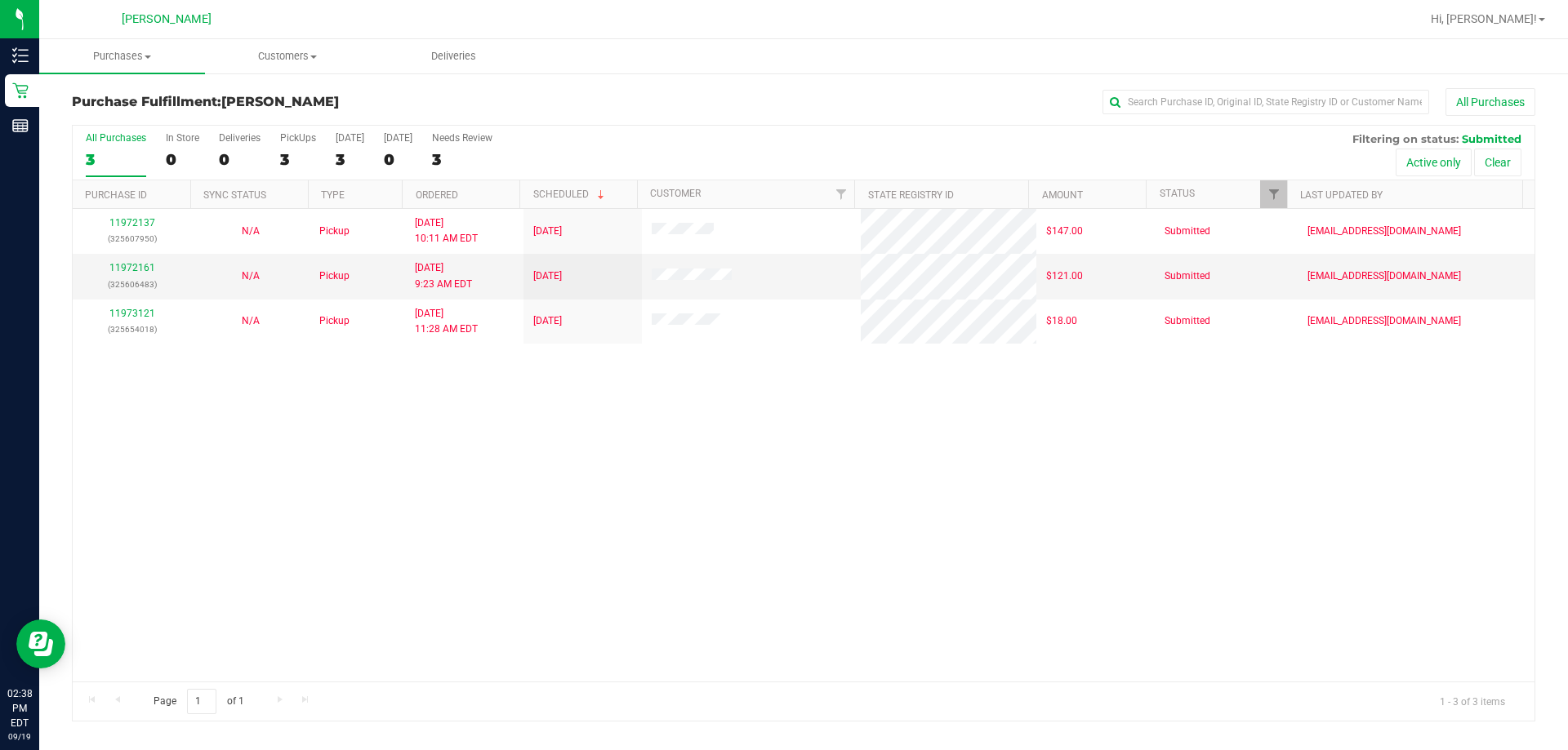
click at [714, 494] on div "11972137 (325607950) N/A Pickup [DATE] 10:11 AM EDT 9/19/2025 $147.00 Submitted…" at bounding box center [803, 445] width 1461 height 473
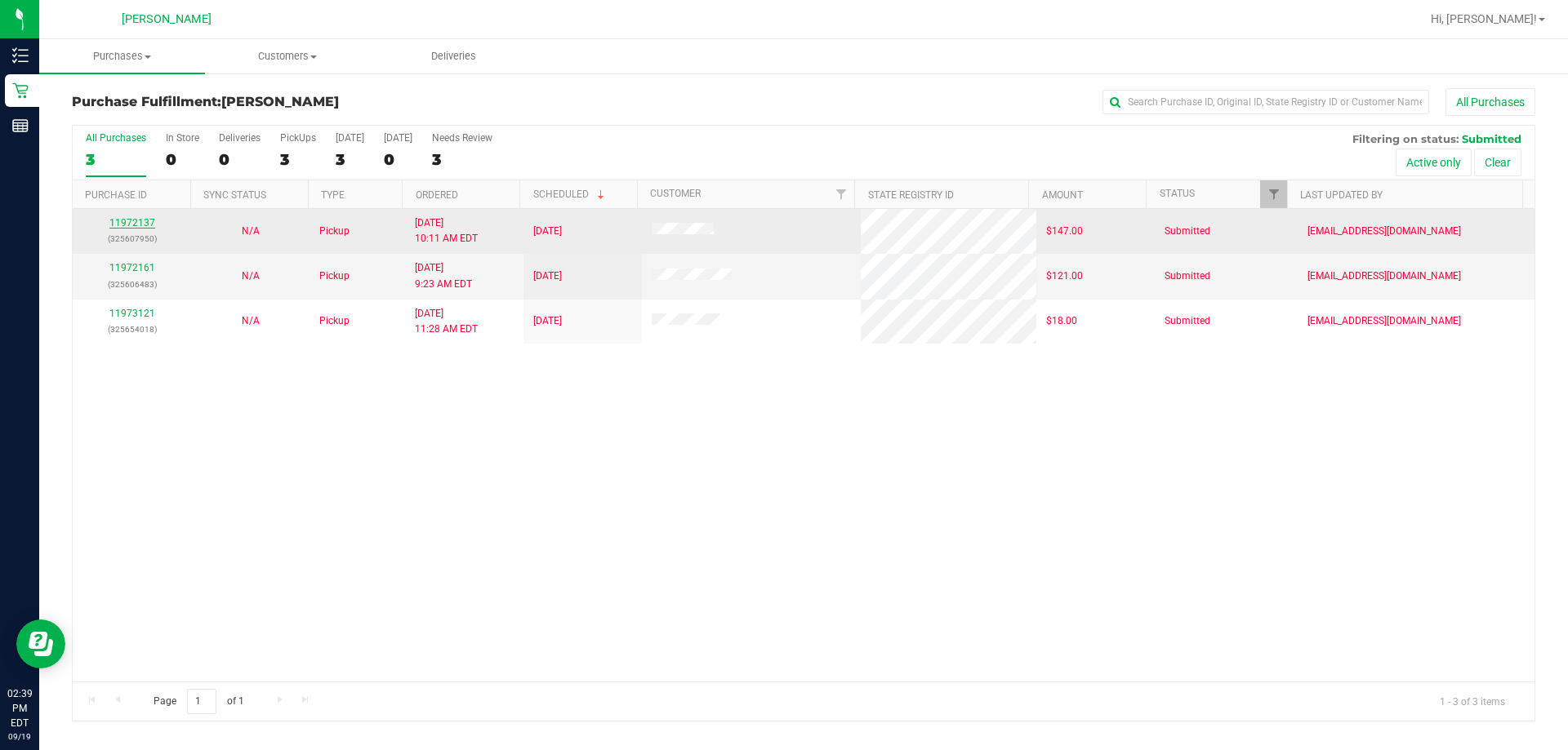
click at [133, 227] on link "11972137" at bounding box center [132, 223] width 46 height 11
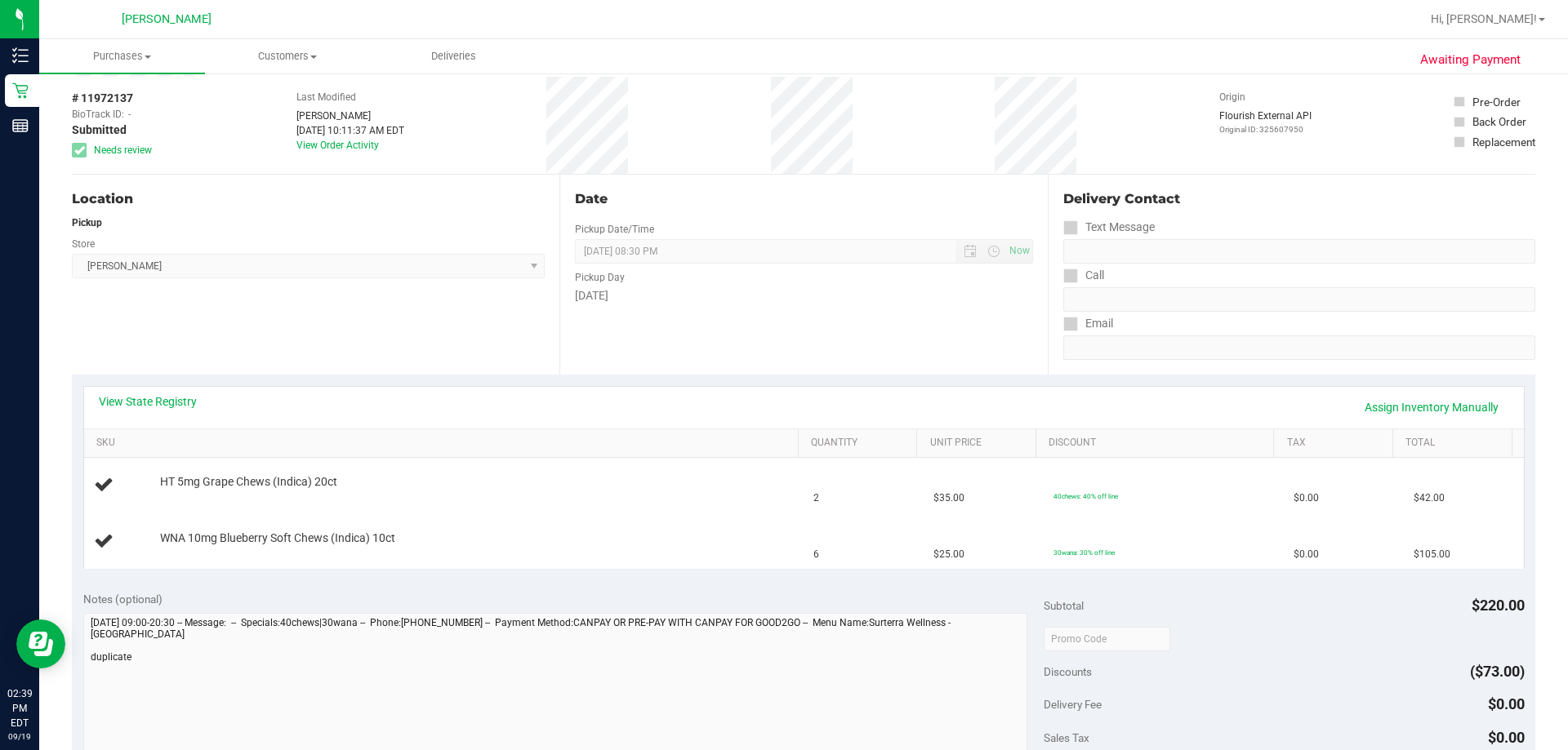
scroll to position [245, 0]
